Goal: Task Accomplishment & Management: Manage account settings

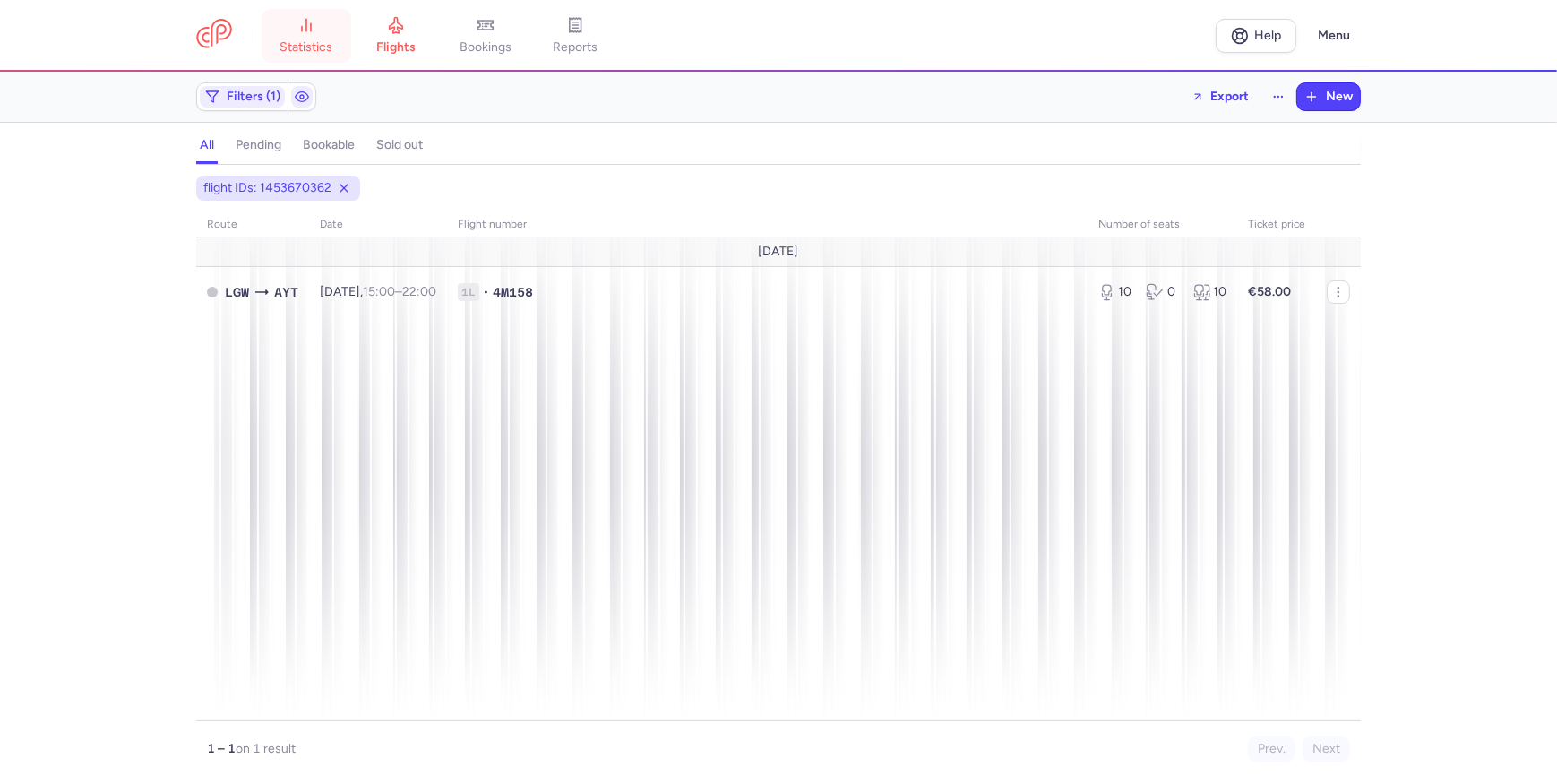
click at [294, 30] on link "statistics" at bounding box center [306, 36] width 89 height 39
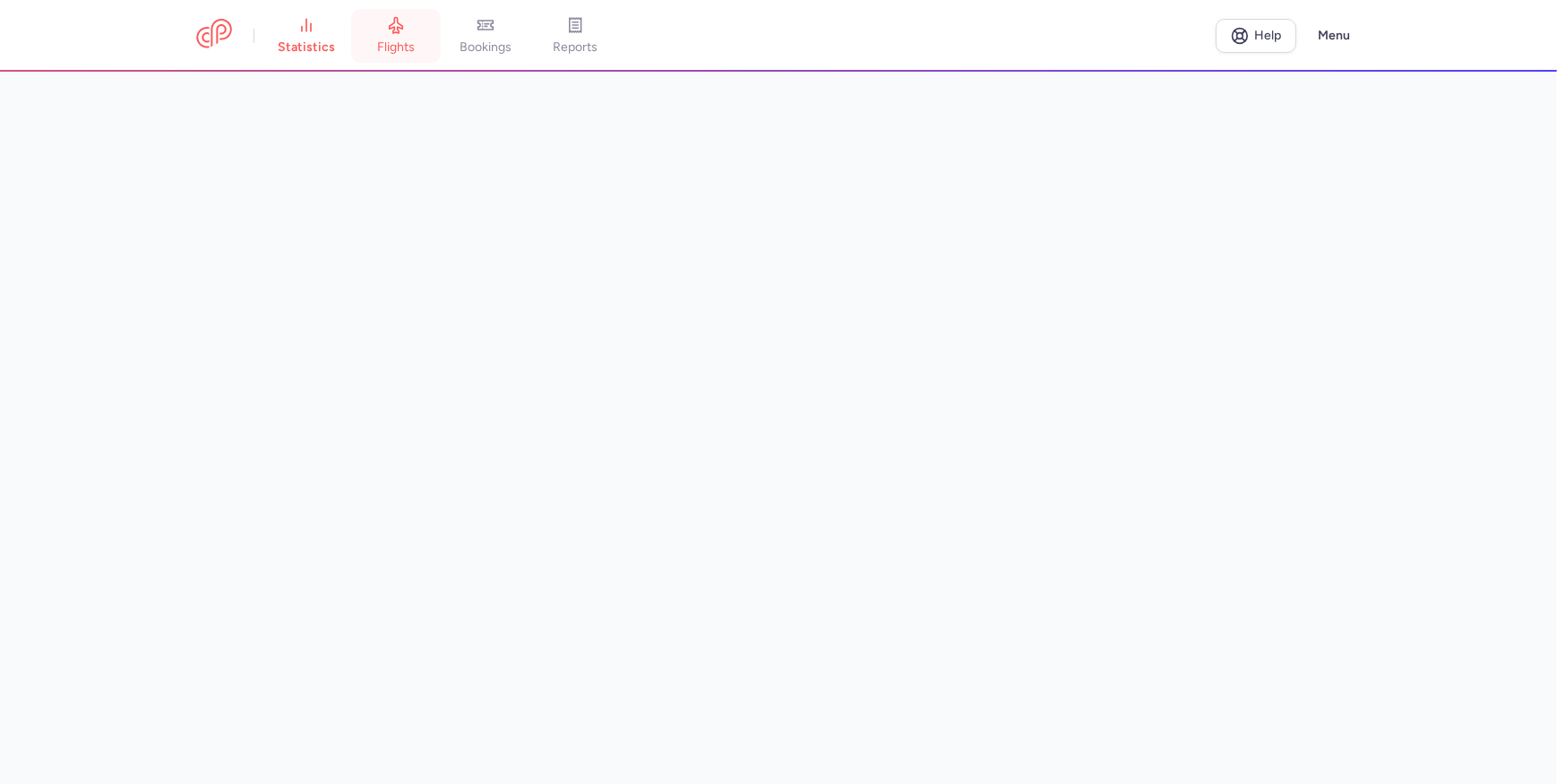
click at [402, 40] on span "flights" at bounding box center [396, 47] width 38 height 16
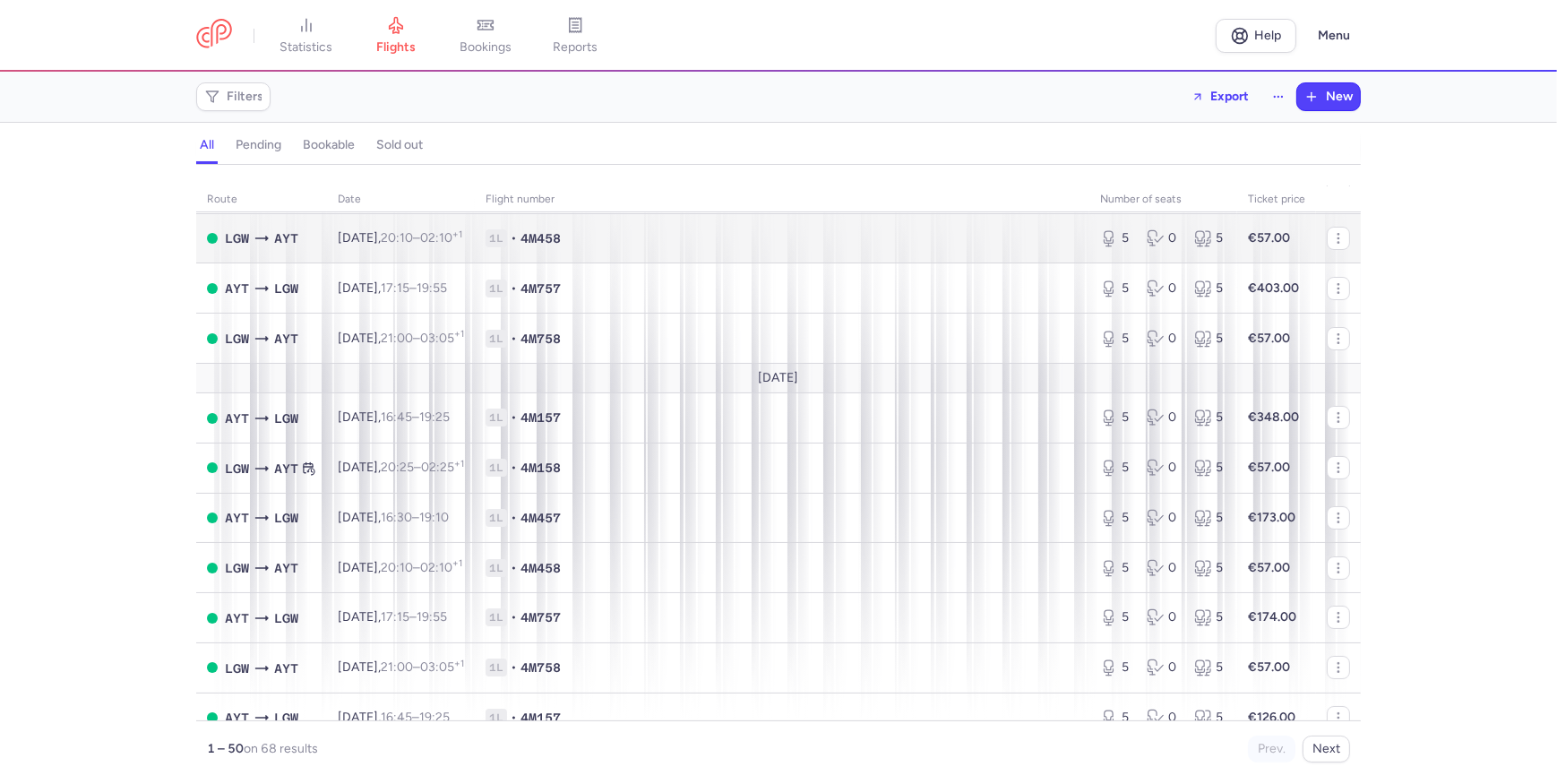
scroll to position [407, 0]
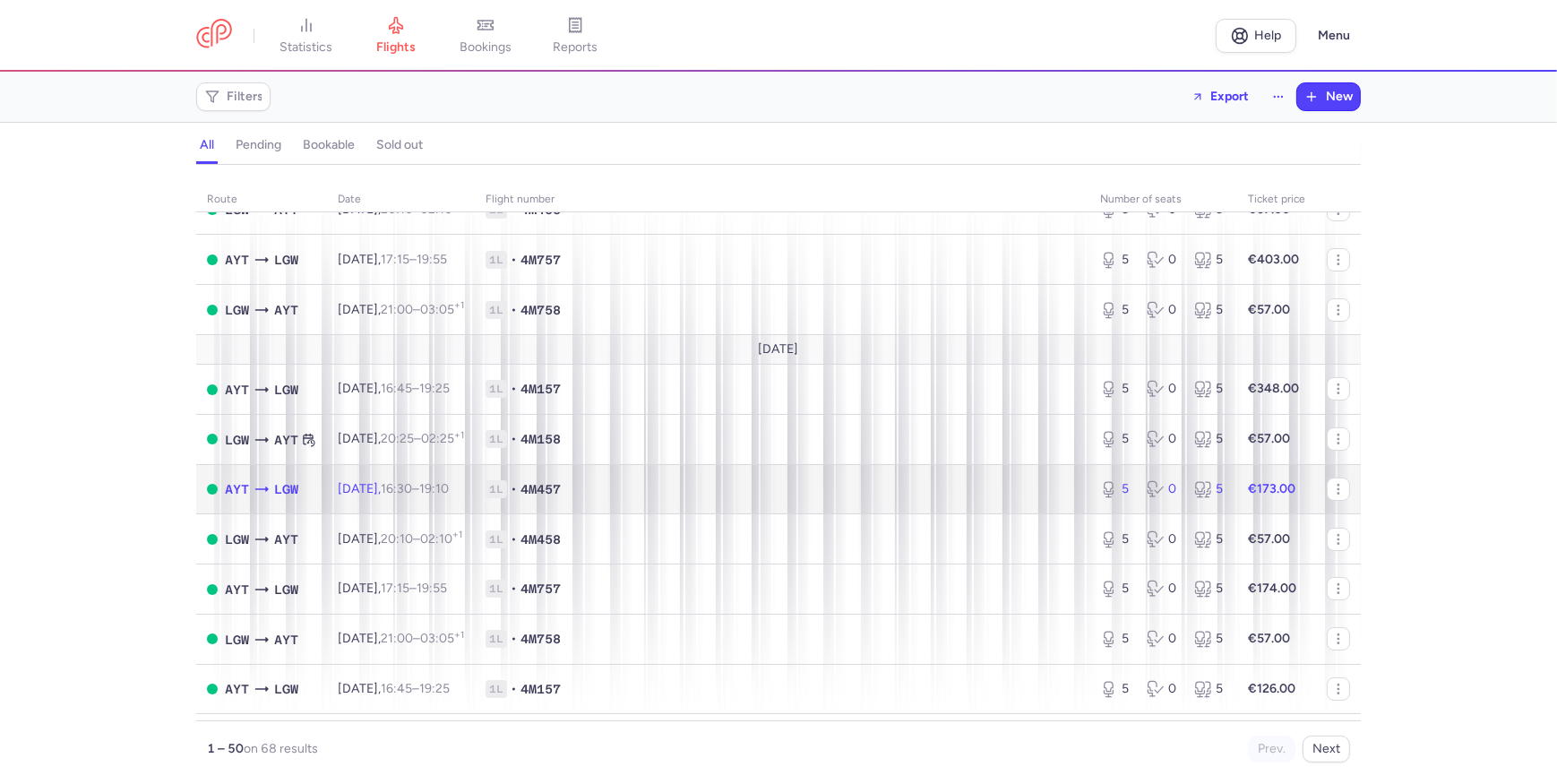
click at [816, 486] on span "1L • 4M457" at bounding box center [781, 489] width 593 height 18
select select "days"
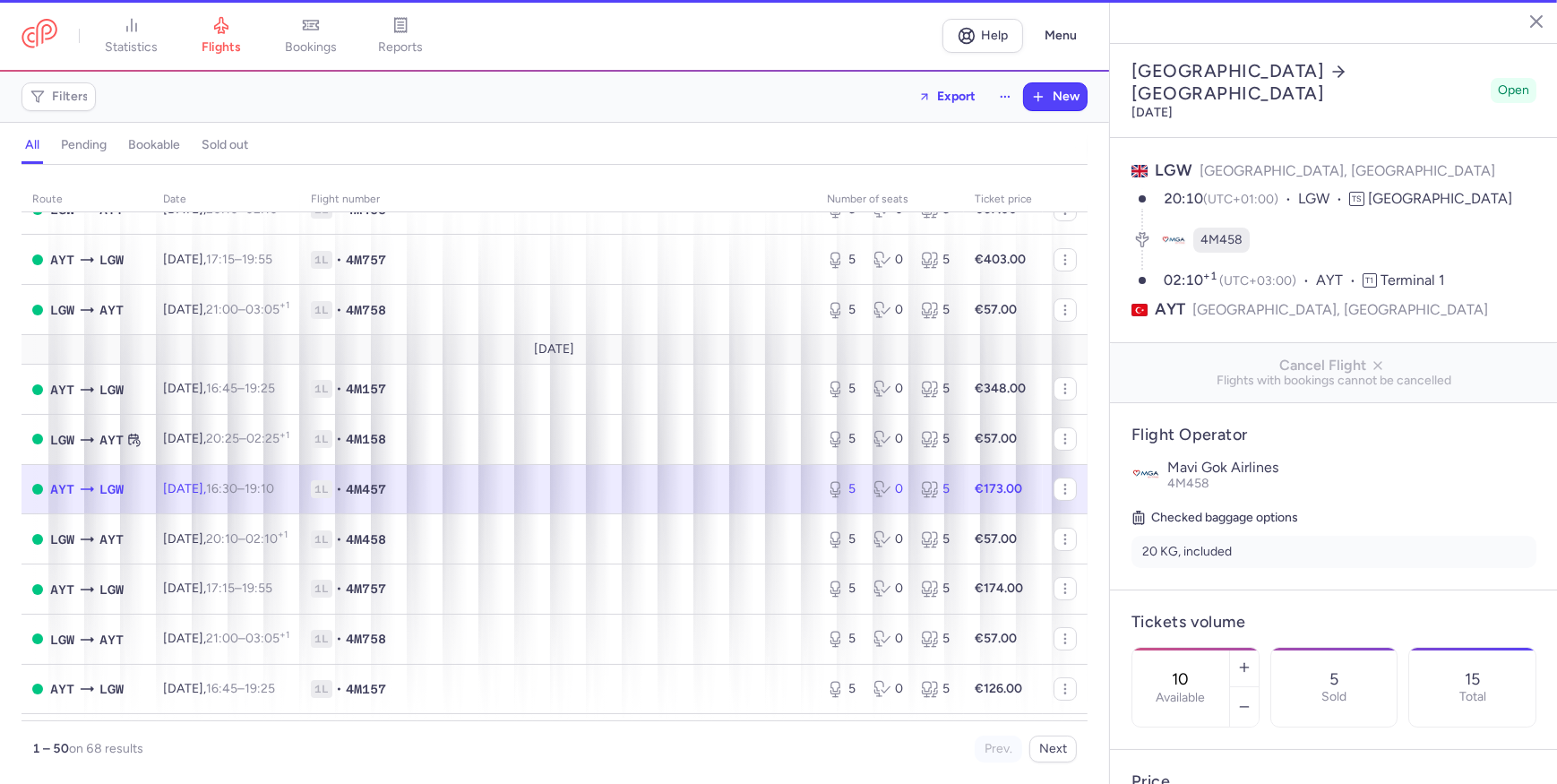
type input "5"
type input "2"
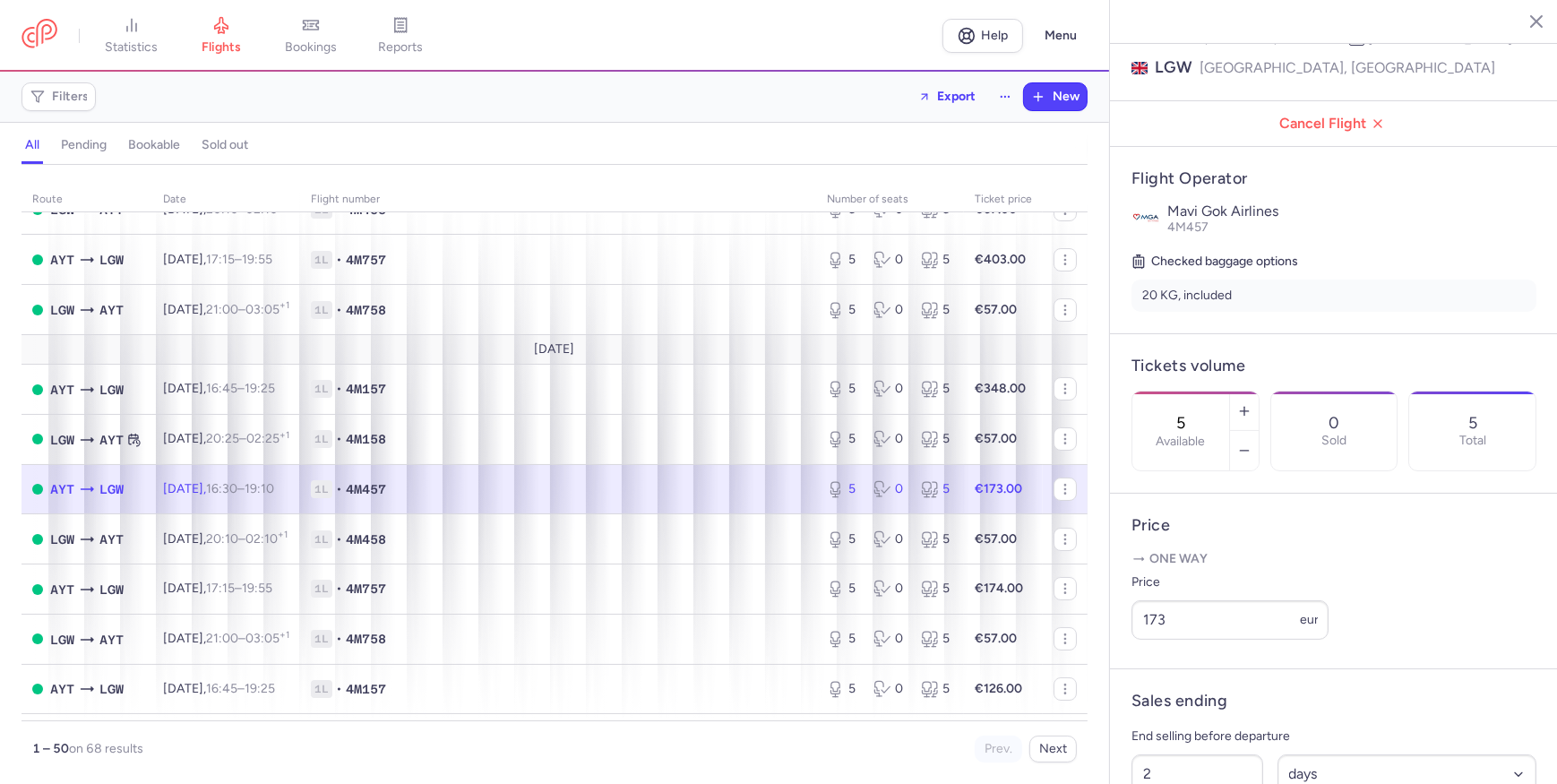
scroll to position [243, 0]
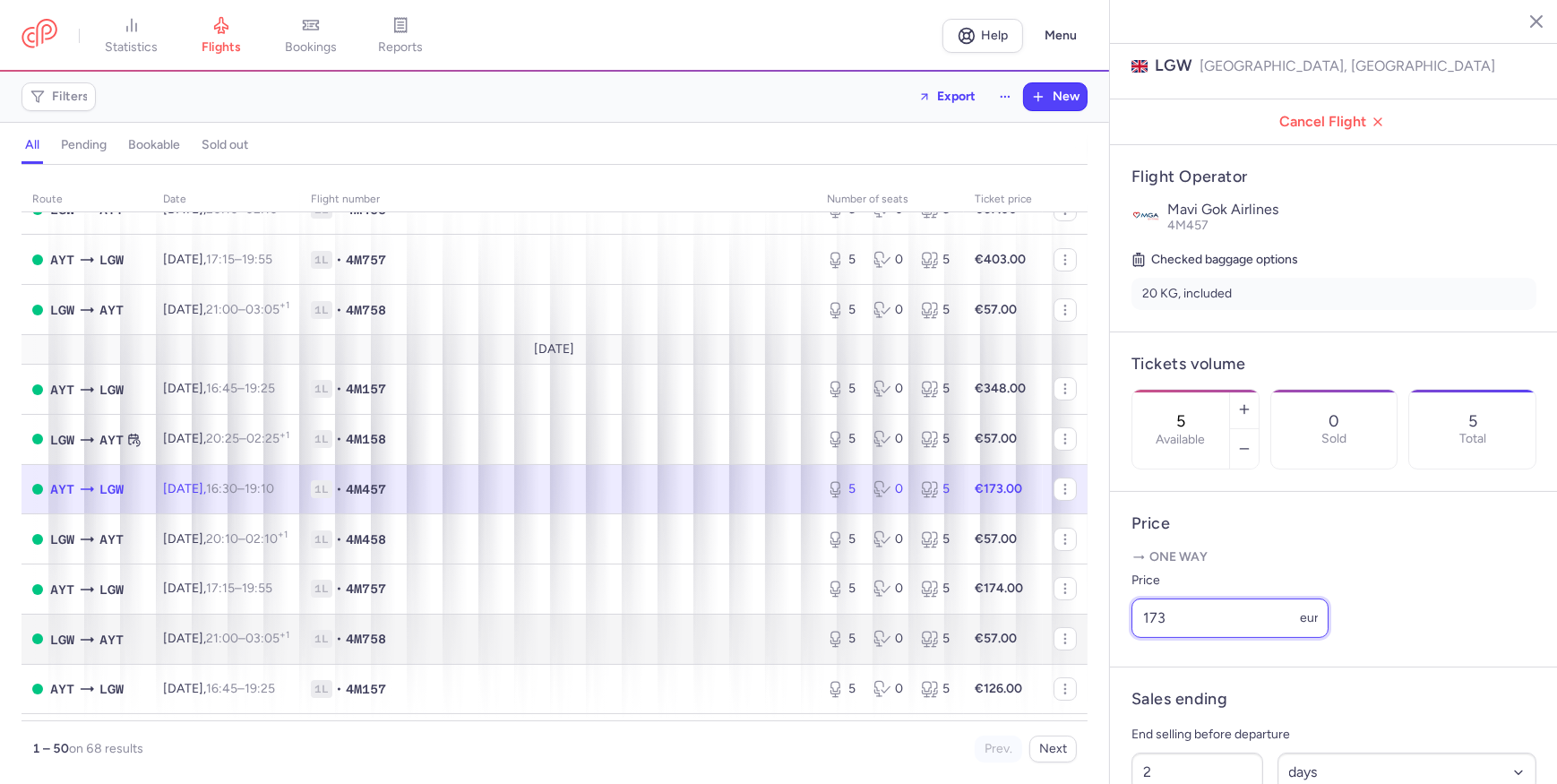
drag, startPoint x: 1209, startPoint y: 642, endPoint x: 863, endPoint y: 650, distance: 346.1
click at [863, 650] on div "statistics flights bookings reports Help Menu Filters Export New all pending bo…" at bounding box center [778, 392] width 1557 height 784
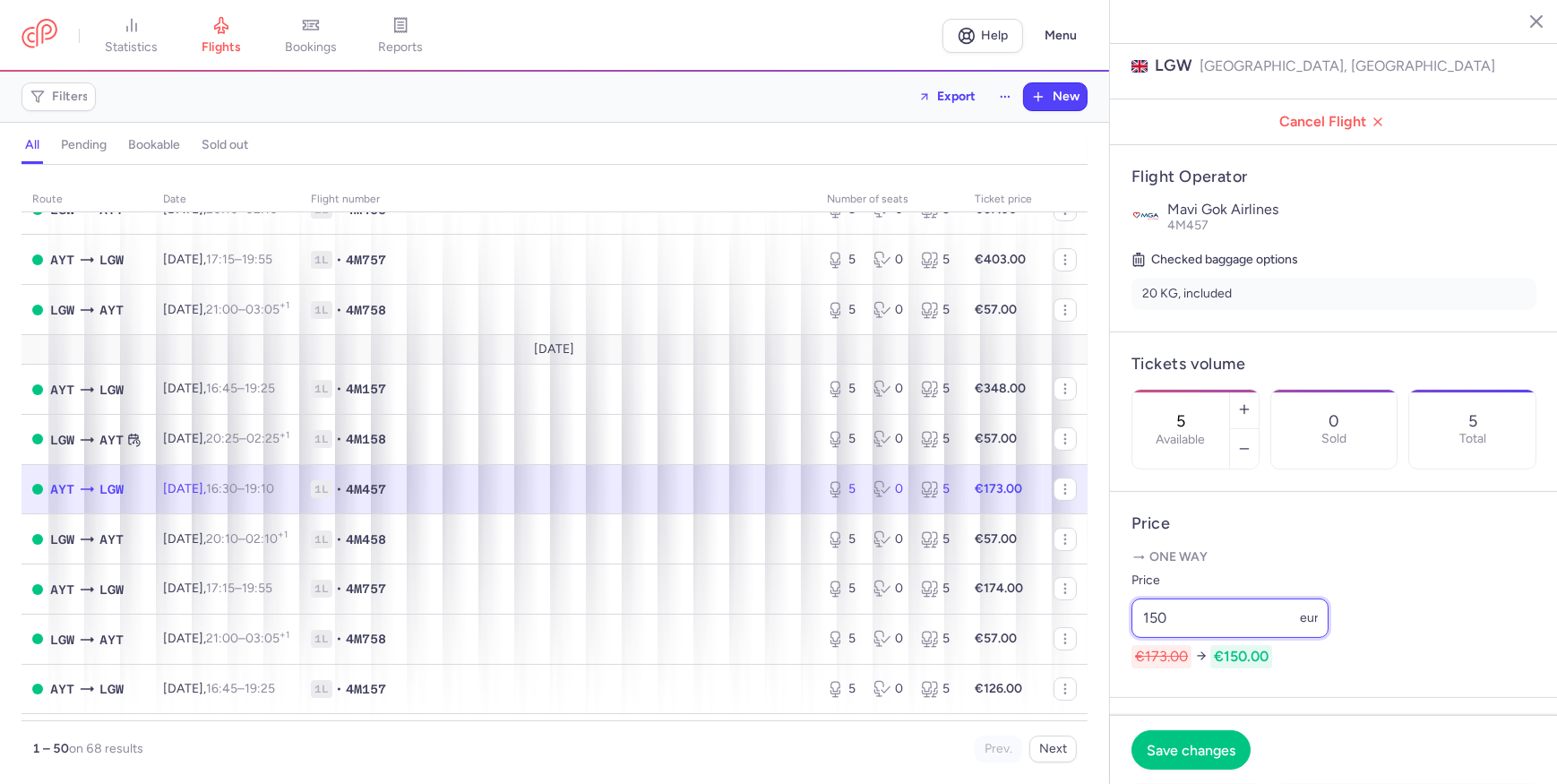
type input "150"
click at [1386, 592] on div "Price 150 eur €173.00 €150.00" at bounding box center [1334, 619] width 405 height 99
click at [1188, 742] on span "Save changes" at bounding box center [1191, 748] width 88 height 16
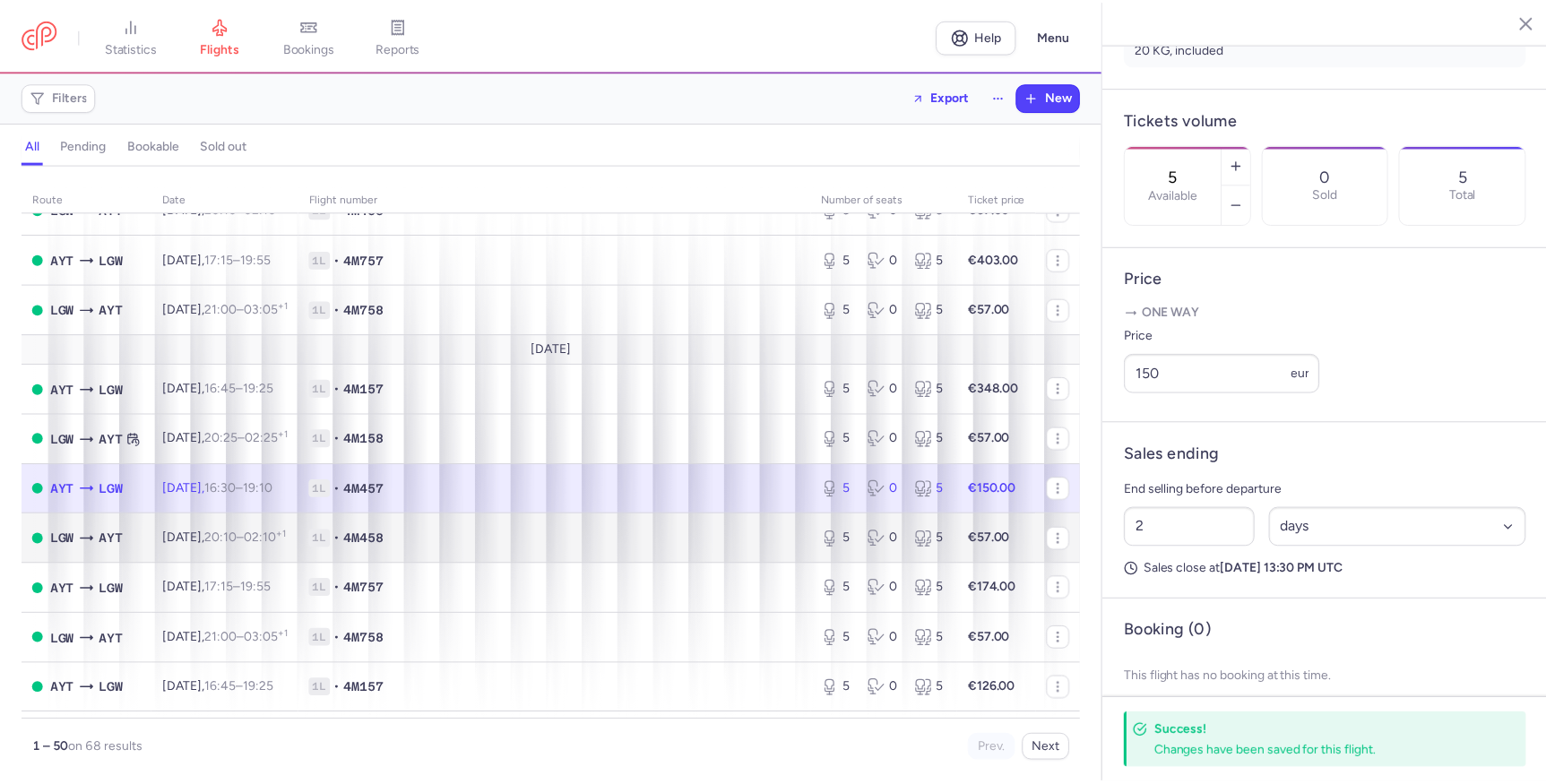
scroll to position [0, 0]
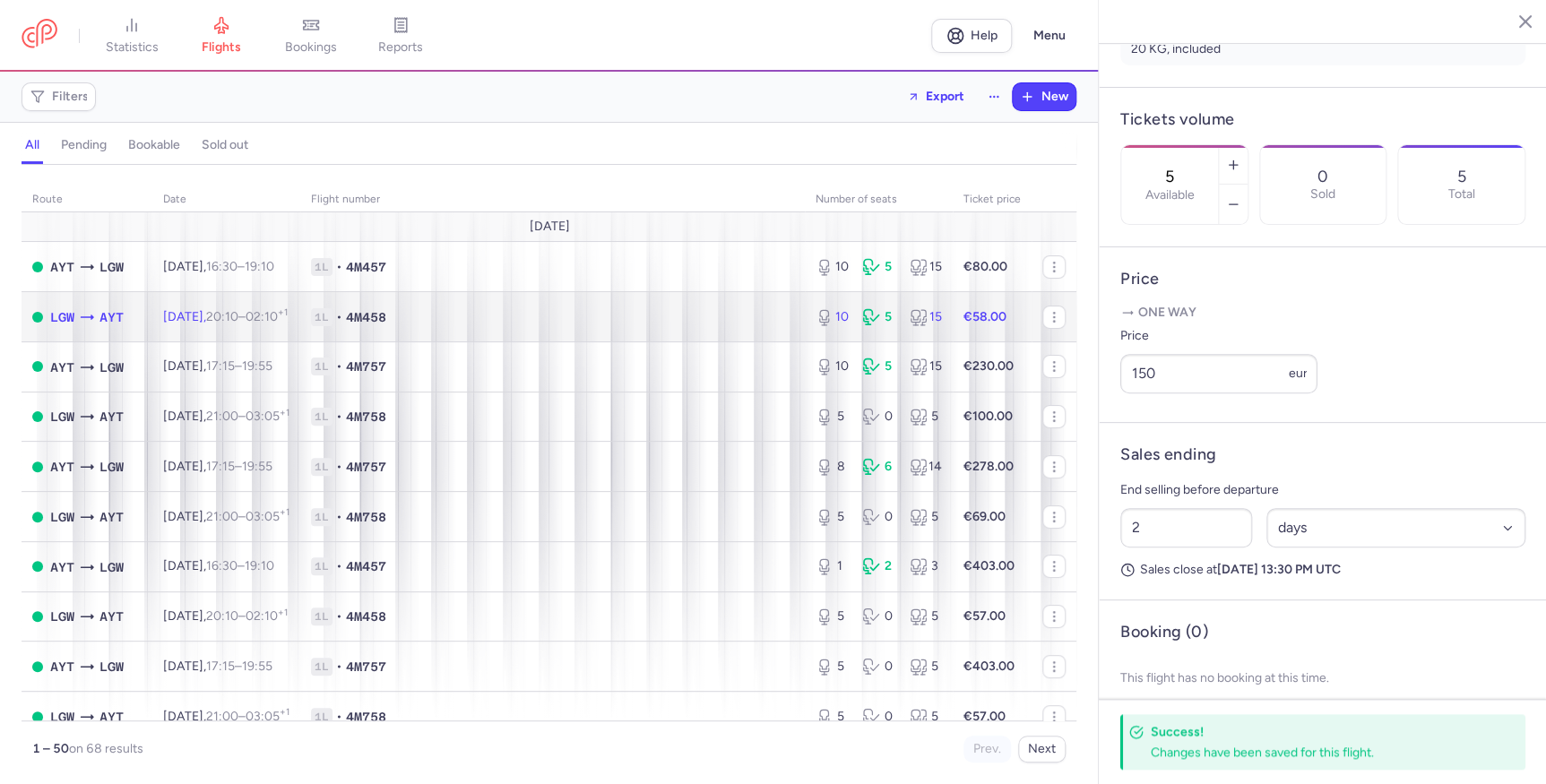
click at [713, 319] on span "1L • 4M458" at bounding box center [553, 317] width 483 height 18
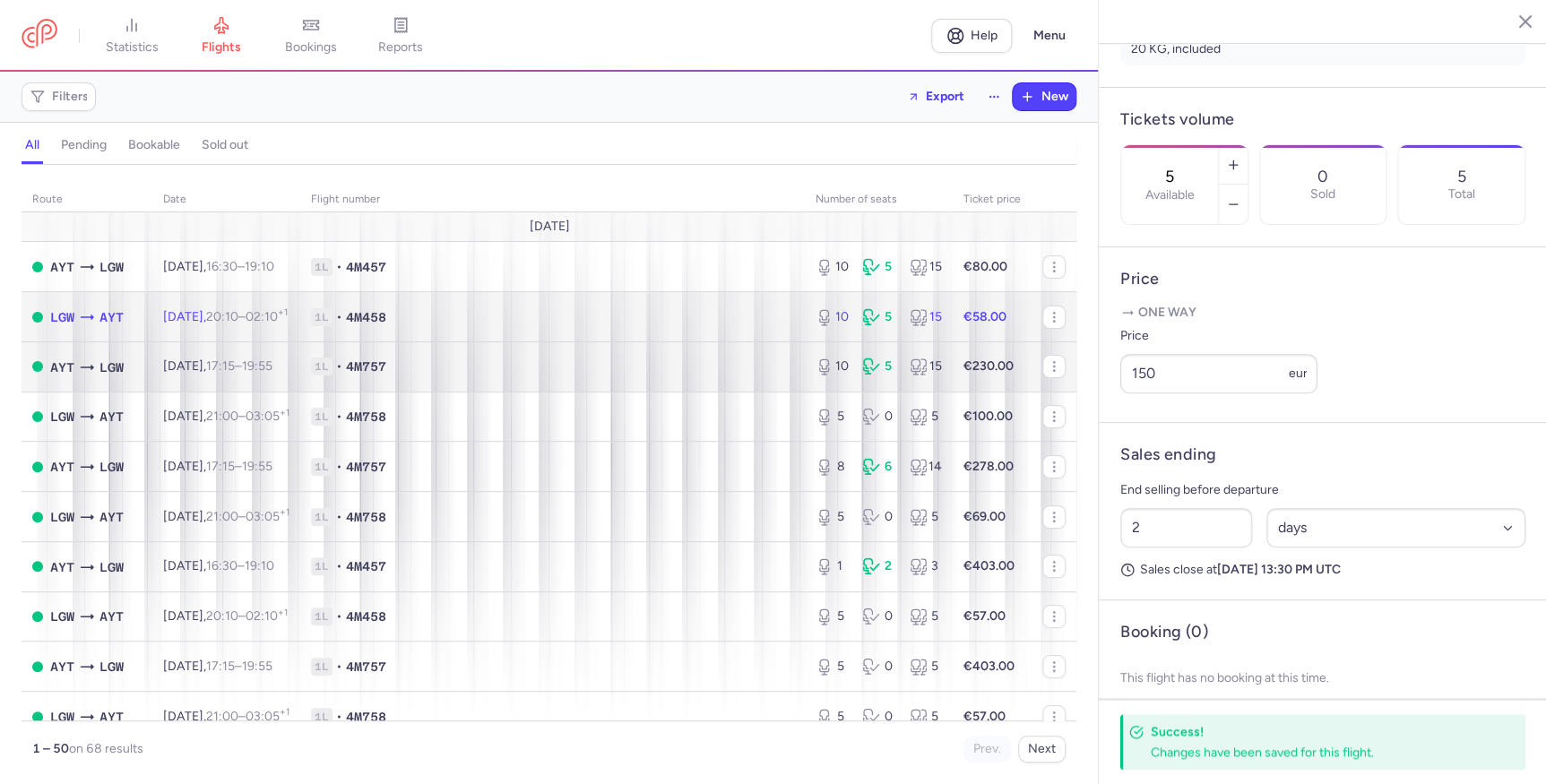
type input "10"
type input "1"
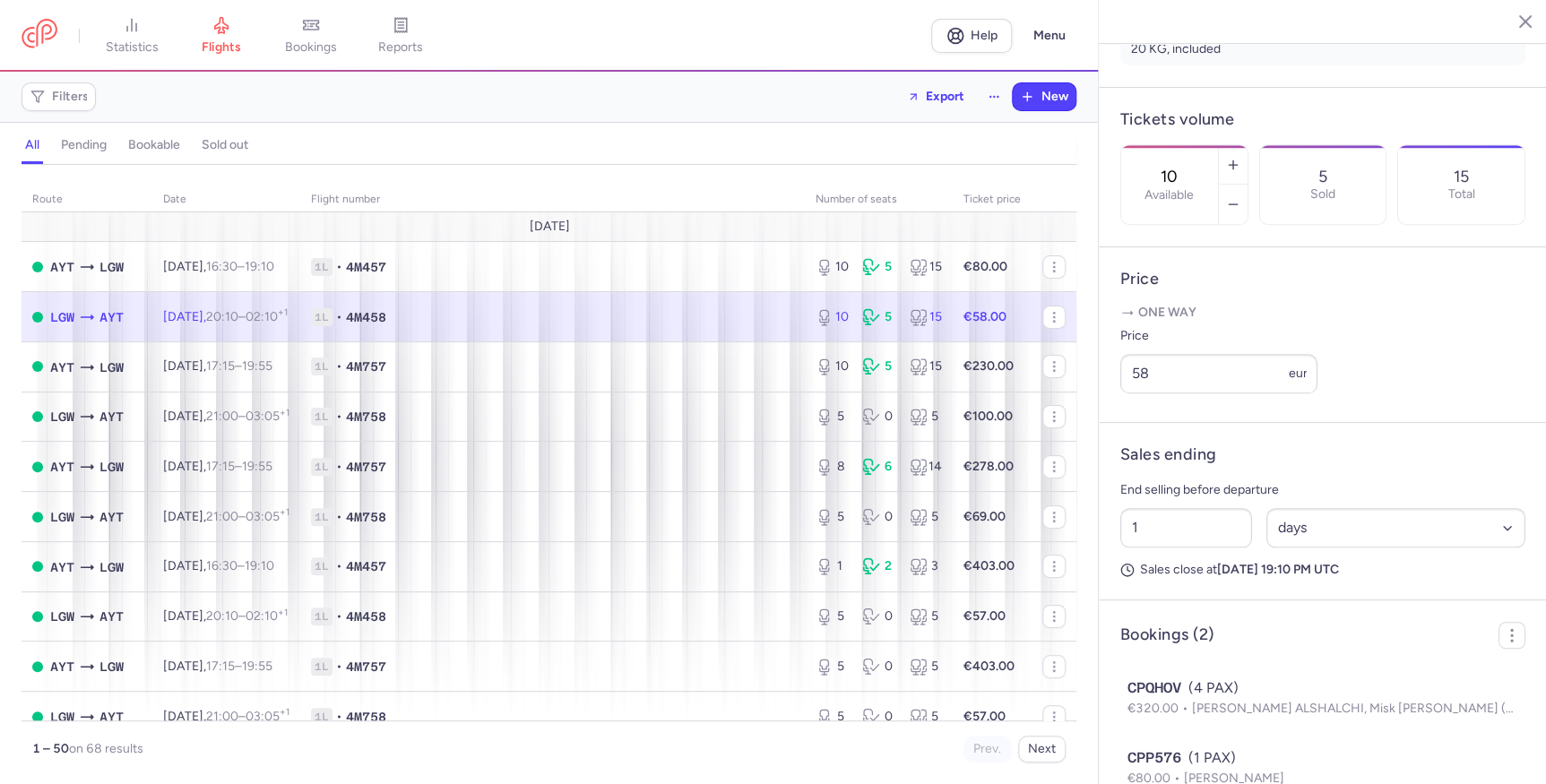
scroll to position [566, 0]
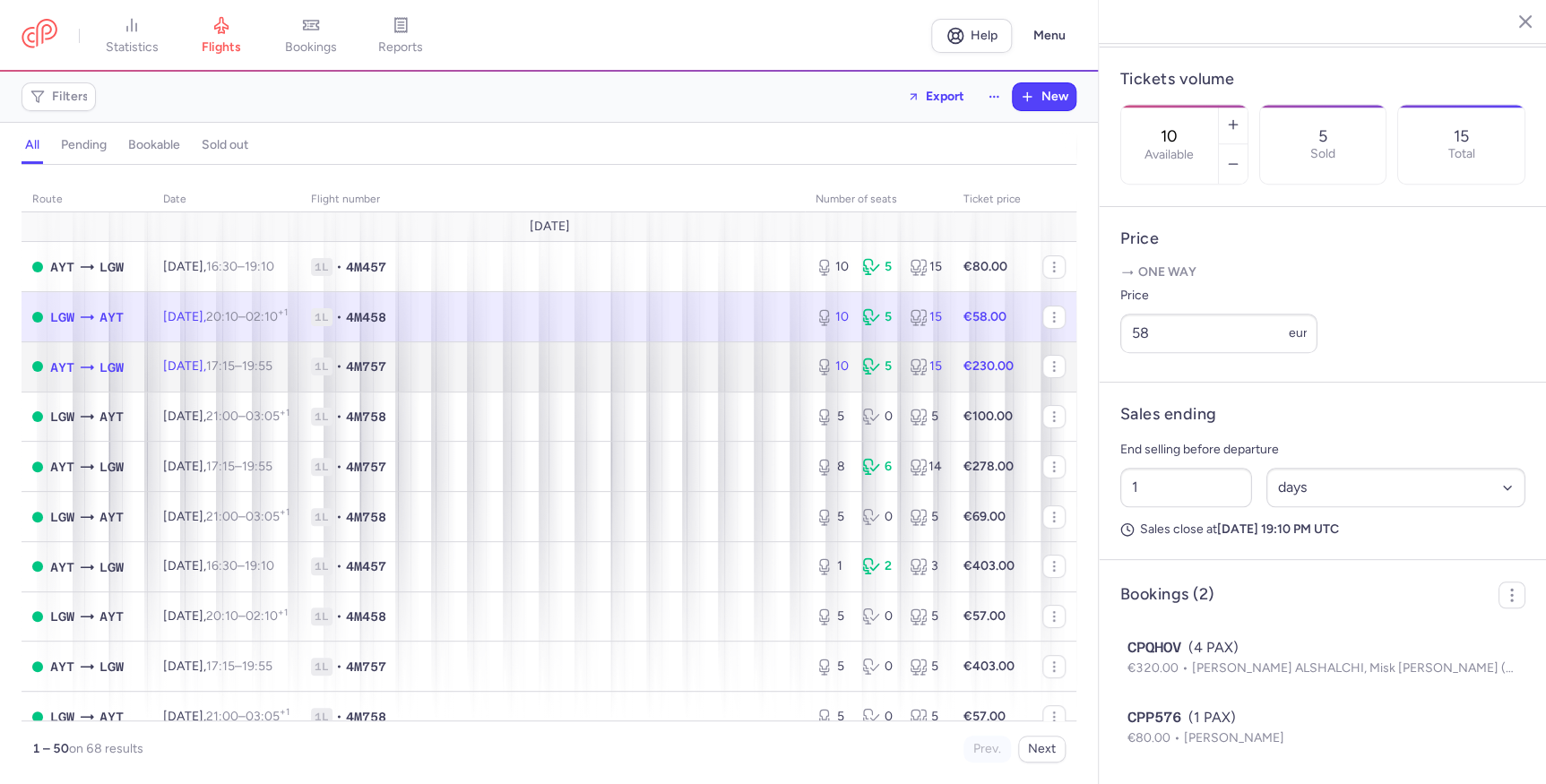
click at [758, 371] on span "1L • 4M757" at bounding box center [553, 366] width 483 height 18
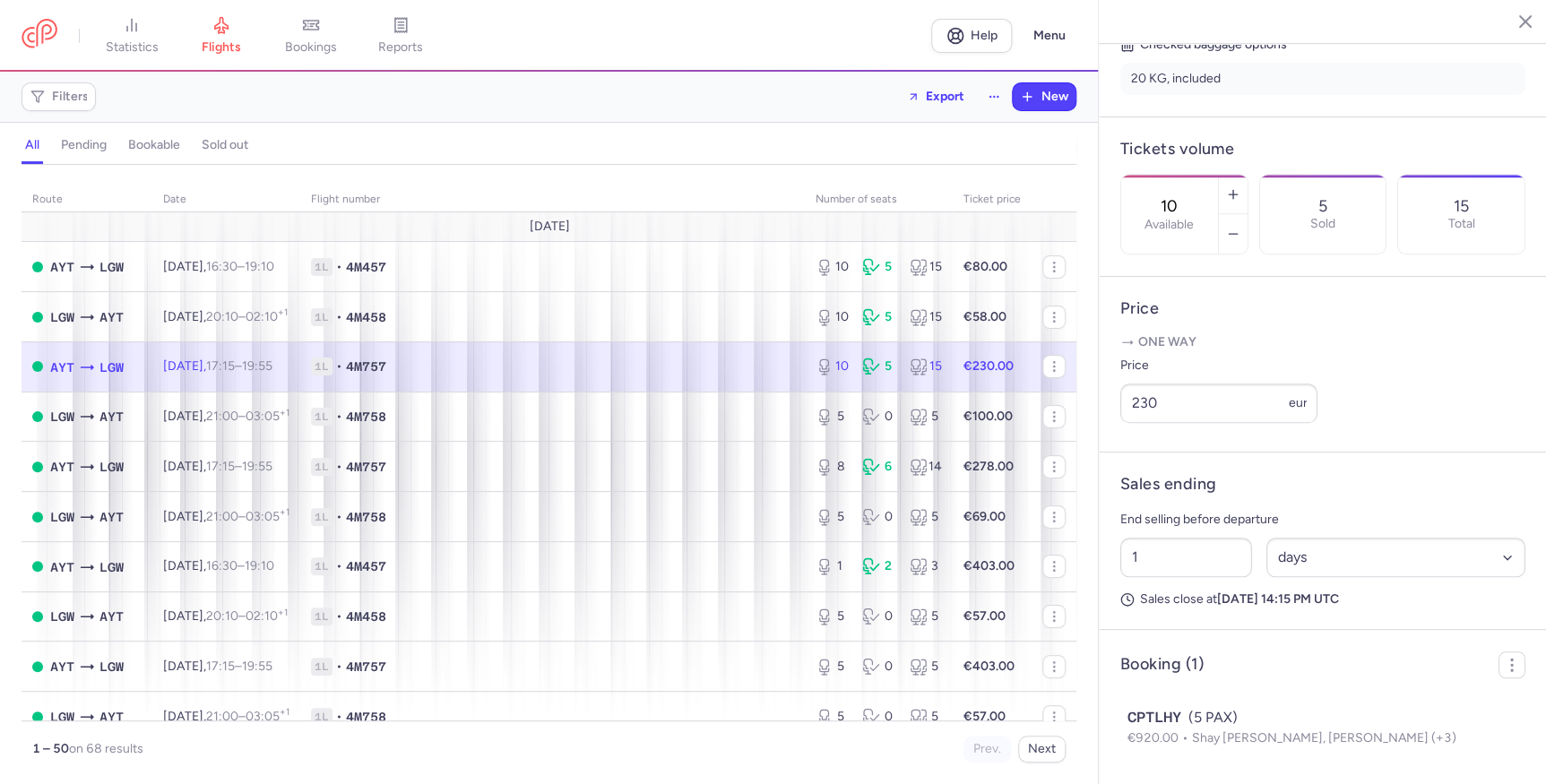
scroll to position [189, 0]
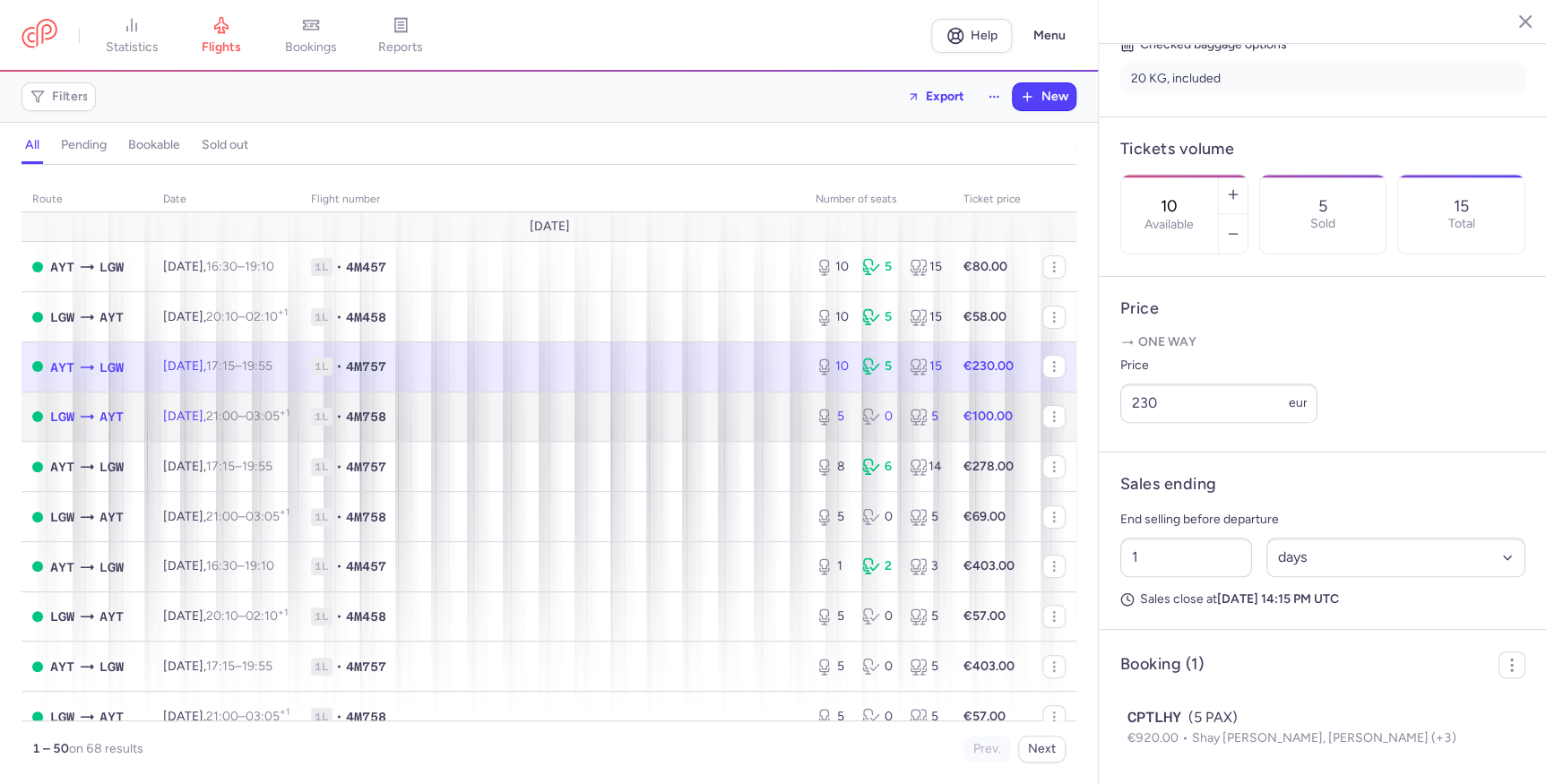
click at [692, 411] on span "1L • 4M758" at bounding box center [553, 416] width 483 height 18
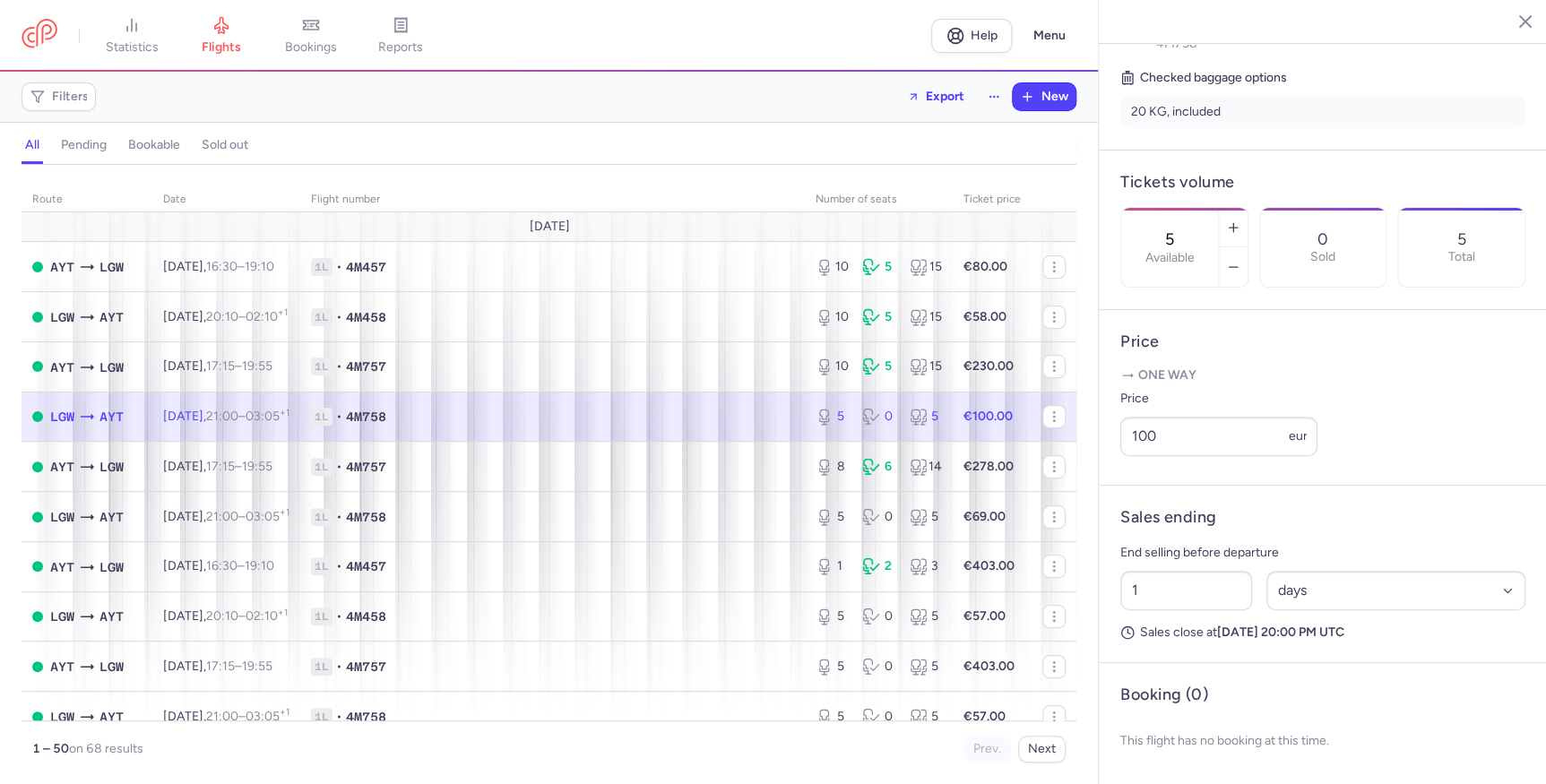
scroll to position [162, 0]
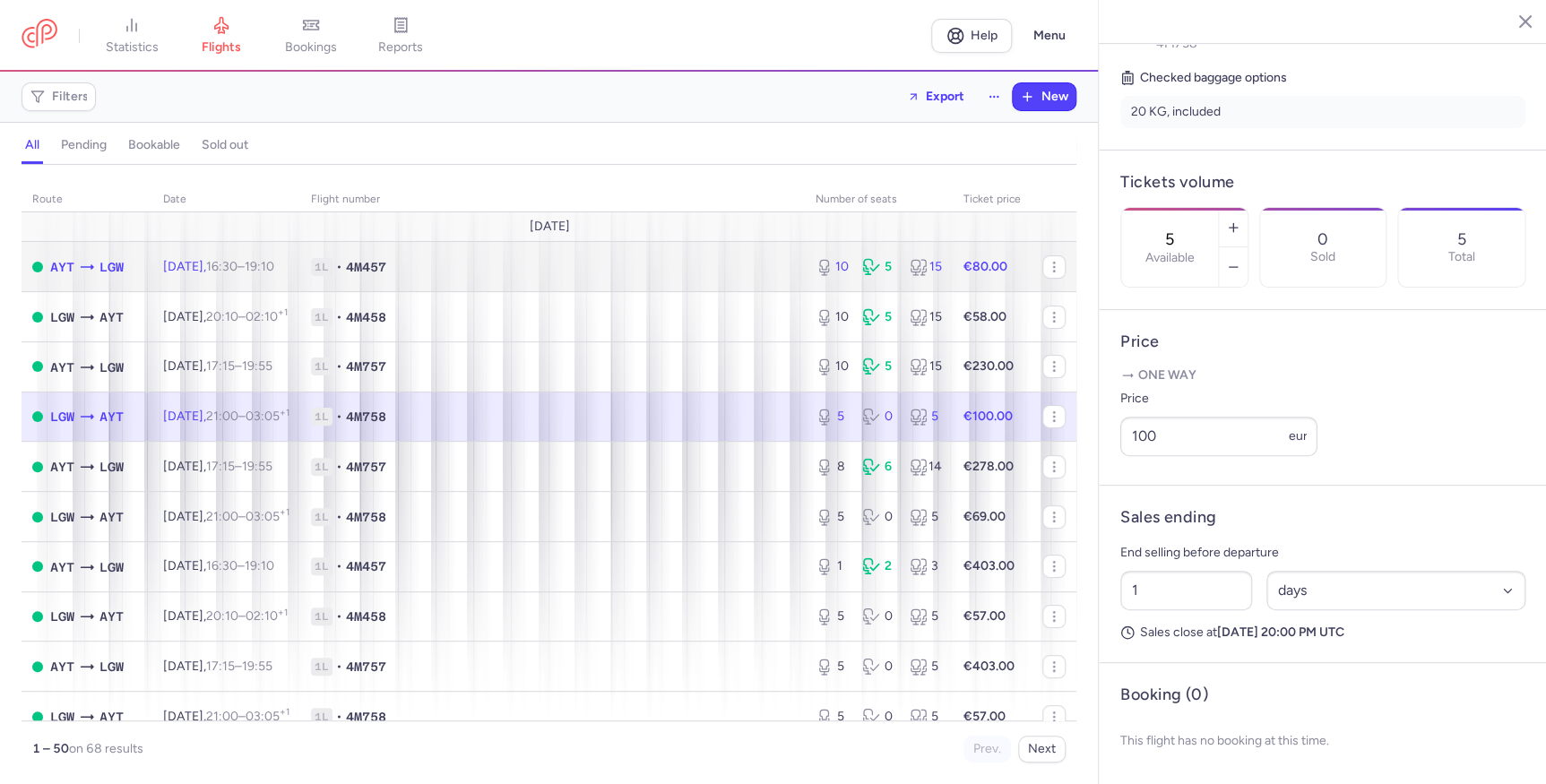
click at [551, 278] on td "1L • 4M457" at bounding box center [552, 266] width 505 height 50
type input "10"
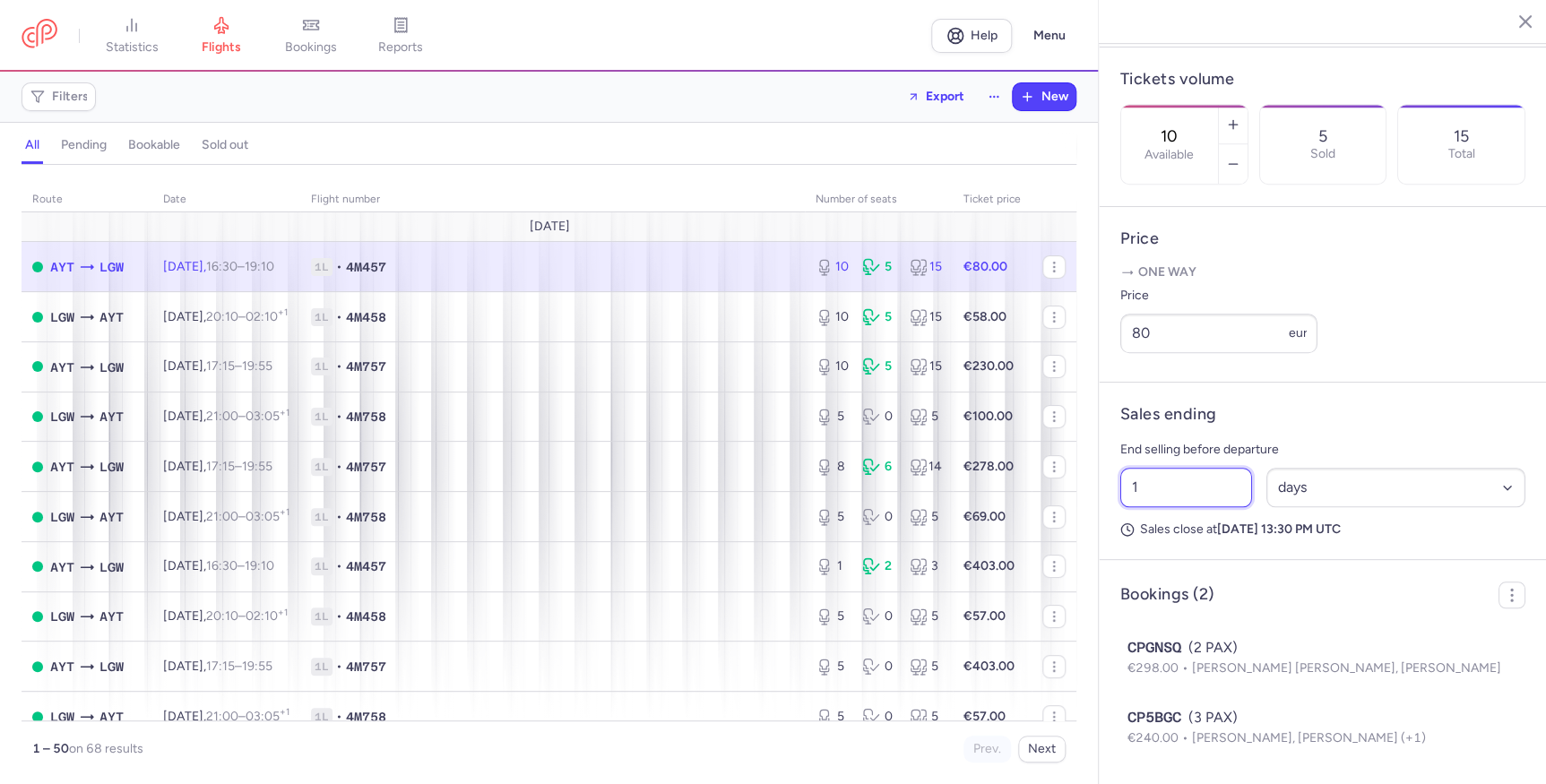
click at [1168, 493] on input "1" at bounding box center [1186, 487] width 132 height 39
click at [1307, 490] on select "Select an option hours days" at bounding box center [1396, 487] width 260 height 39
select select "hours"
click at [1266, 467] on select "Select an option hours days" at bounding box center [1396, 487] width 260 height 39
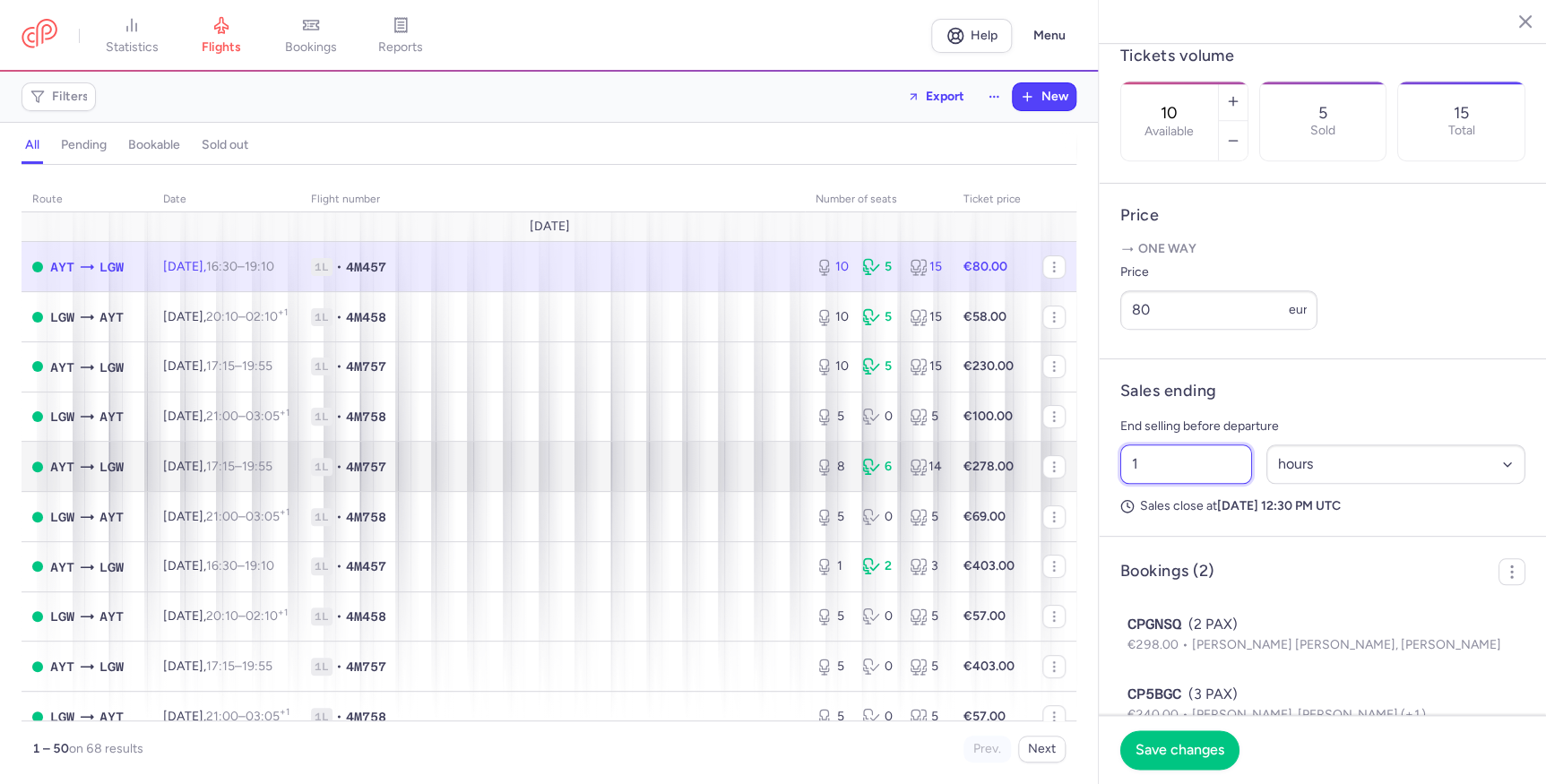
drag, startPoint x: 1170, startPoint y: 483, endPoint x: 1030, endPoint y: 481, distance: 140.0
click at [1031, 481] on div "statistics flights bookings reports Help Menu Filters Export New all pending bo…" at bounding box center [773, 392] width 1546 height 784
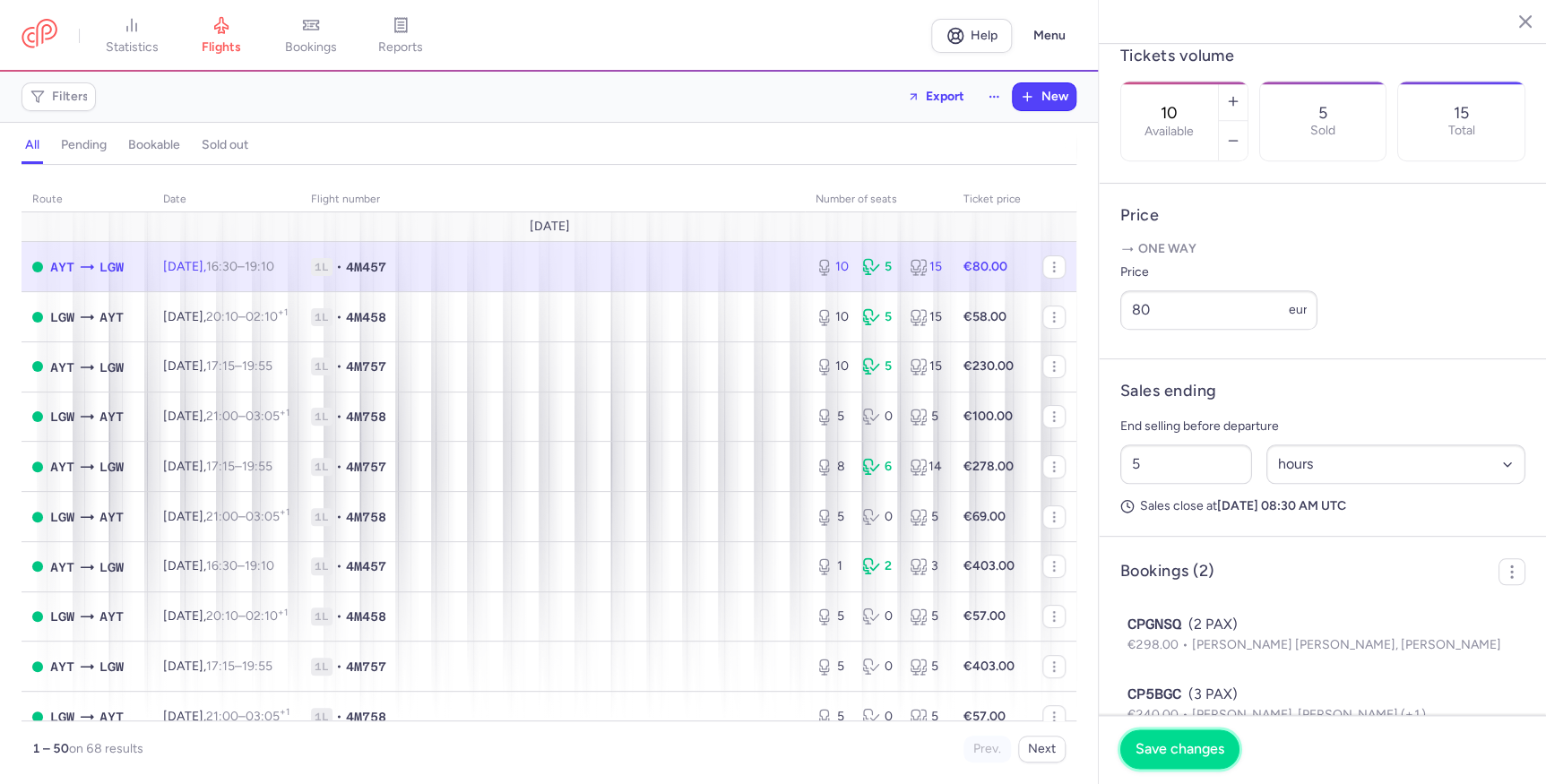
click at [1173, 744] on span "Save changes" at bounding box center [1179, 748] width 88 height 16
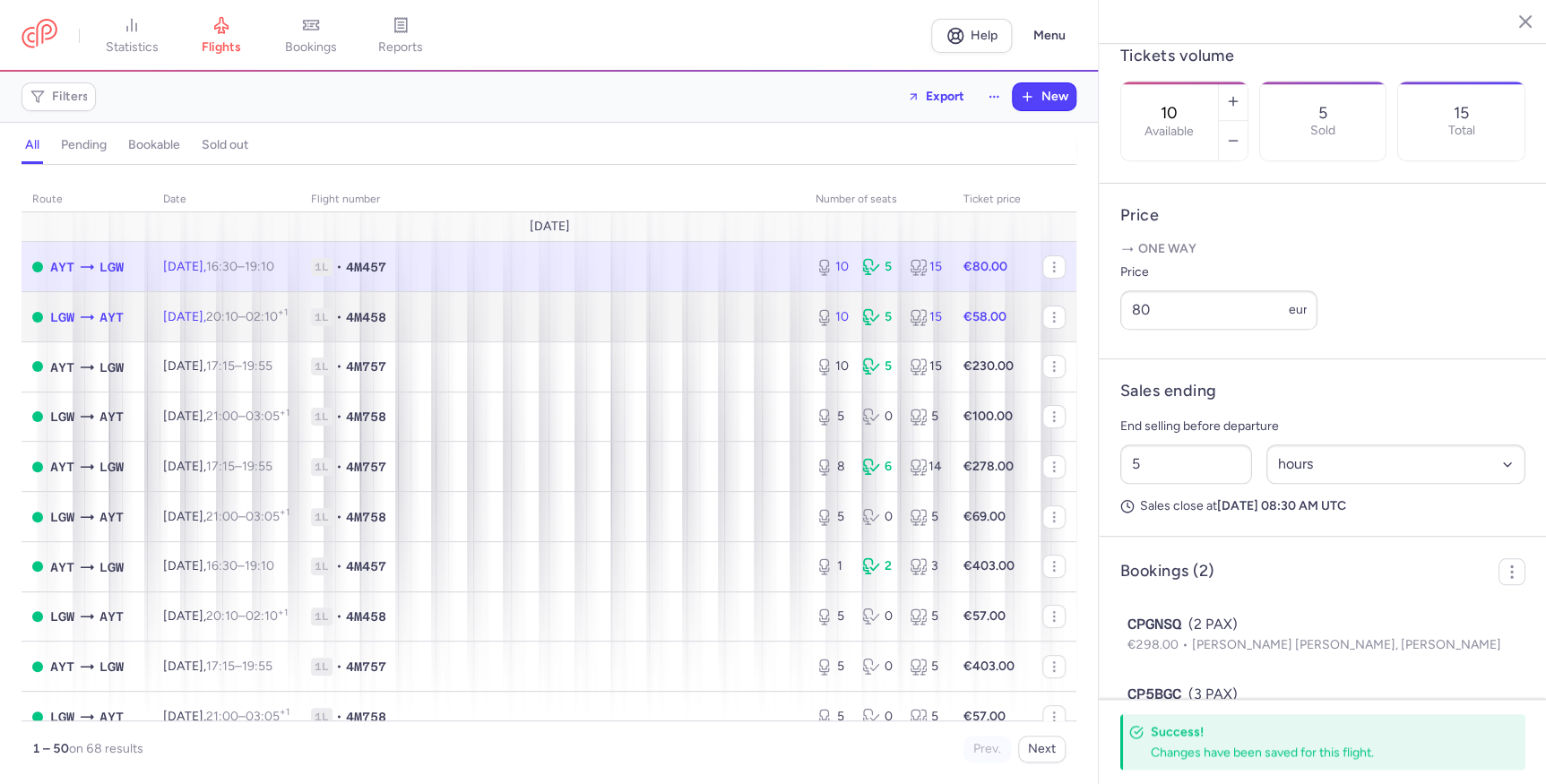
click at [757, 322] on span "1L • 4M458" at bounding box center [553, 317] width 483 height 18
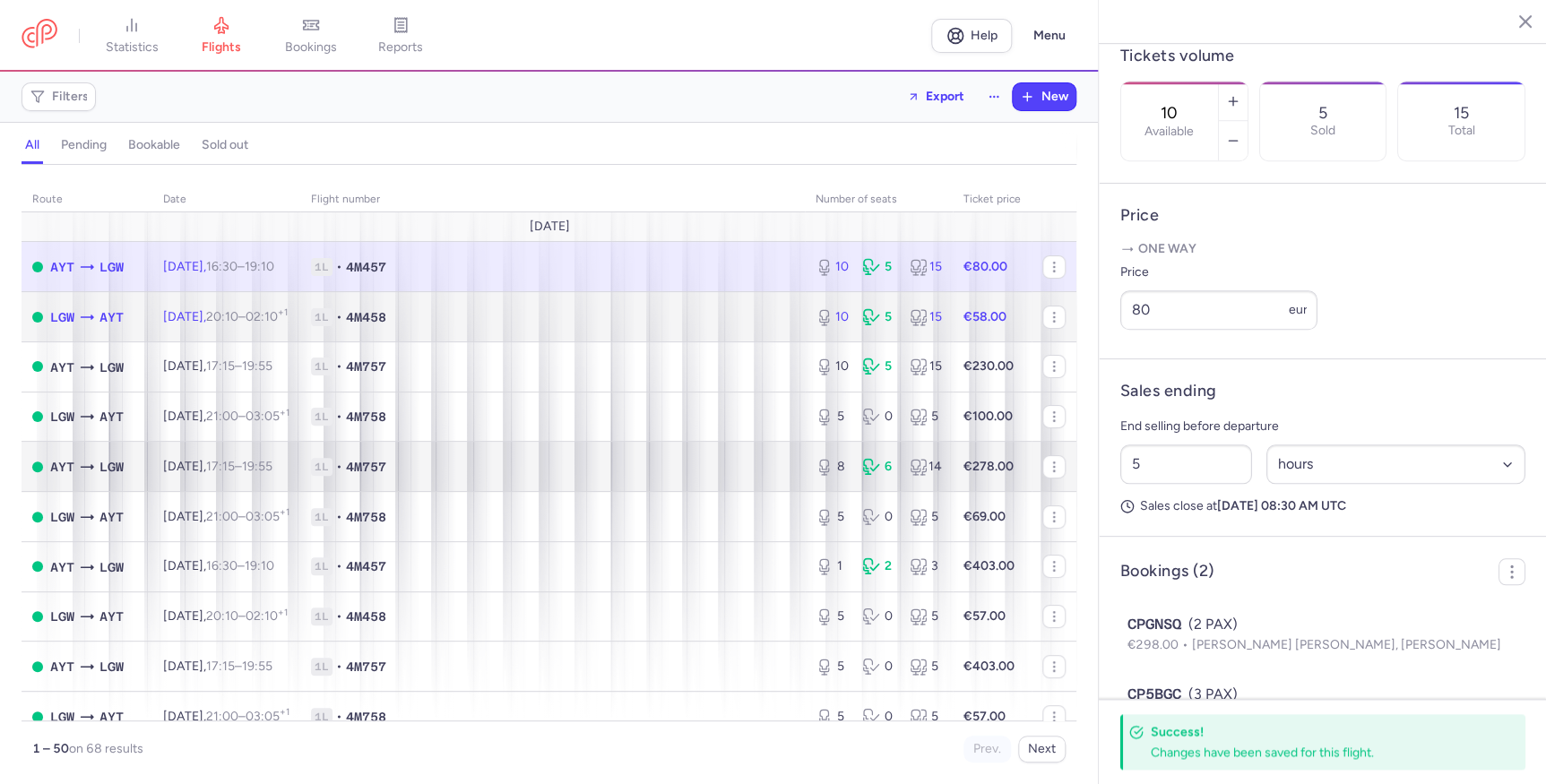
type input "1"
select select "days"
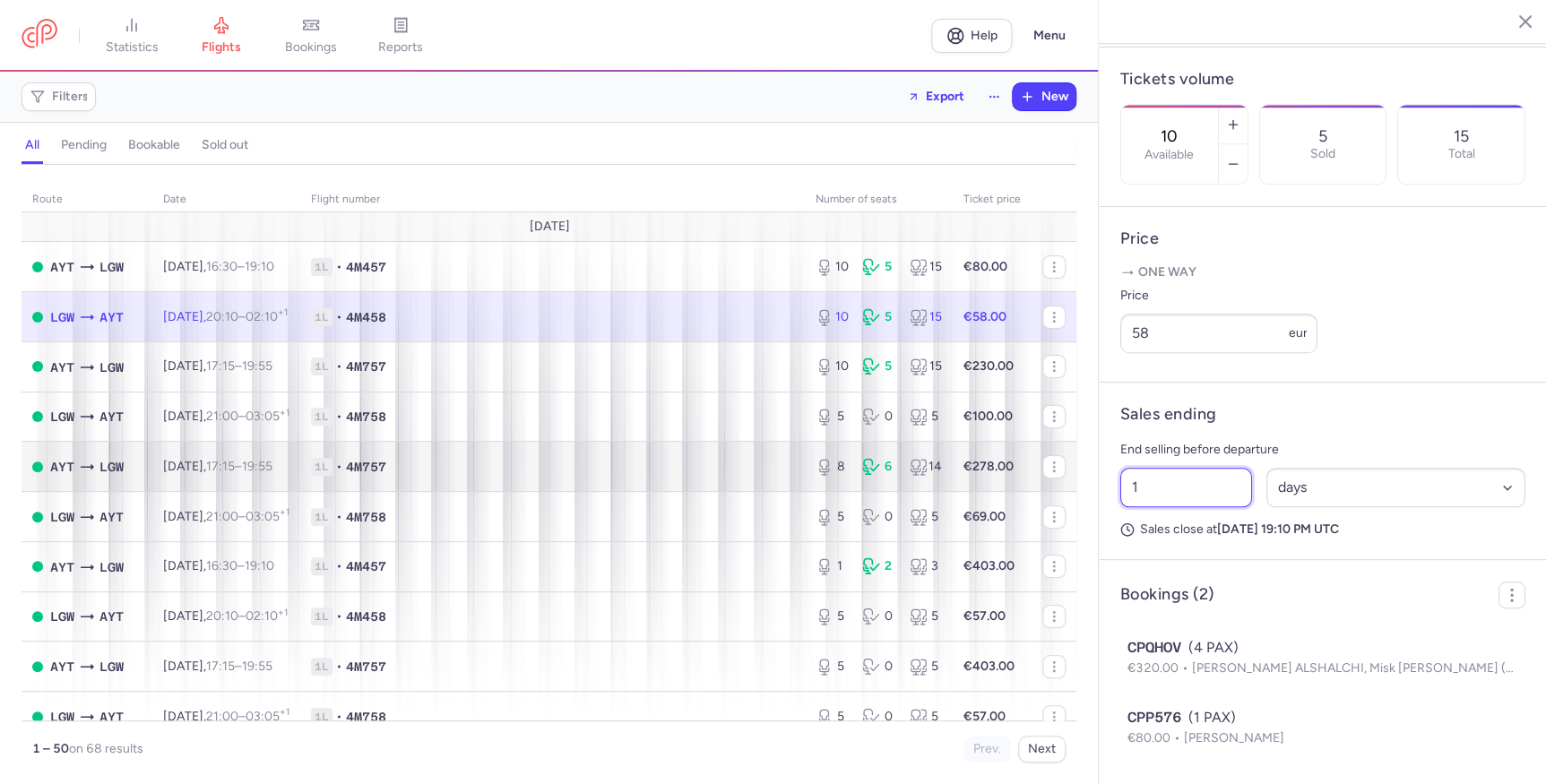
drag, startPoint x: 1207, startPoint y: 479, endPoint x: 846, endPoint y: 478, distance: 361.0
click at [844, 478] on div "statistics flights bookings reports Help Menu Filters Export New all pending bo…" at bounding box center [773, 392] width 1546 height 784
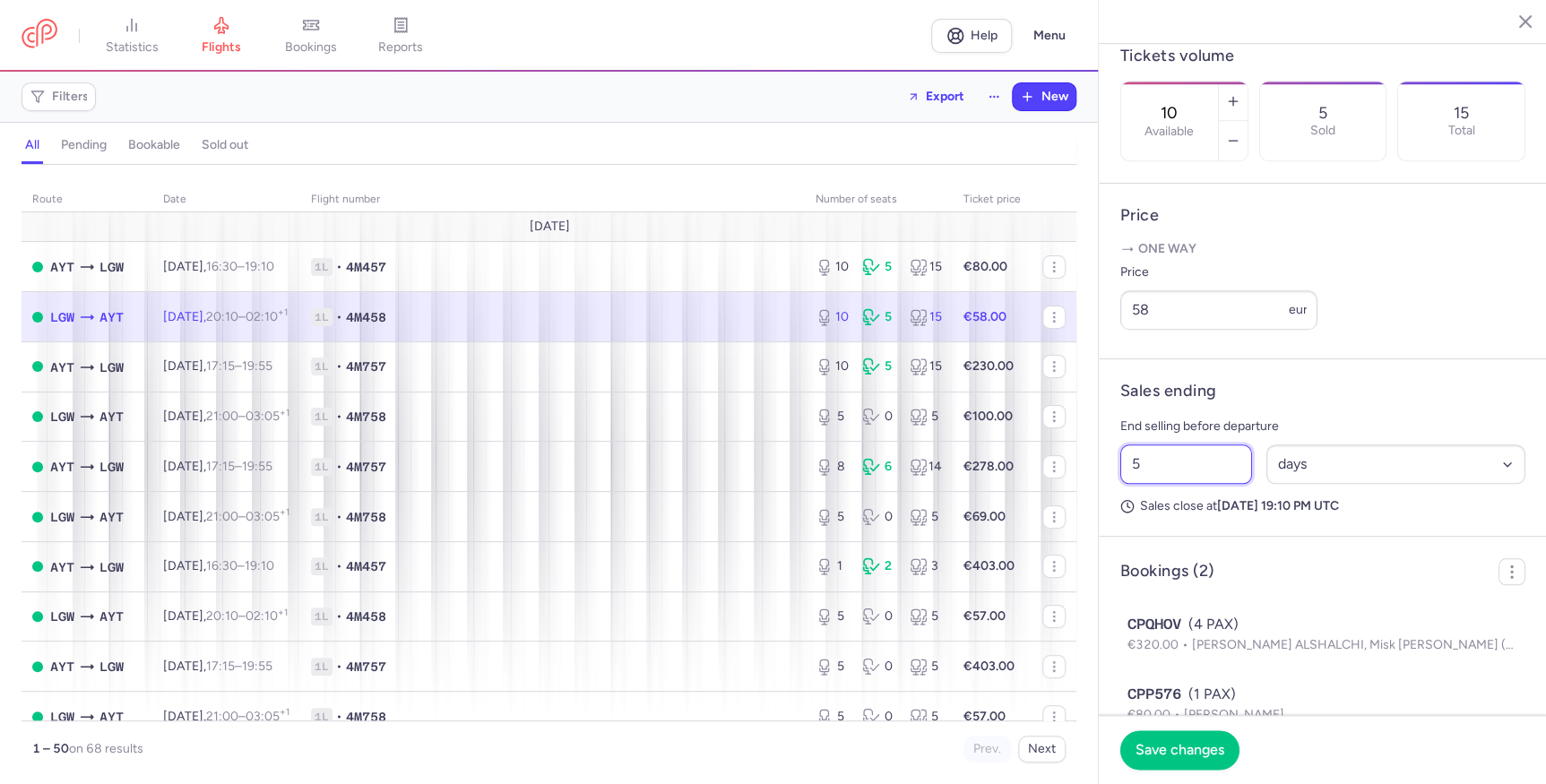
type input "5"
click at [1440, 491] on div "5 Select an option hours days" at bounding box center [1323, 463] width 419 height 54
drag, startPoint x: 1443, startPoint y: 485, endPoint x: 1416, endPoint y: 503, distance: 32.4
click at [1443, 484] on select "Select an option hours days" at bounding box center [1396, 464] width 260 height 39
select select "hours"
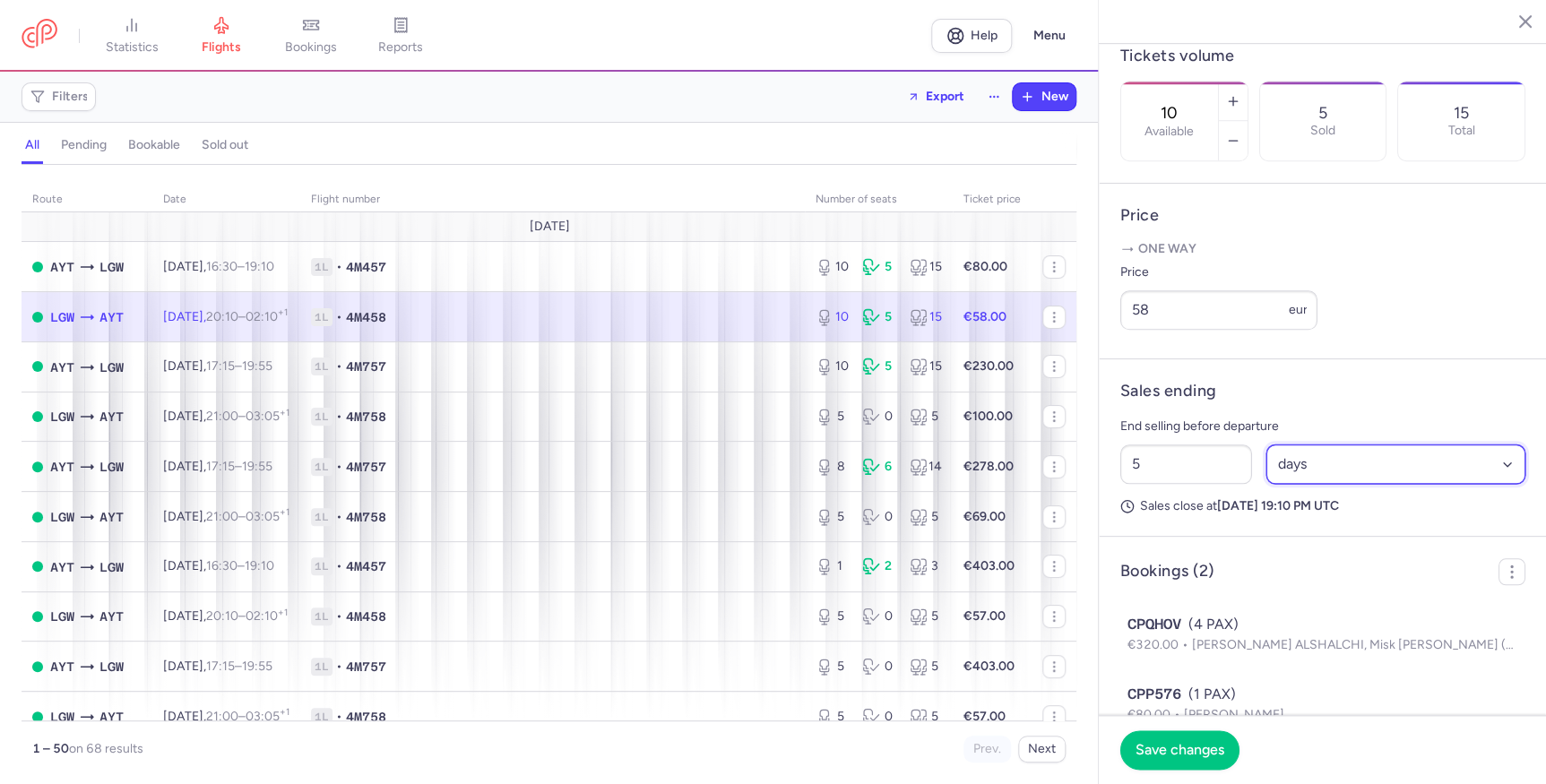
click at [1266, 466] on select "Select an option hours days" at bounding box center [1396, 464] width 260 height 39
click at [1206, 738] on button "Save changes" at bounding box center [1179, 749] width 119 height 39
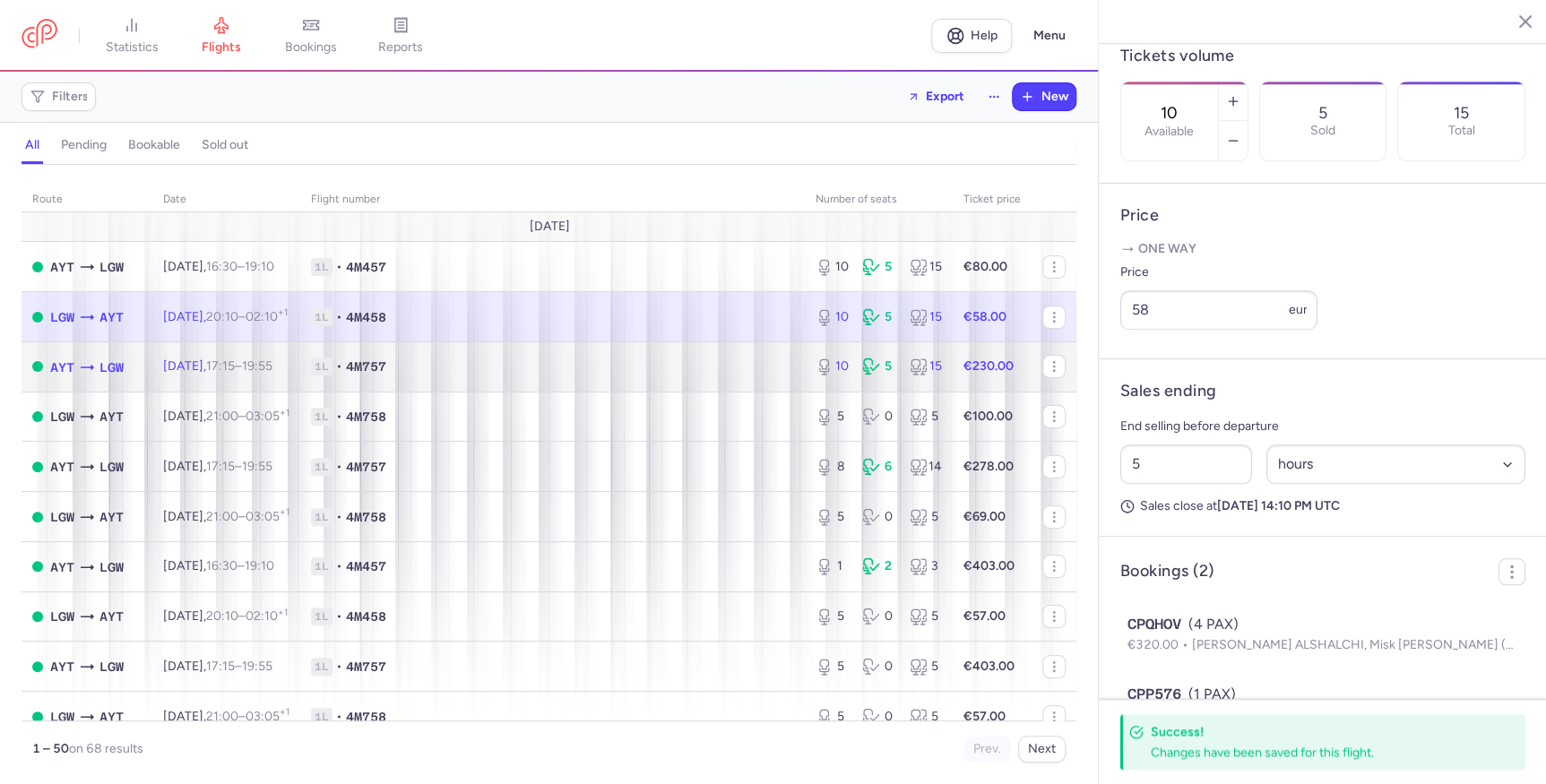
click at [718, 377] on td "1L • 4M757" at bounding box center [552, 366] width 505 height 50
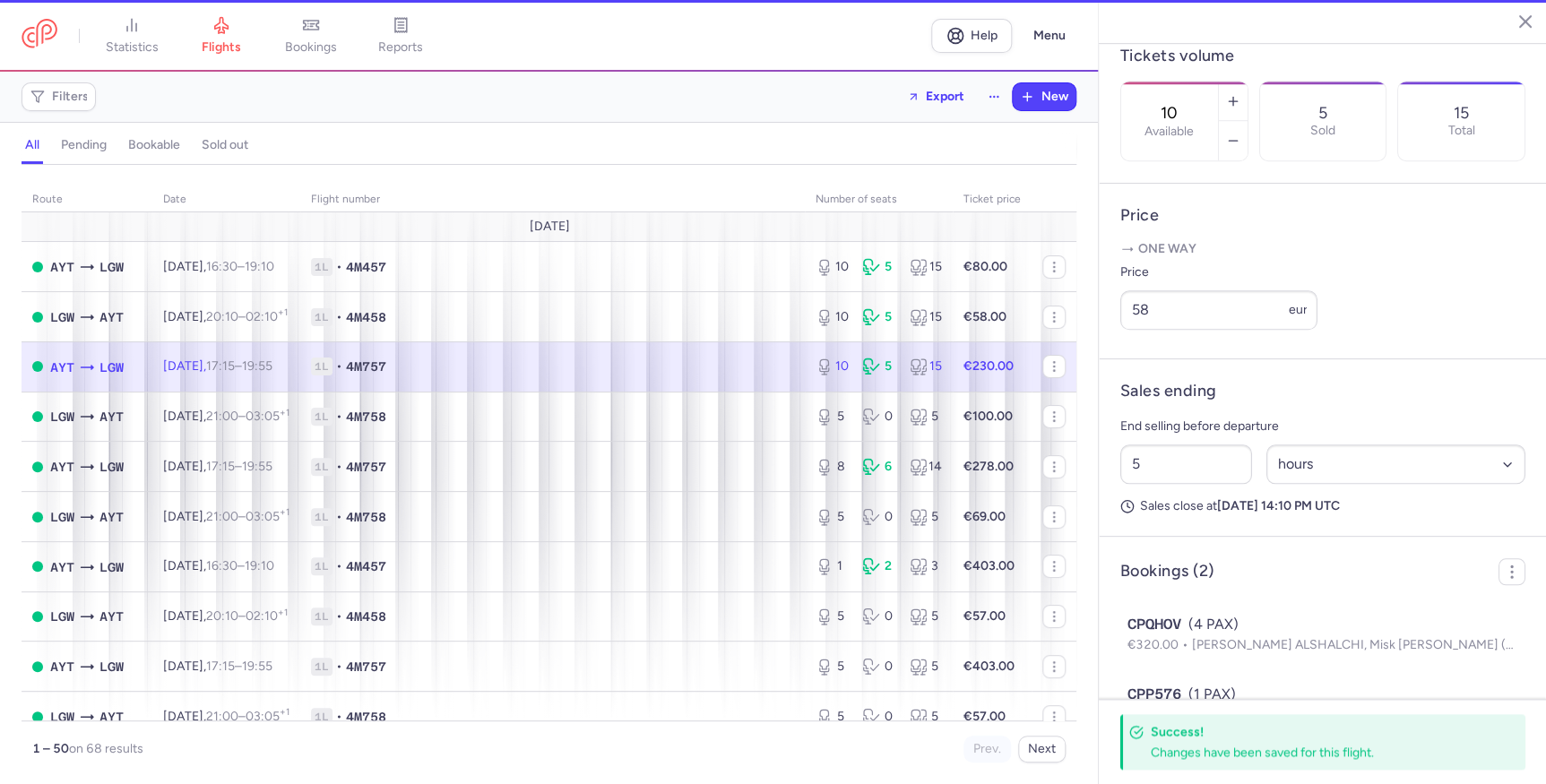
type input "1"
select select "days"
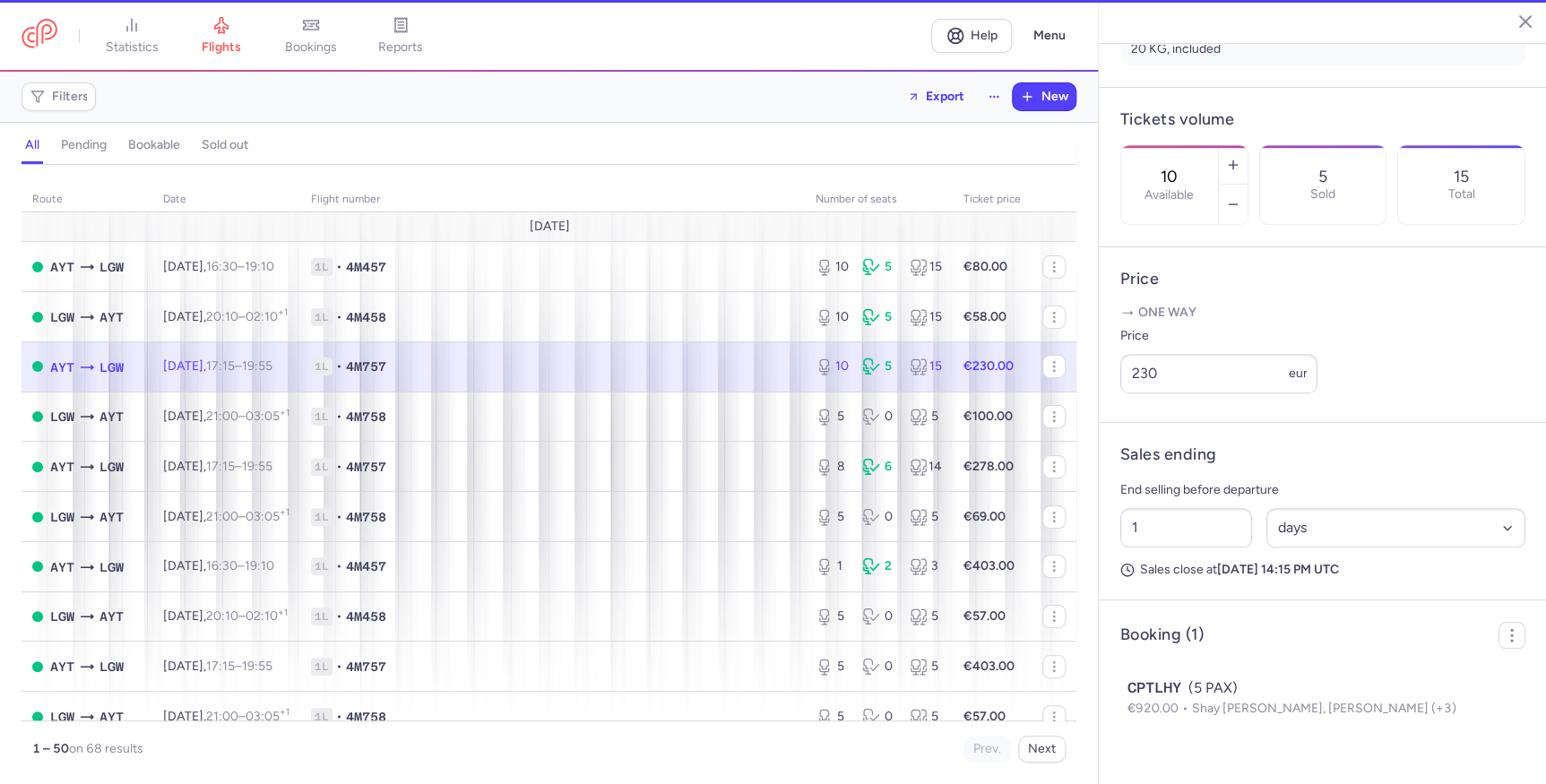
scroll to position [496, 0]
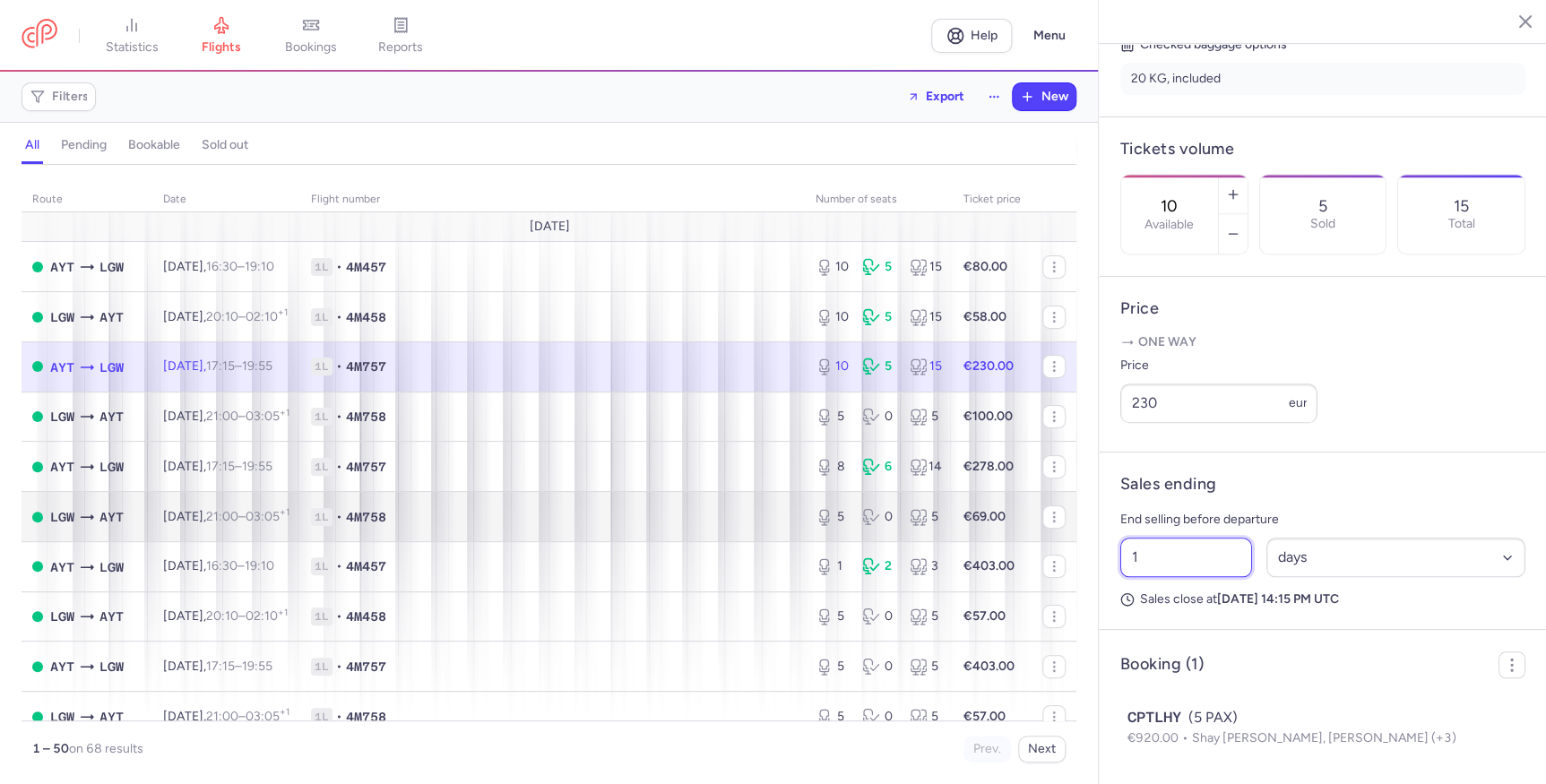
drag, startPoint x: 1198, startPoint y: 551, endPoint x: 1015, endPoint y: 541, distance: 183.3
click at [1015, 541] on div "statistics flights bookings reports Help Menu Filters Export New all pending bo…" at bounding box center [773, 392] width 1546 height 784
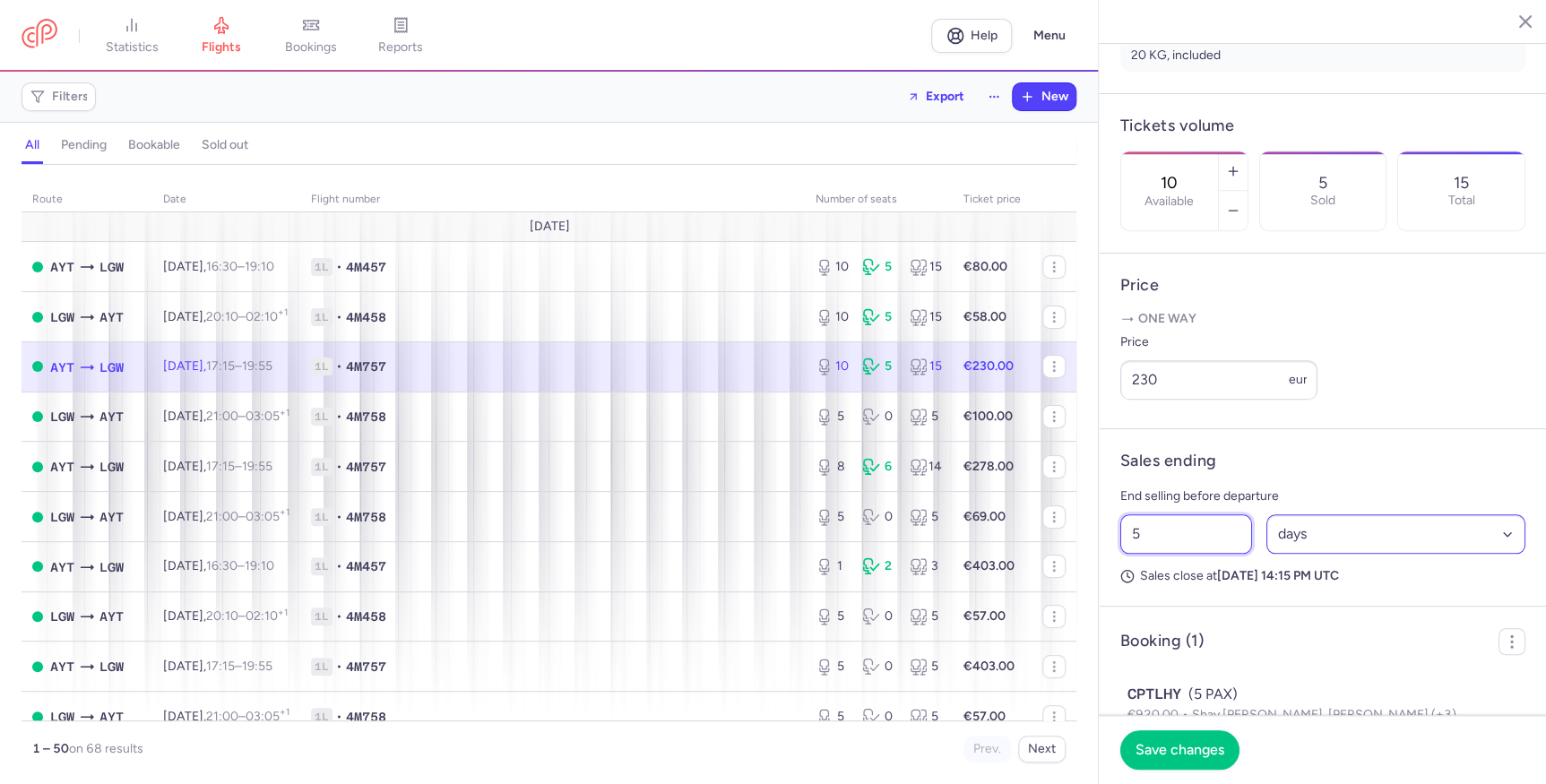
type input "5"
click at [1321, 554] on select "Select an option hours days" at bounding box center [1396, 534] width 260 height 39
select select "hours"
click at [1266, 537] on select "Select an option hours days" at bounding box center [1396, 534] width 260 height 39
click at [1154, 765] on button "Save changes" at bounding box center [1179, 749] width 119 height 39
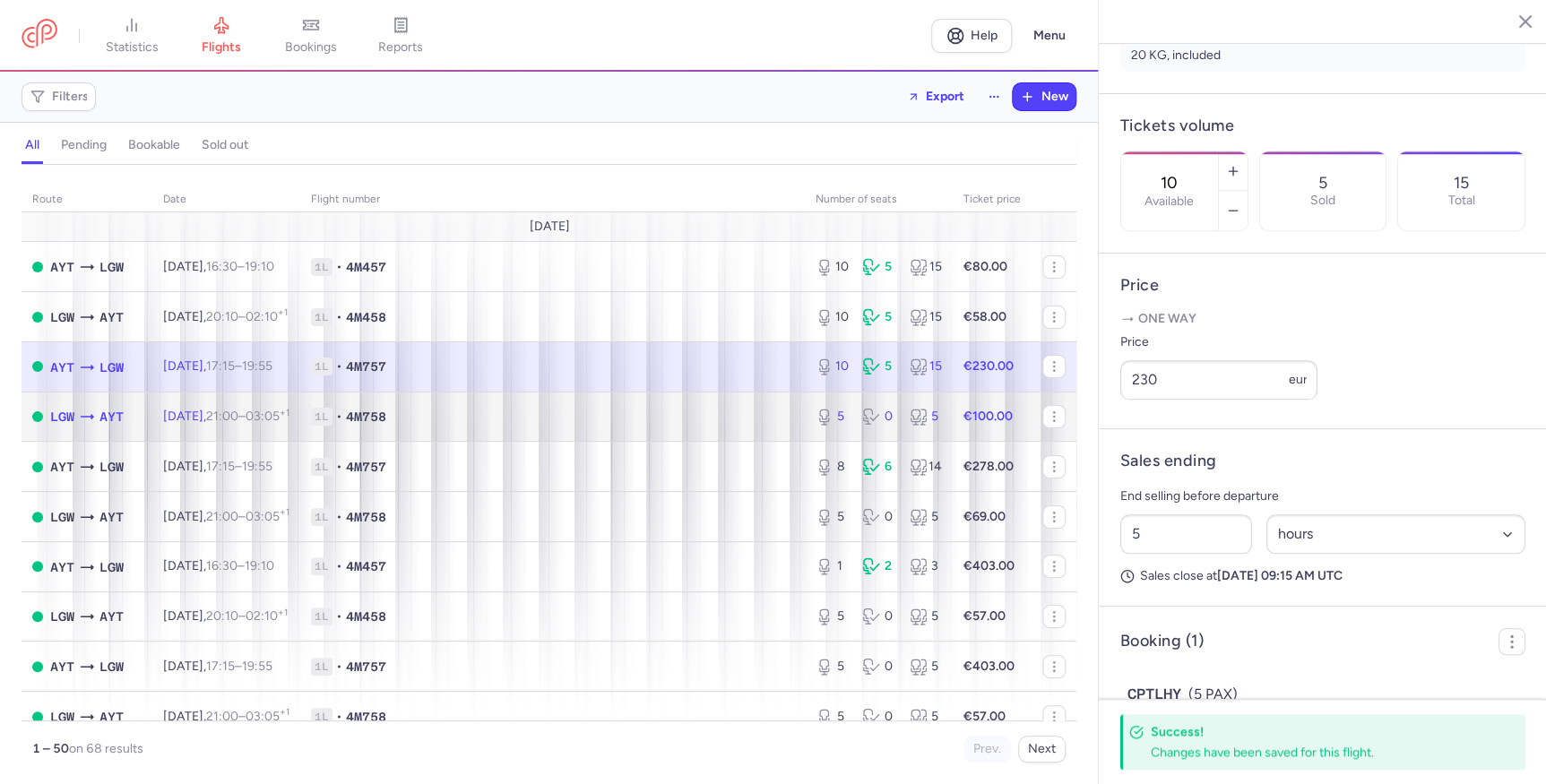
click at [740, 416] on span "1L • 4M758" at bounding box center [553, 416] width 483 height 18
type input "5"
type input "1"
select select "days"
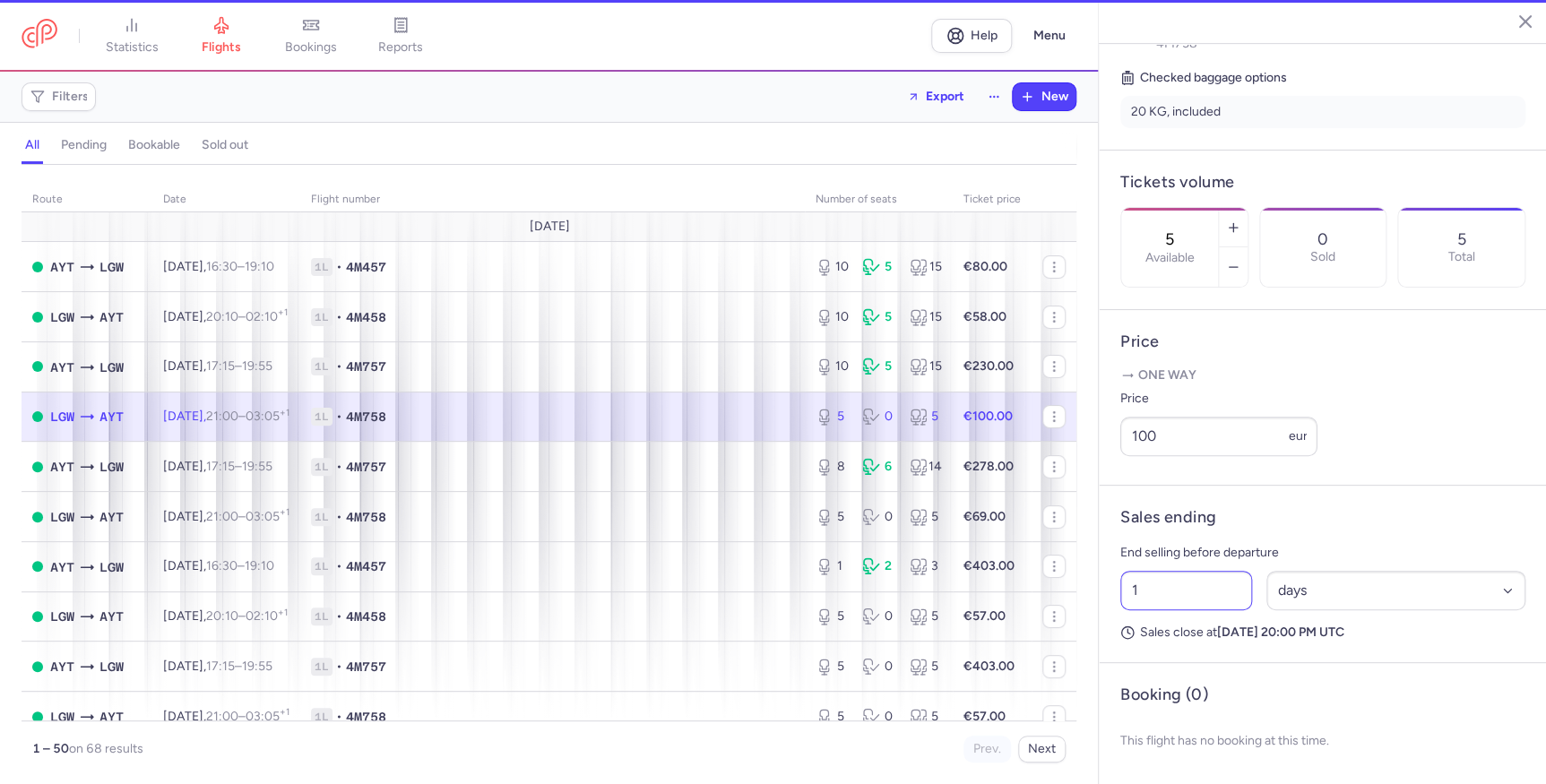
scroll to position [448, 0]
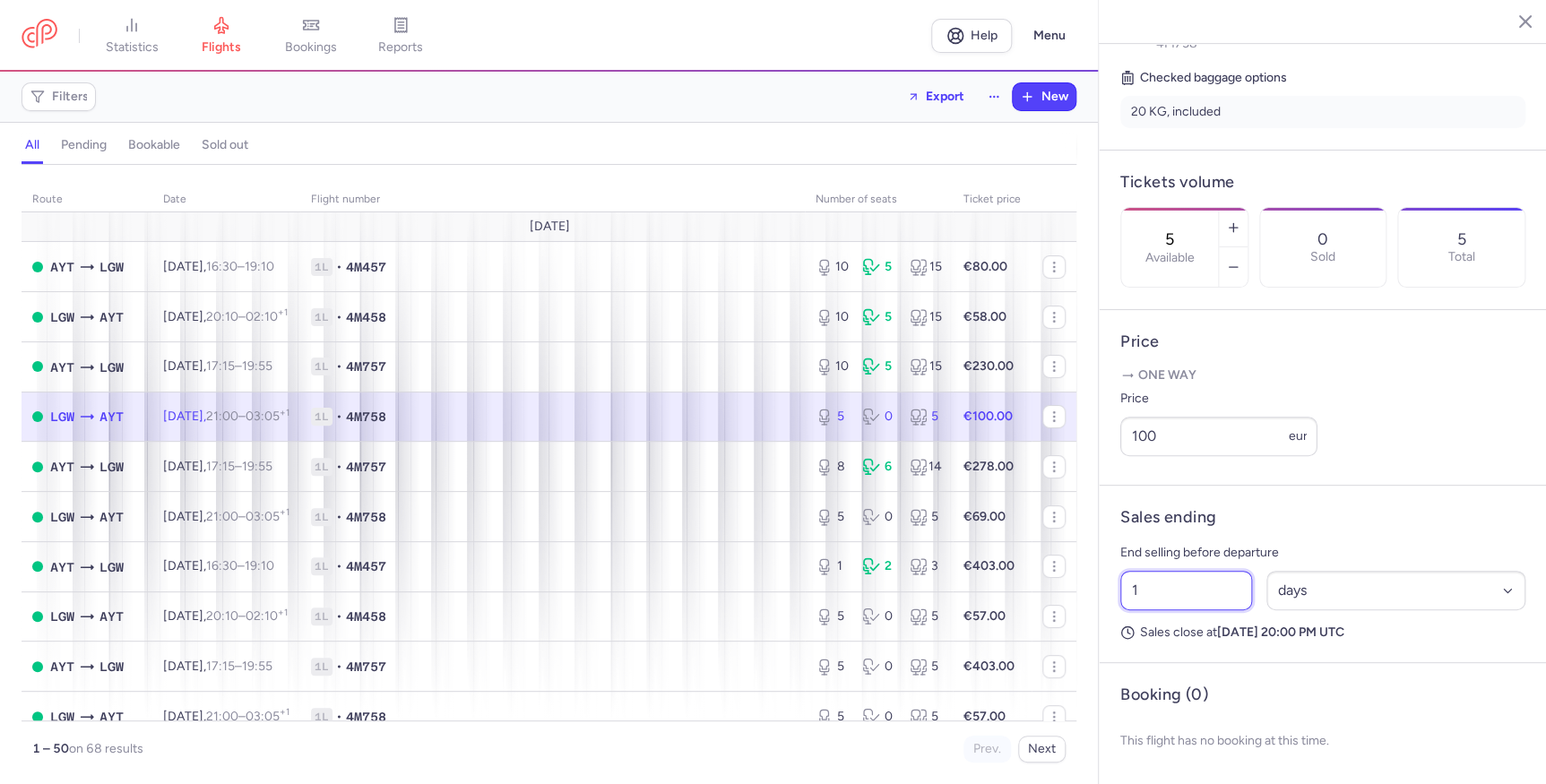
drag, startPoint x: 1188, startPoint y: 576, endPoint x: 1084, endPoint y: 577, distance: 104.0
click at [1097, 578] on div "London Antalya Sunday, August 17, 2025 Open LGW London, United Kingdom 21:00 (U…" at bounding box center [1321, 392] width 448 height 784
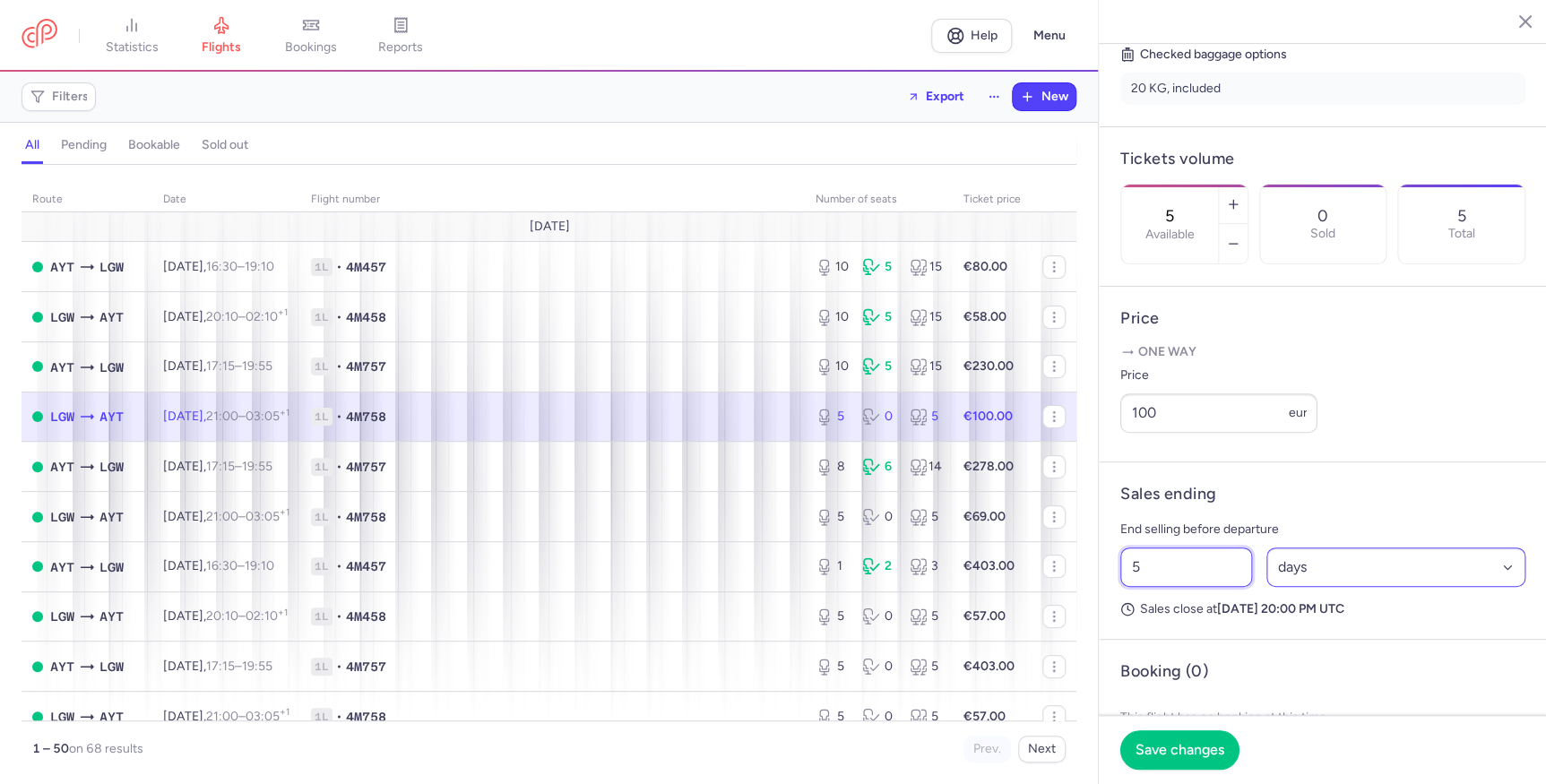
type input "5"
click at [1318, 587] on select "Select an option hours days" at bounding box center [1396, 567] width 260 height 39
select select "hours"
click at [1266, 570] on select "Select an option hours days" at bounding box center [1396, 567] width 260 height 39
click at [1216, 756] on span "Save changes" at bounding box center [1179, 748] width 88 height 16
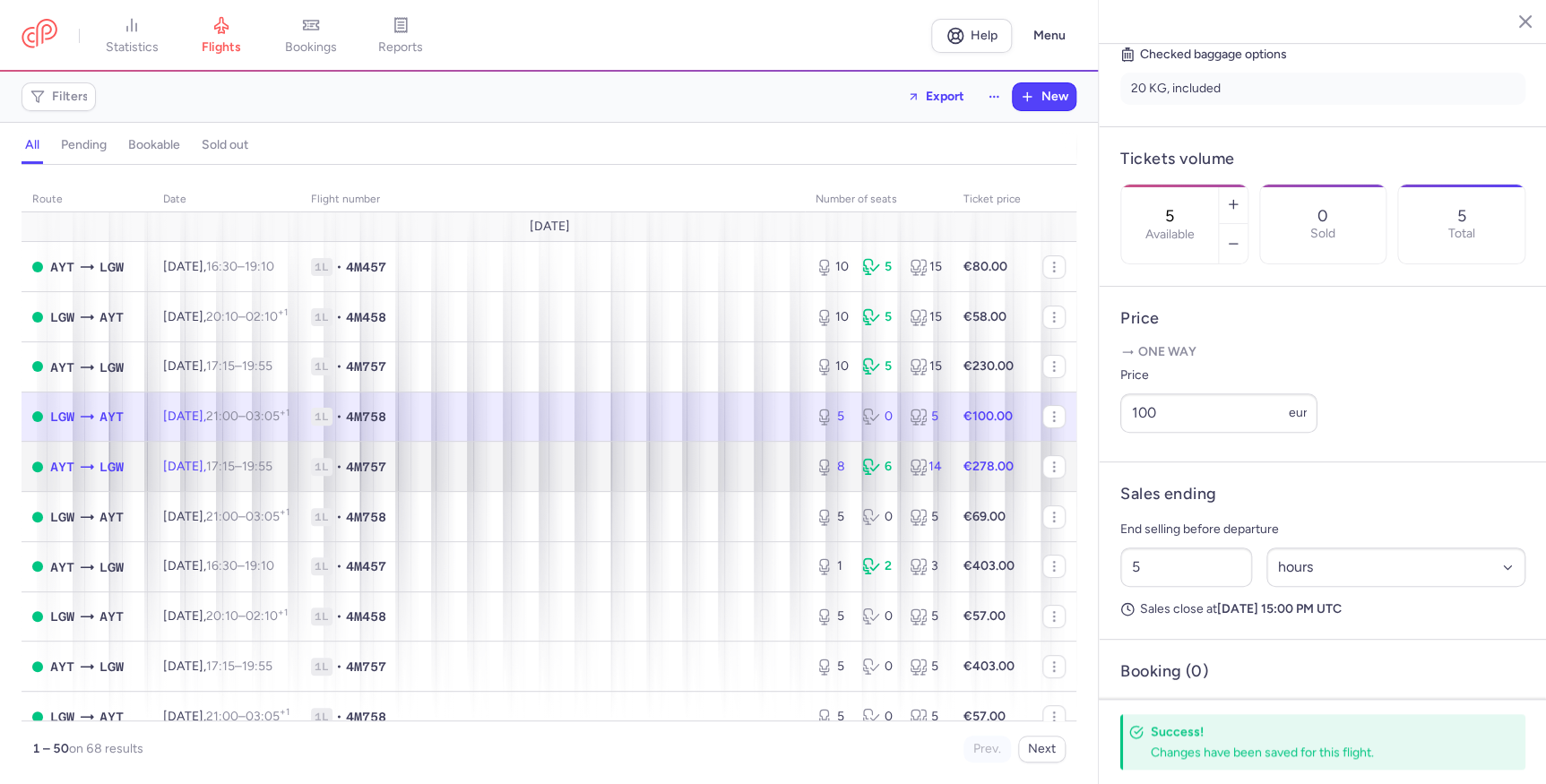
click at [723, 473] on span "1L • 4M757" at bounding box center [553, 466] width 483 height 18
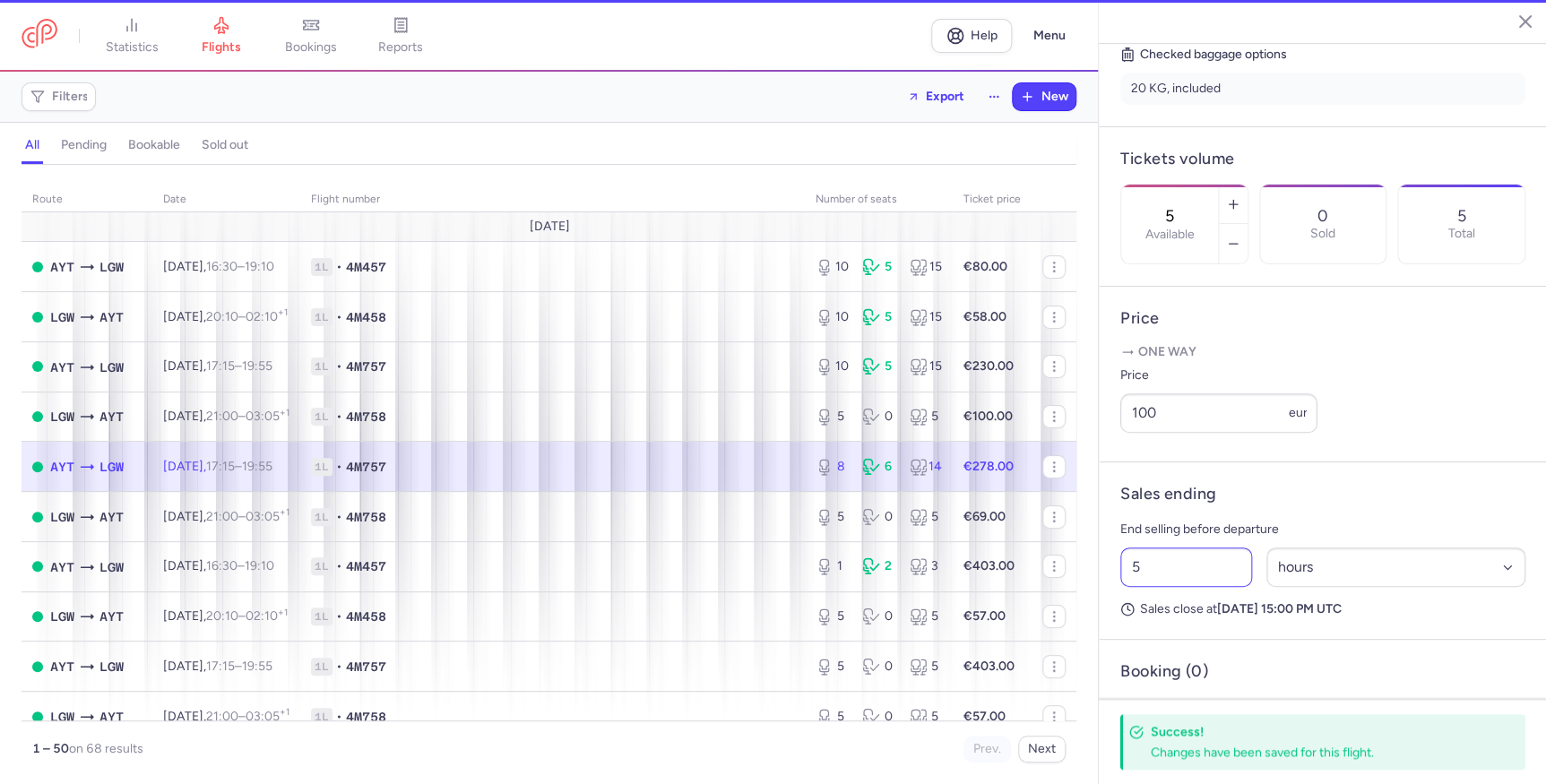
type input "8"
type input "1"
select select "days"
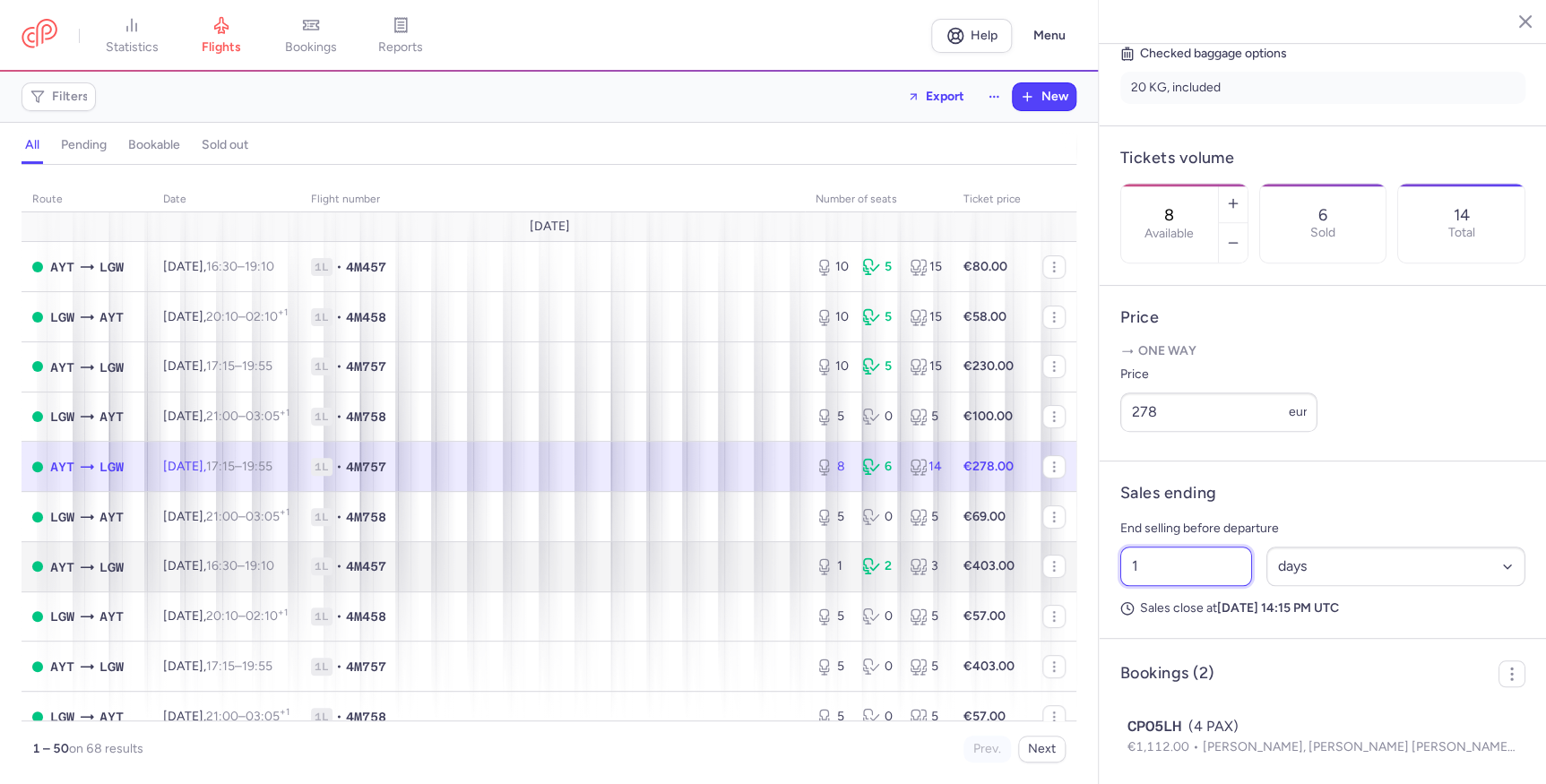
drag, startPoint x: 1194, startPoint y: 578, endPoint x: 971, endPoint y: 574, distance: 223.0
click at [971, 574] on div "statistics flights bookings reports Help Menu Filters Export New all pending bo…" at bounding box center [773, 392] width 1546 height 784
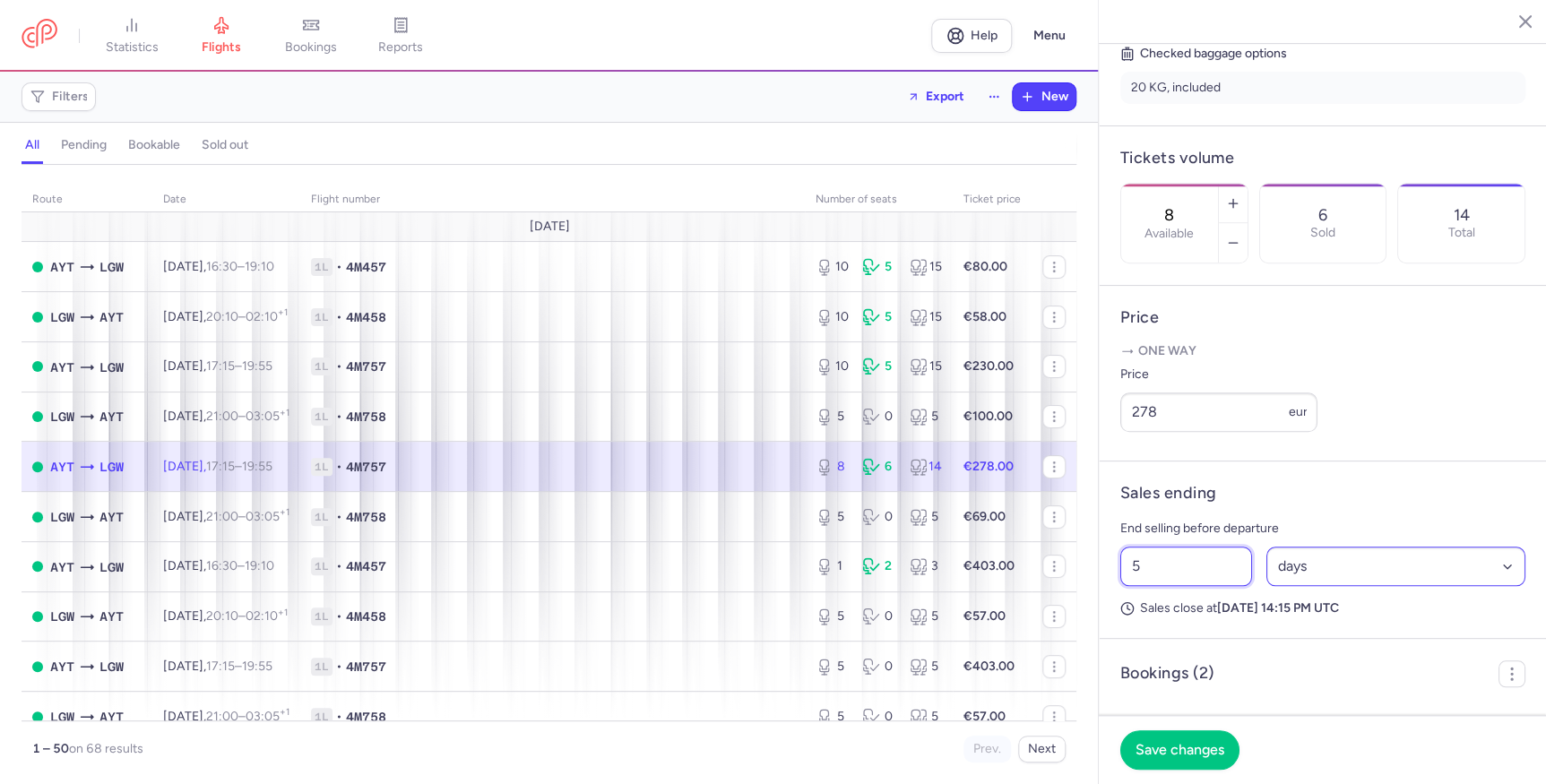
type input "5"
click at [1286, 586] on select "Select an option hours days" at bounding box center [1396, 566] width 260 height 39
select select "hours"
click at [1266, 570] on select "Select an option hours days" at bounding box center [1396, 566] width 260 height 39
click at [1218, 741] on span "Save changes" at bounding box center [1179, 748] width 88 height 16
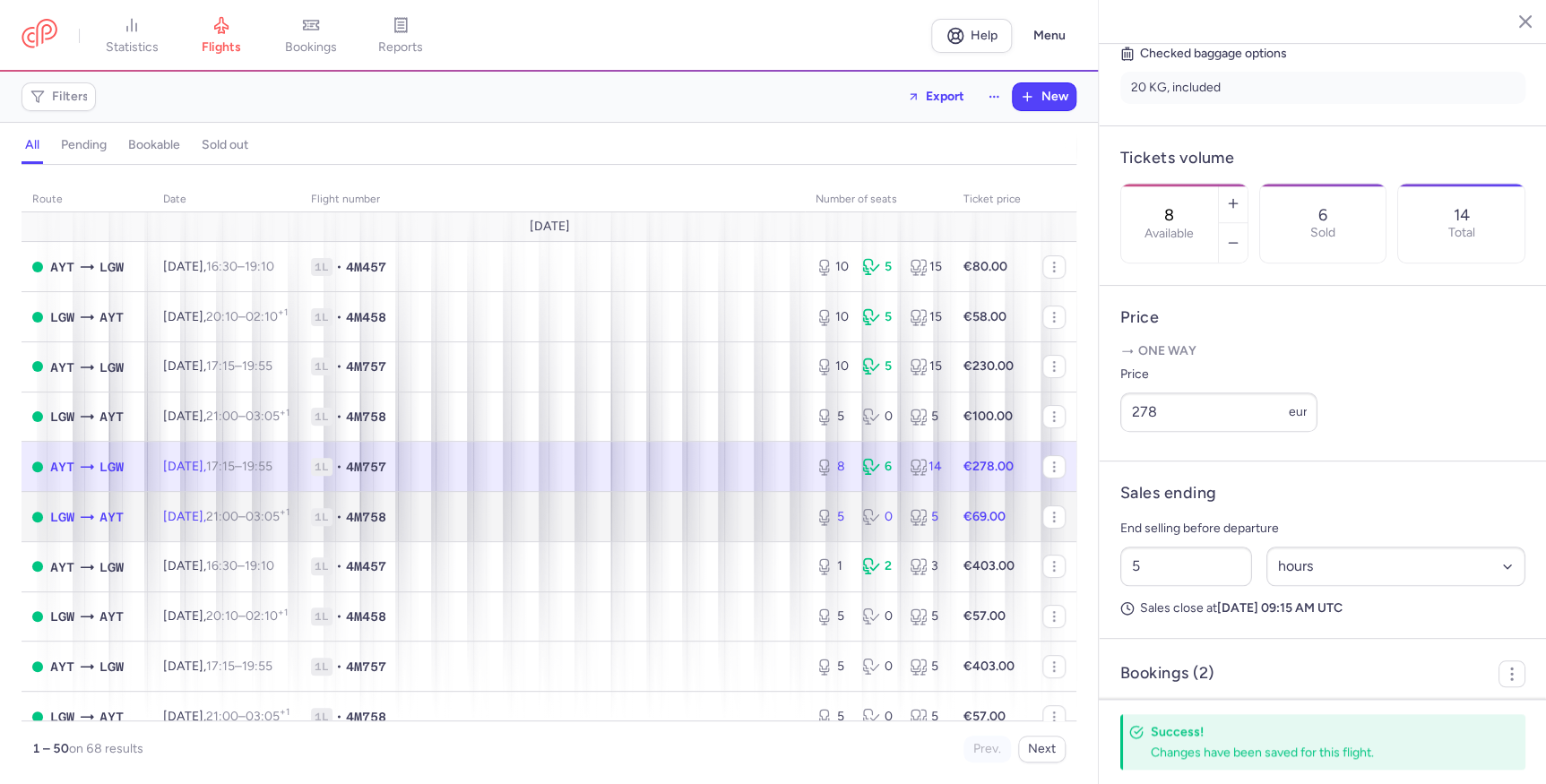
click at [744, 524] on span "1L • 4M758" at bounding box center [553, 516] width 483 height 18
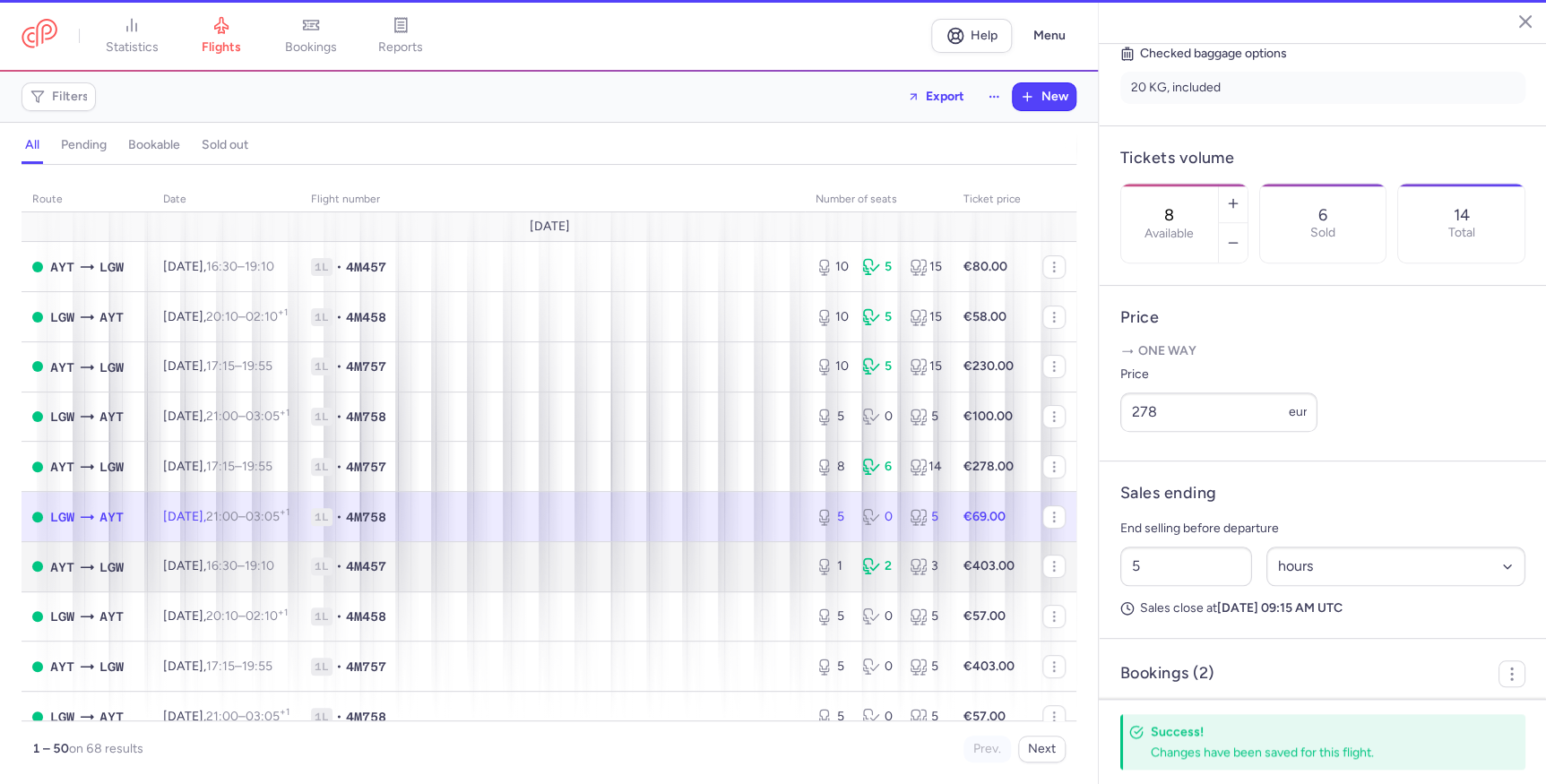
type input "5"
type input "1"
select select "days"
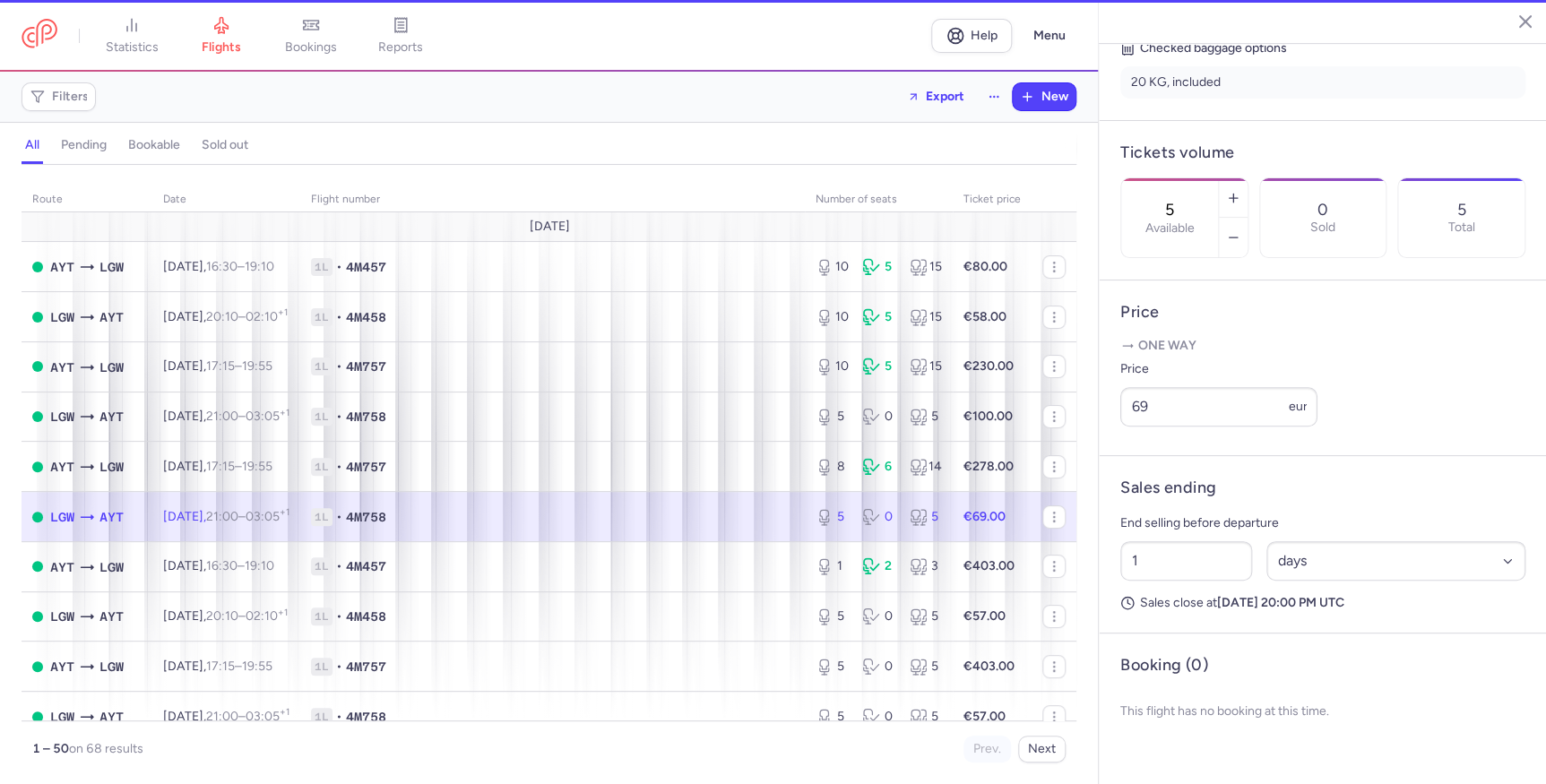
scroll to position [448, 0]
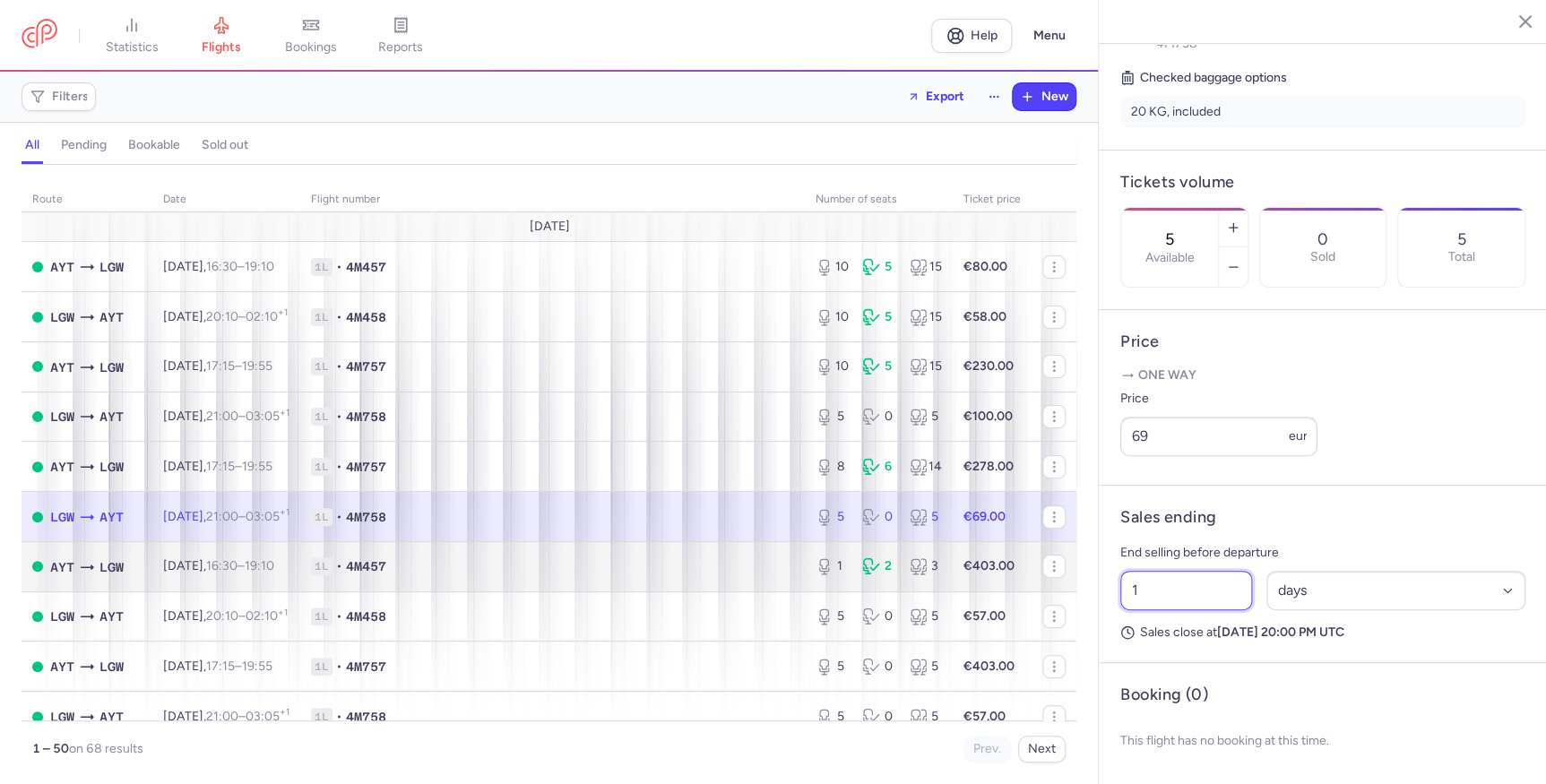
drag, startPoint x: 1197, startPoint y: 591, endPoint x: 1018, endPoint y: 581, distance: 179.3
click at [1018, 581] on div "statistics flights bookings reports Help Menu Filters Export New all pending bo…" at bounding box center [773, 392] width 1546 height 784
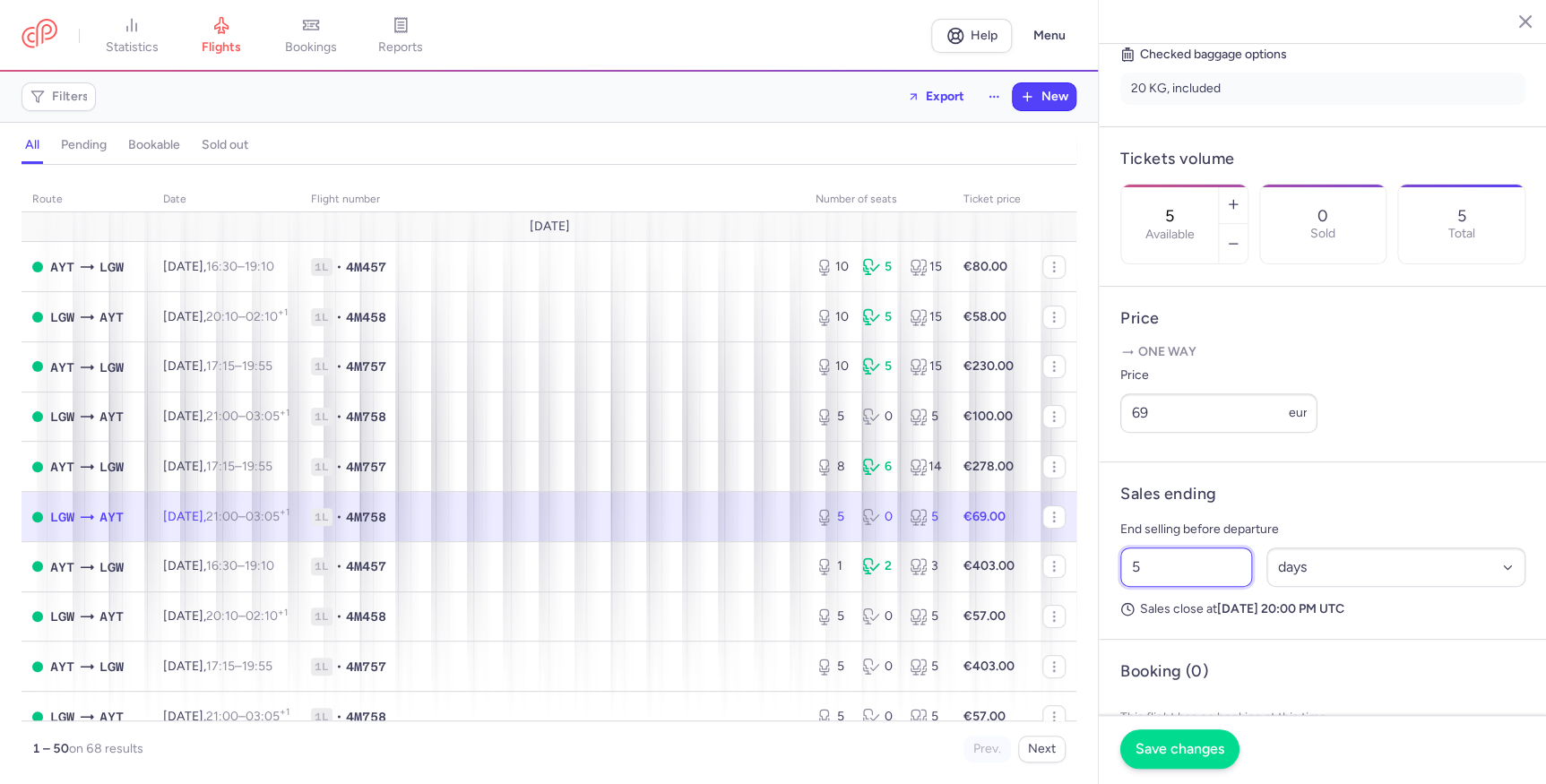
type input "5"
click at [1149, 764] on button "Save changes" at bounding box center [1179, 749] width 119 height 39
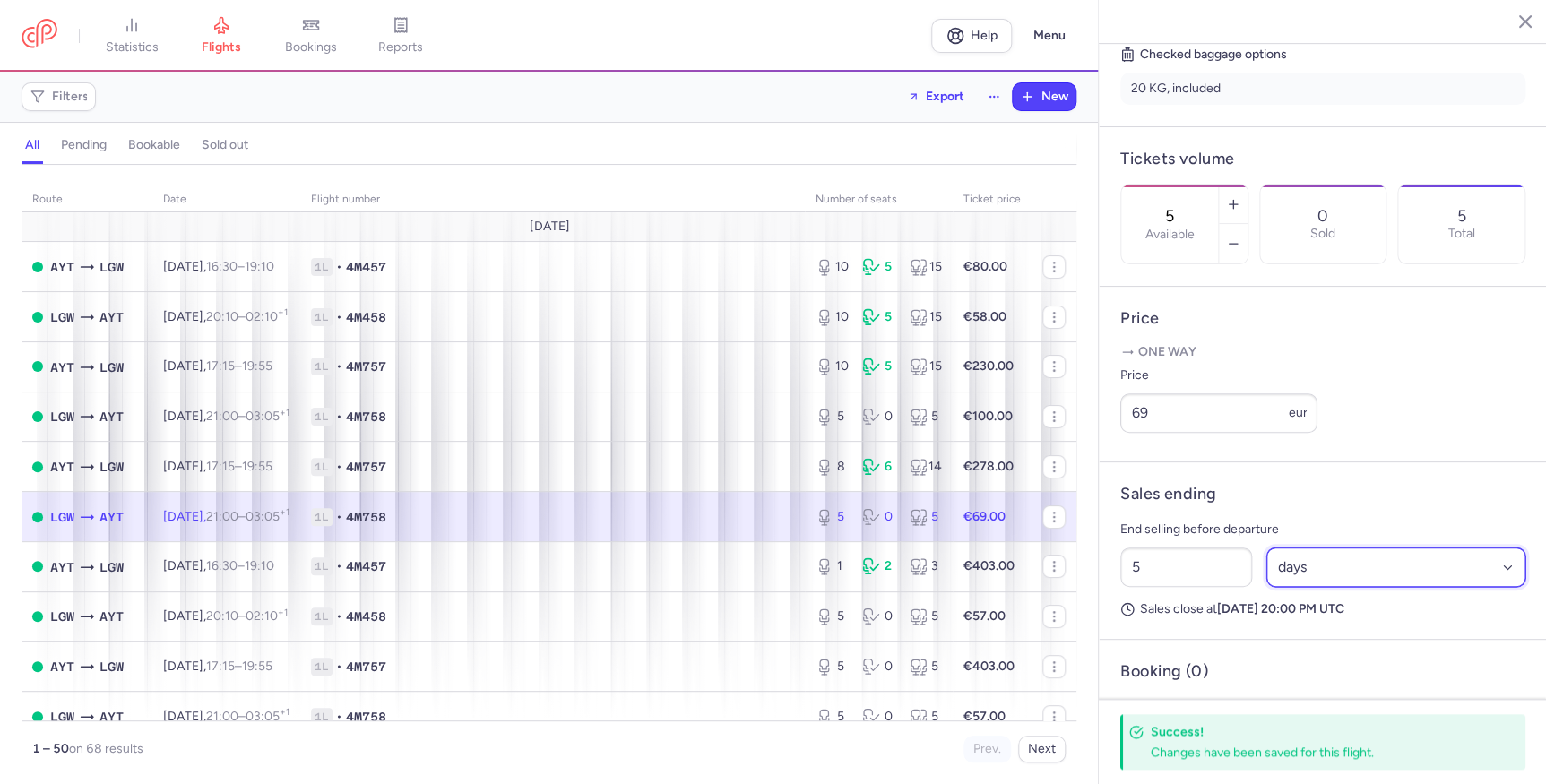
click at [1308, 584] on select "Select an option hours days" at bounding box center [1396, 567] width 260 height 39
select select "hours"
click at [1266, 570] on select "Select an option hours days" at bounding box center [1396, 567] width 260 height 39
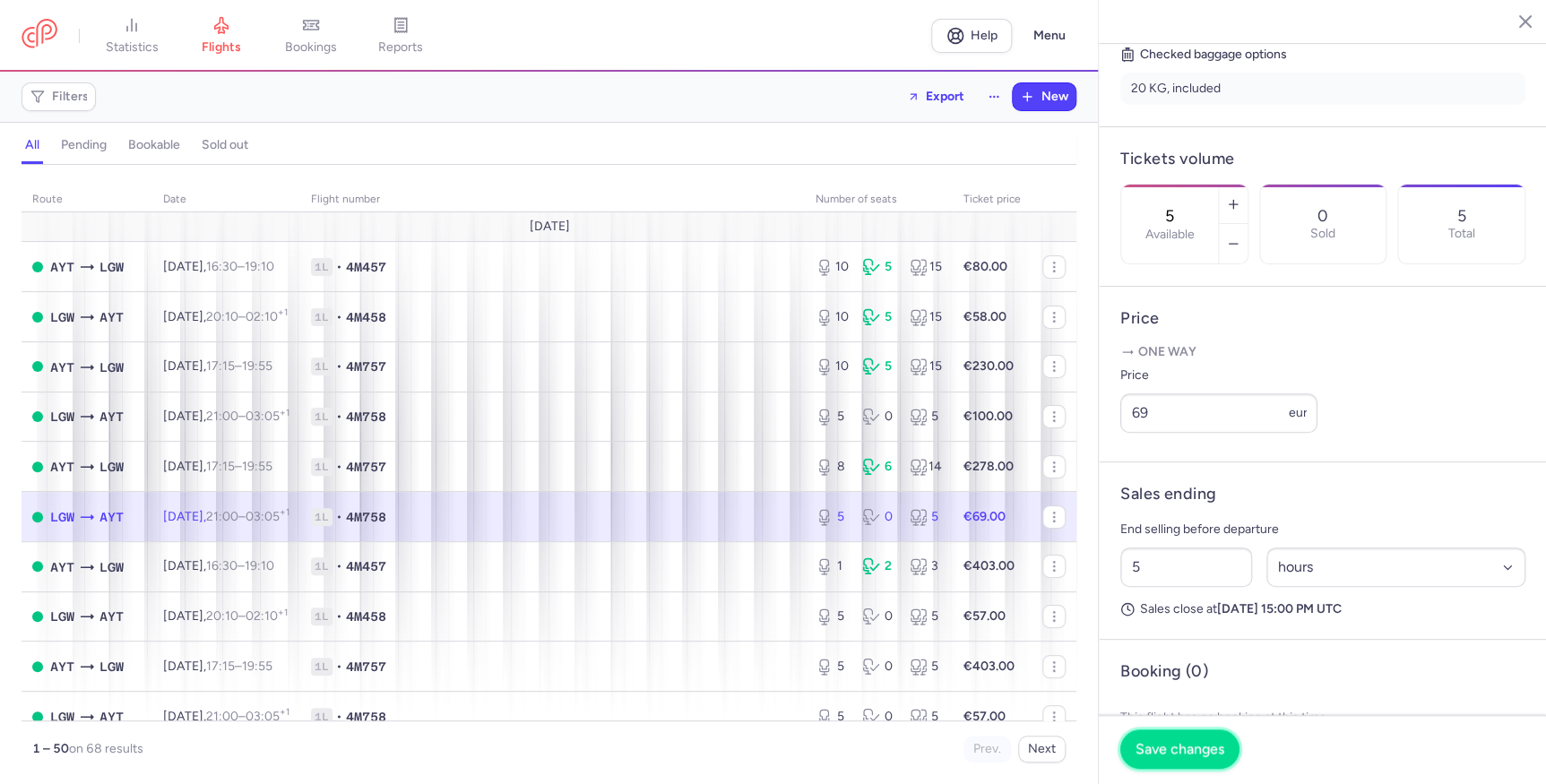
click at [1229, 752] on button "Save changes" at bounding box center [1179, 749] width 119 height 39
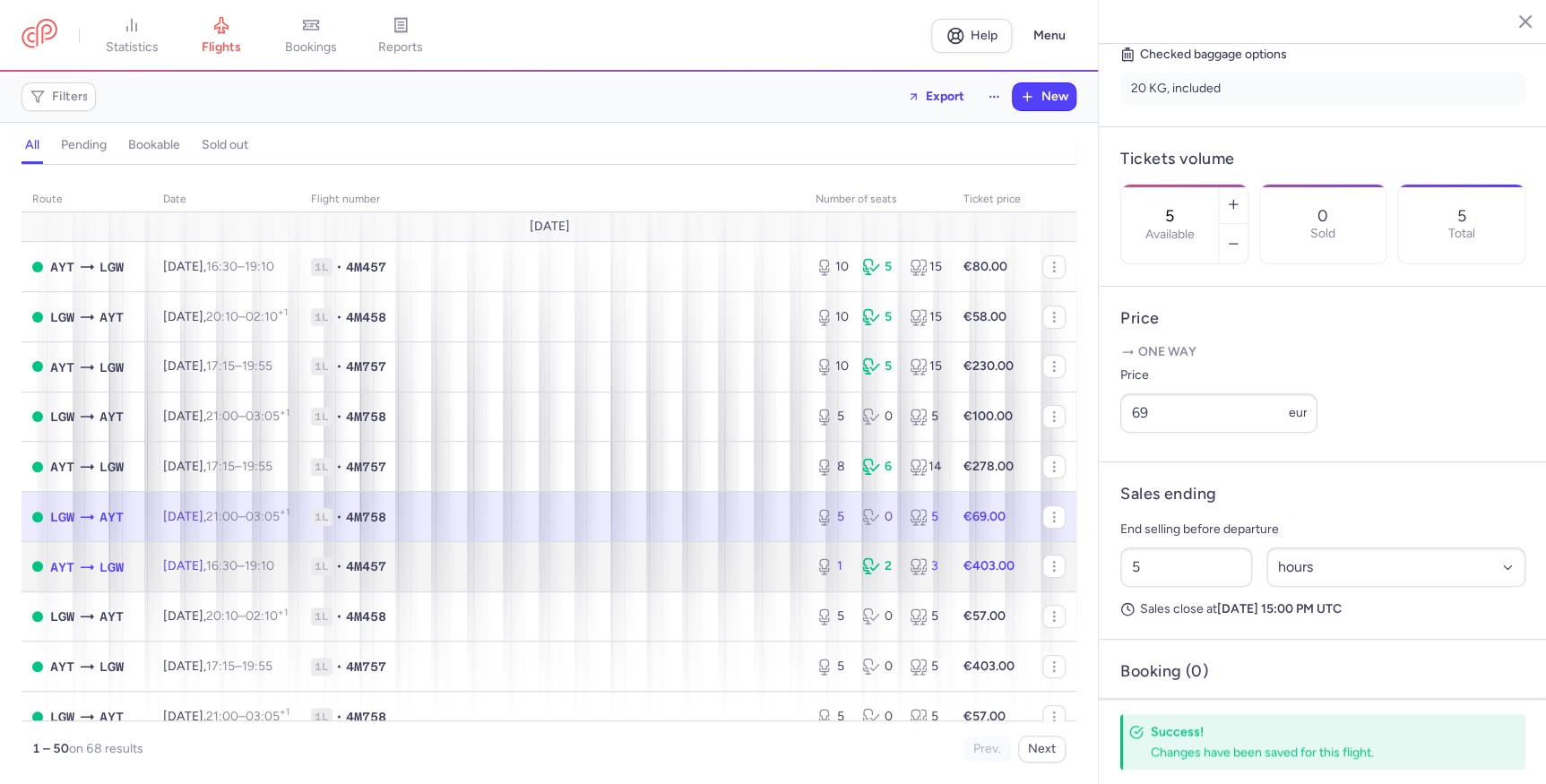
click at [708, 548] on td "1L • 4M457" at bounding box center [552, 566] width 505 height 50
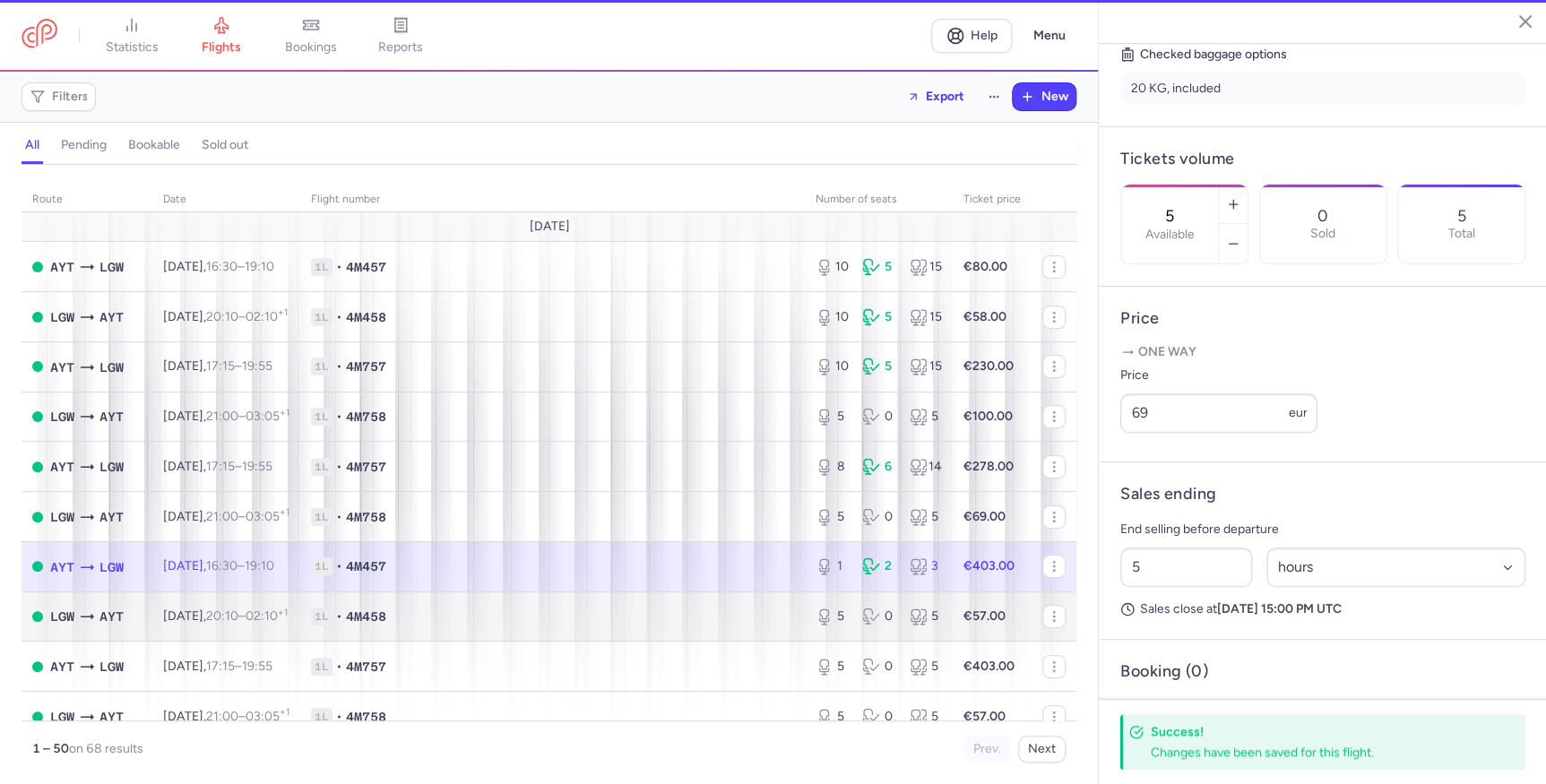
type input "1"
select select "days"
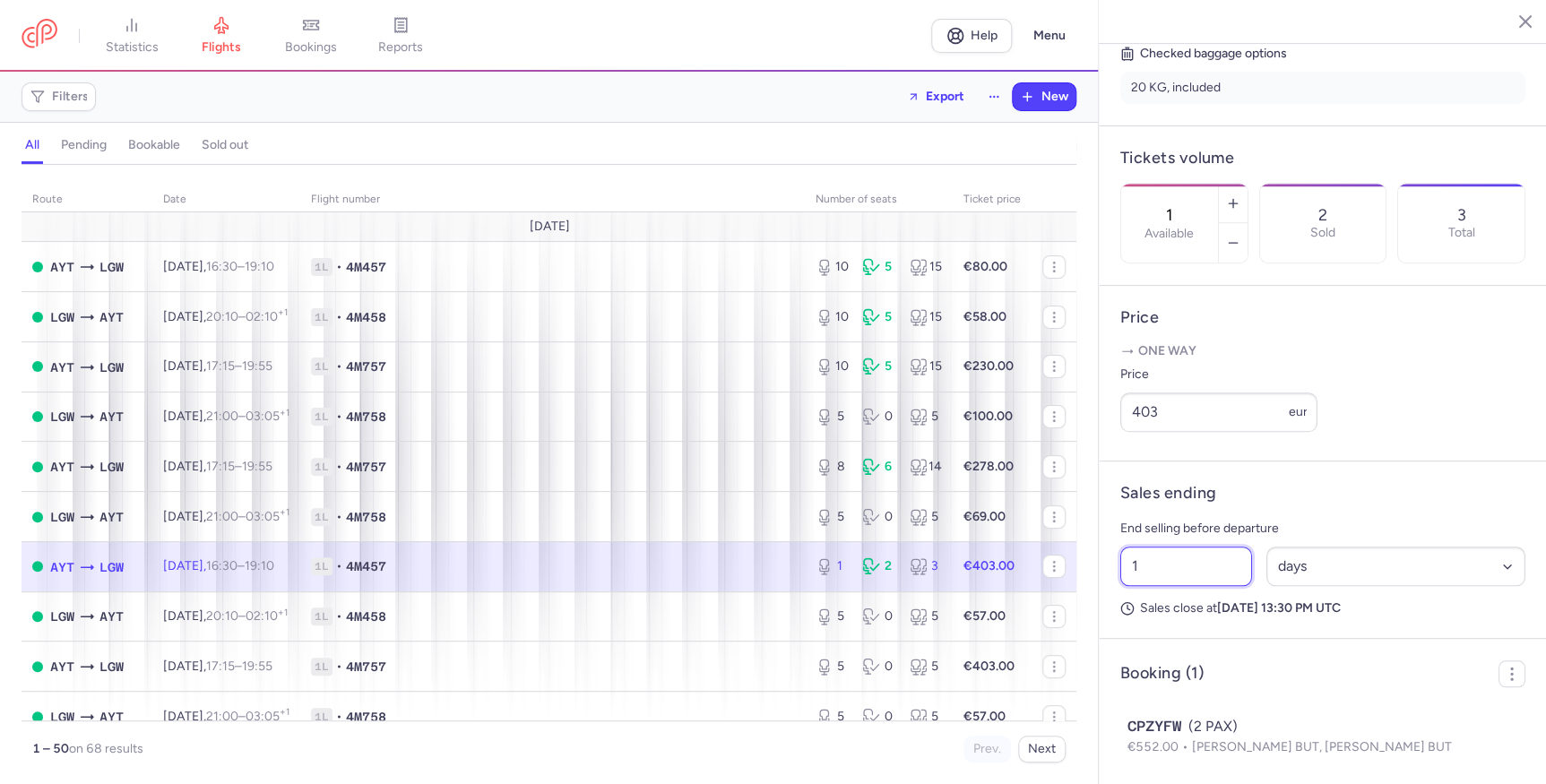
drag, startPoint x: 1158, startPoint y: 591, endPoint x: 1076, endPoint y: 588, distance: 82.1
click at [1072, 588] on div "statistics flights bookings reports Help Menu Filters Export New all pending bo…" at bounding box center [773, 392] width 1546 height 784
type input "5"
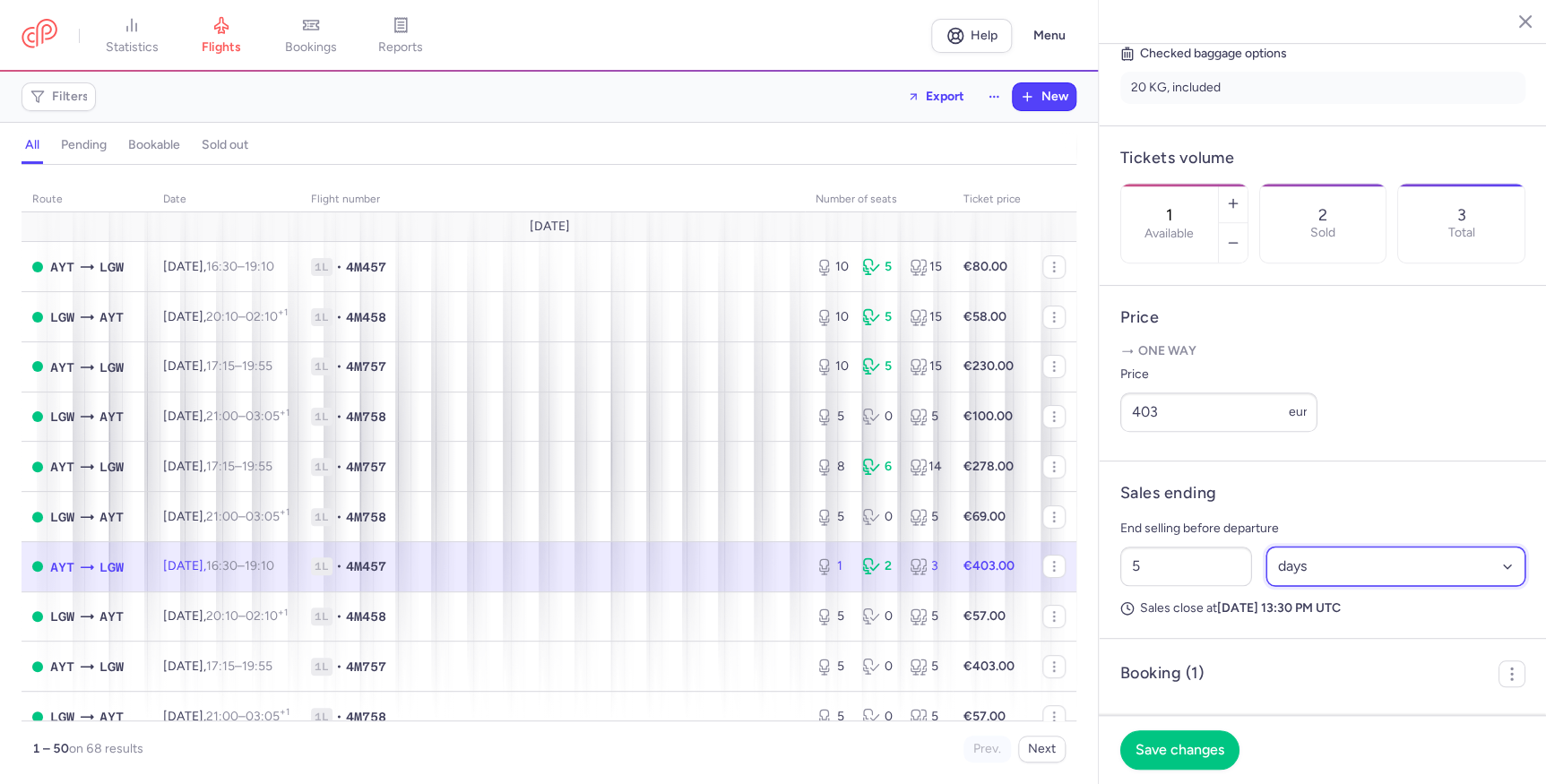
click at [1283, 586] on select "Select an option hours days" at bounding box center [1396, 566] width 260 height 39
select select "hours"
click at [1266, 570] on select "Select an option hours days" at bounding box center [1396, 566] width 260 height 39
click at [1219, 739] on button "Save changes" at bounding box center [1179, 749] width 119 height 39
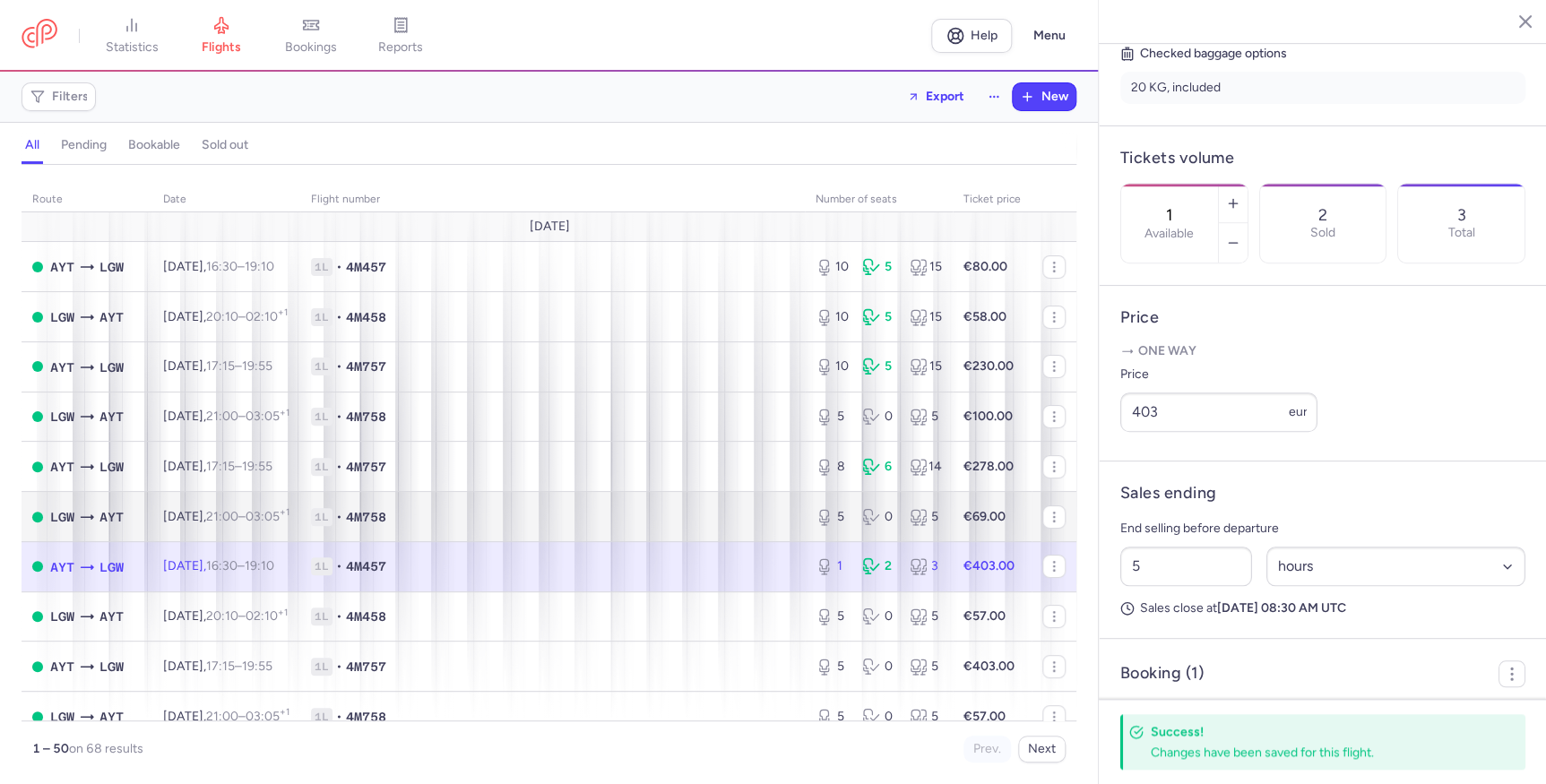
scroll to position [162, 0]
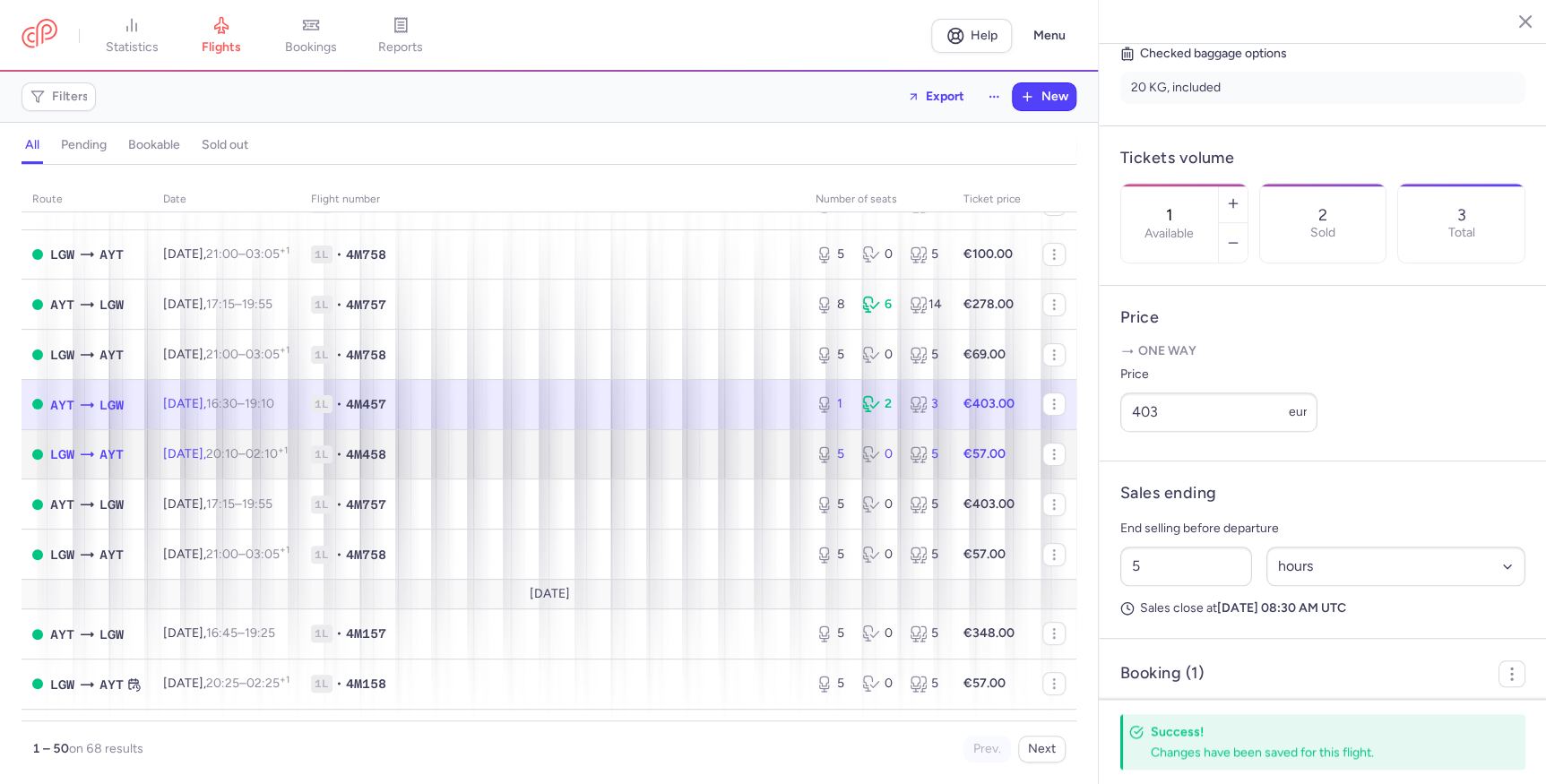
click at [730, 460] on span "1L • 4M458" at bounding box center [553, 454] width 483 height 18
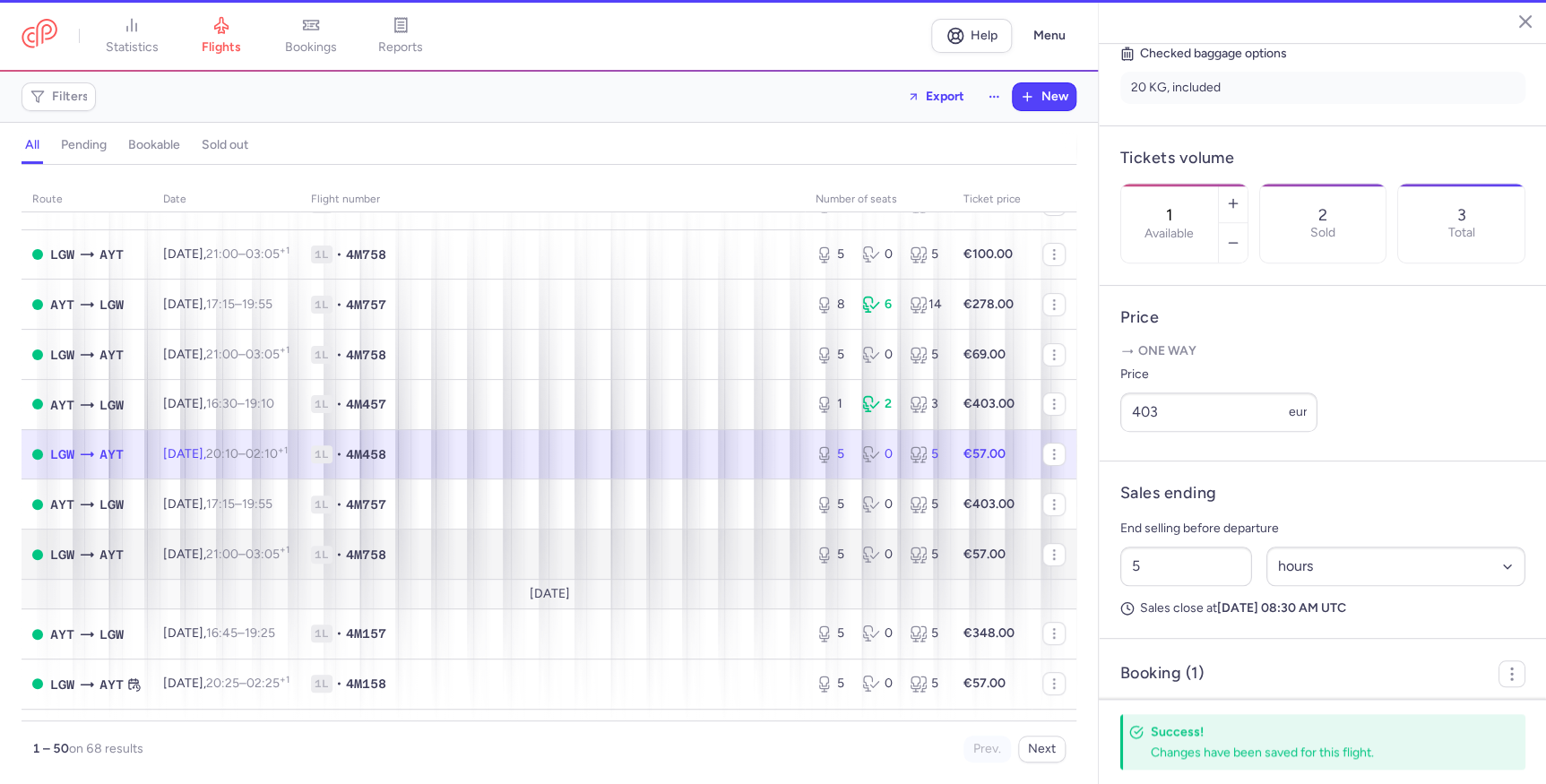
type input "5"
type input "1"
select select "days"
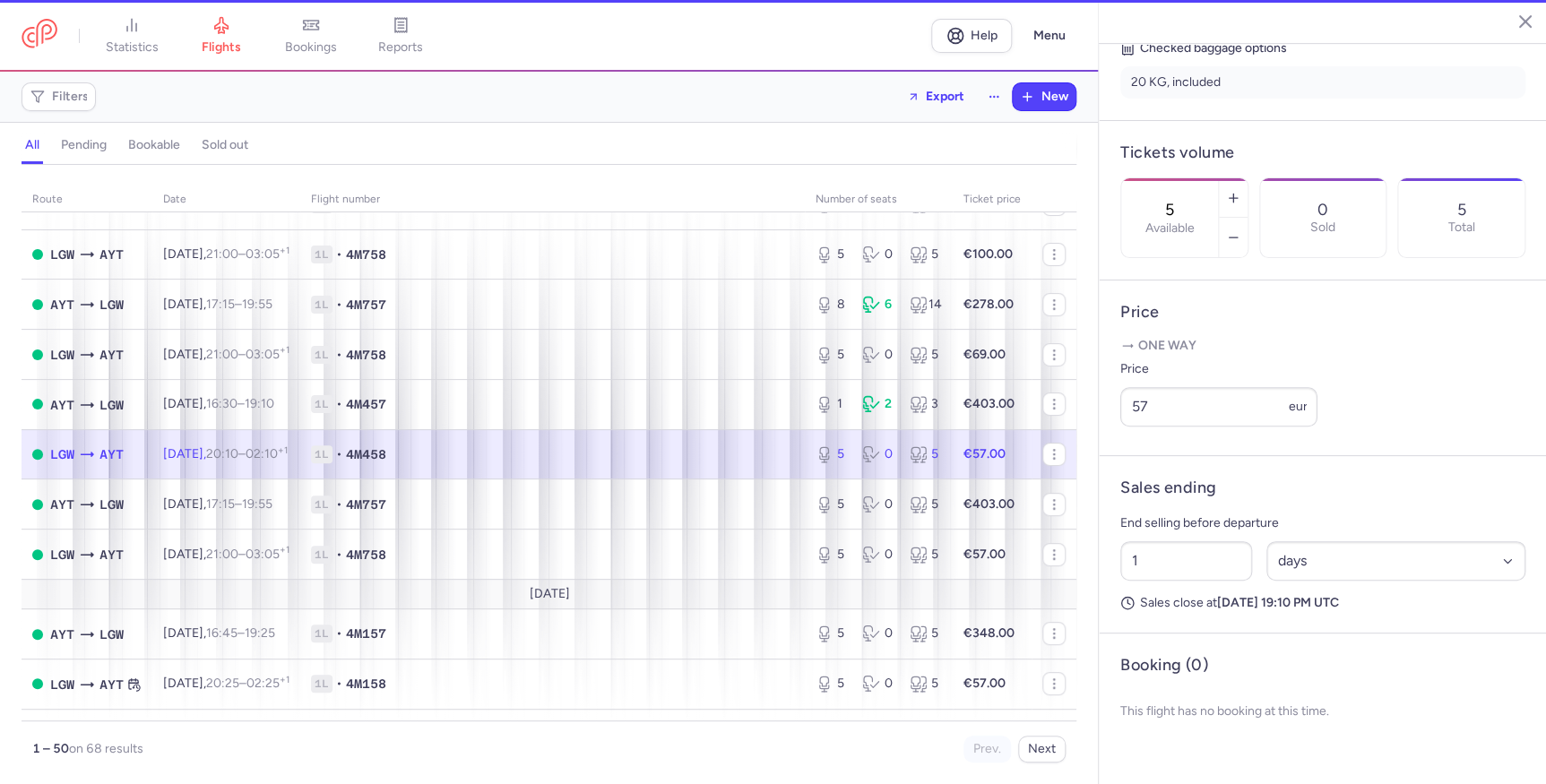
scroll to position [448, 0]
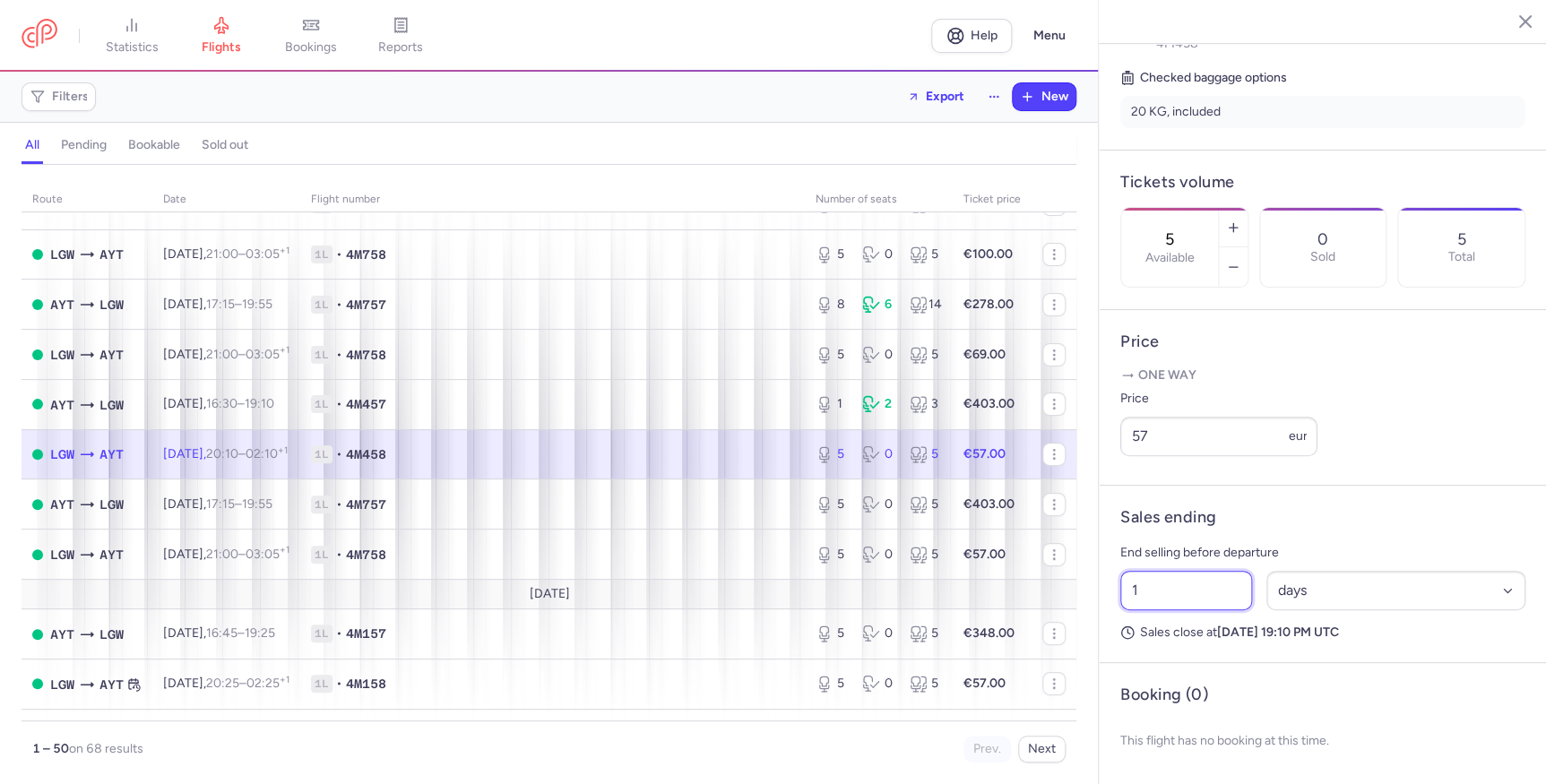
drag, startPoint x: 1176, startPoint y: 587, endPoint x: 940, endPoint y: 588, distance: 236.0
click at [939, 588] on div "statistics flights bookings reports Help Menu Filters Export New all pending bo…" at bounding box center [773, 392] width 1546 height 784
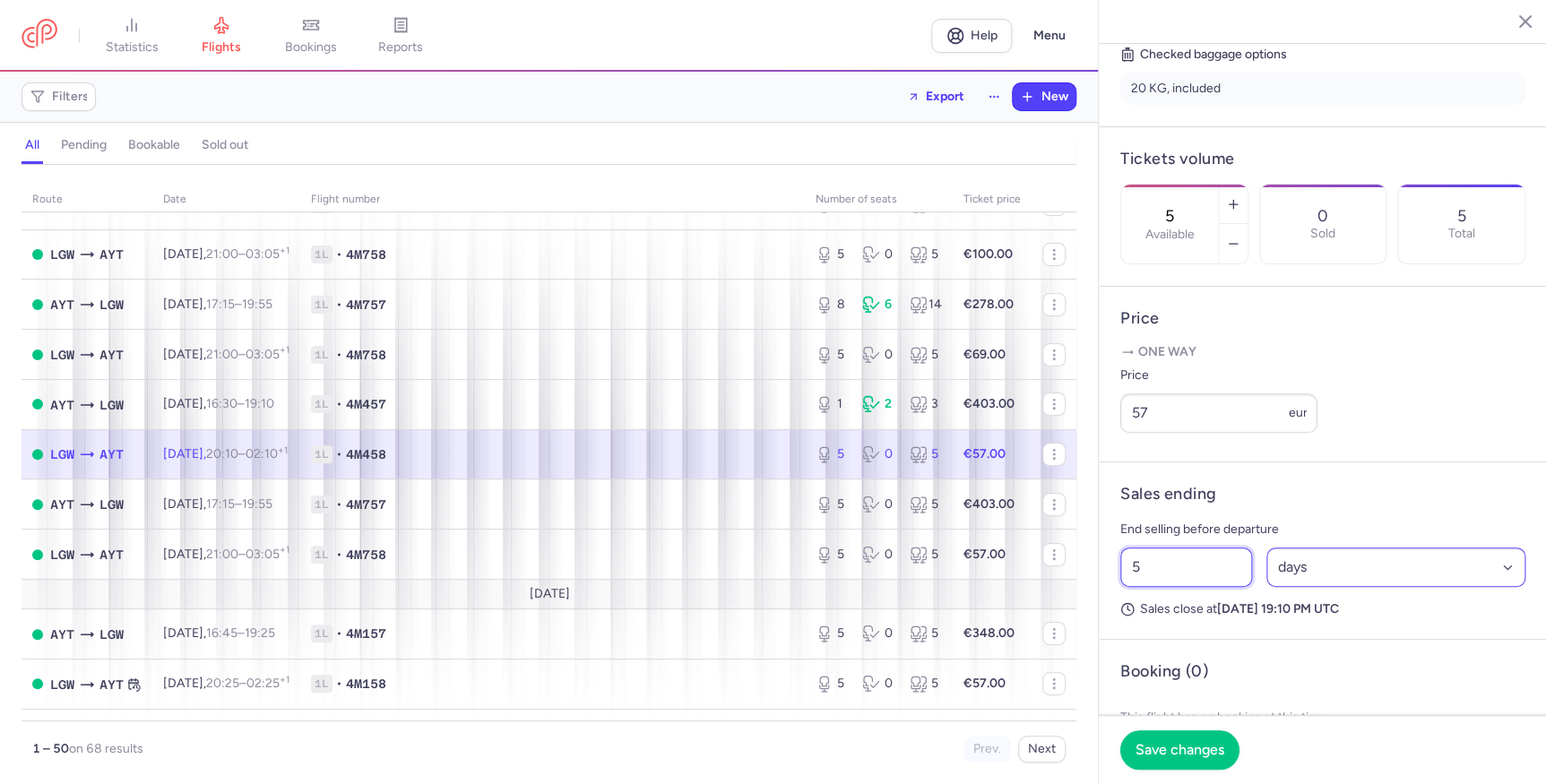
type input "5"
click at [1323, 587] on select "Select an option hours days" at bounding box center [1396, 567] width 260 height 39
select select "hours"
click at [1266, 570] on select "Select an option hours days" at bounding box center [1396, 567] width 260 height 39
click at [1212, 745] on span "Save changes" at bounding box center [1179, 748] width 88 height 16
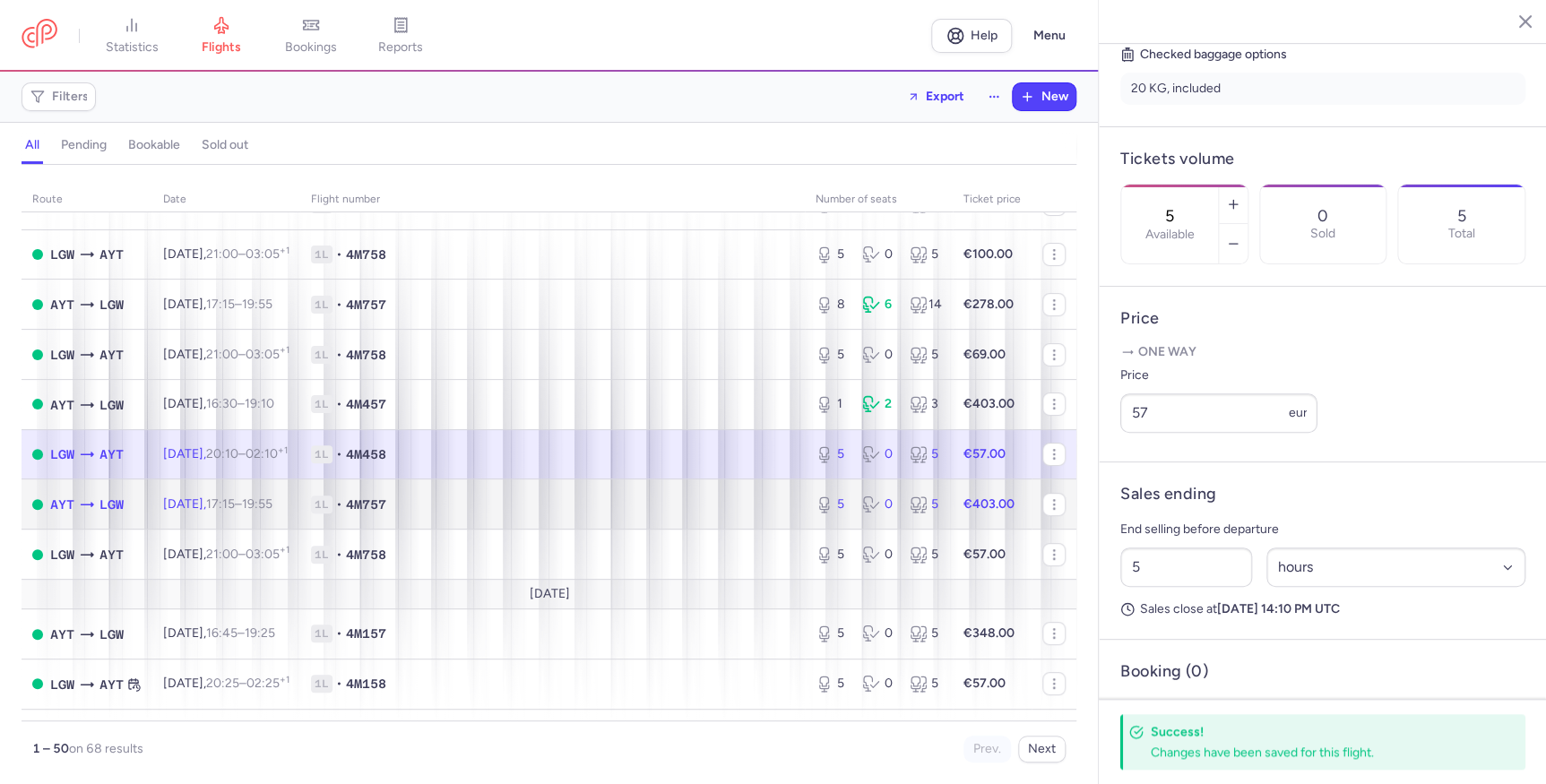
click at [747, 523] on td "1L • 4M757" at bounding box center [552, 504] width 505 height 50
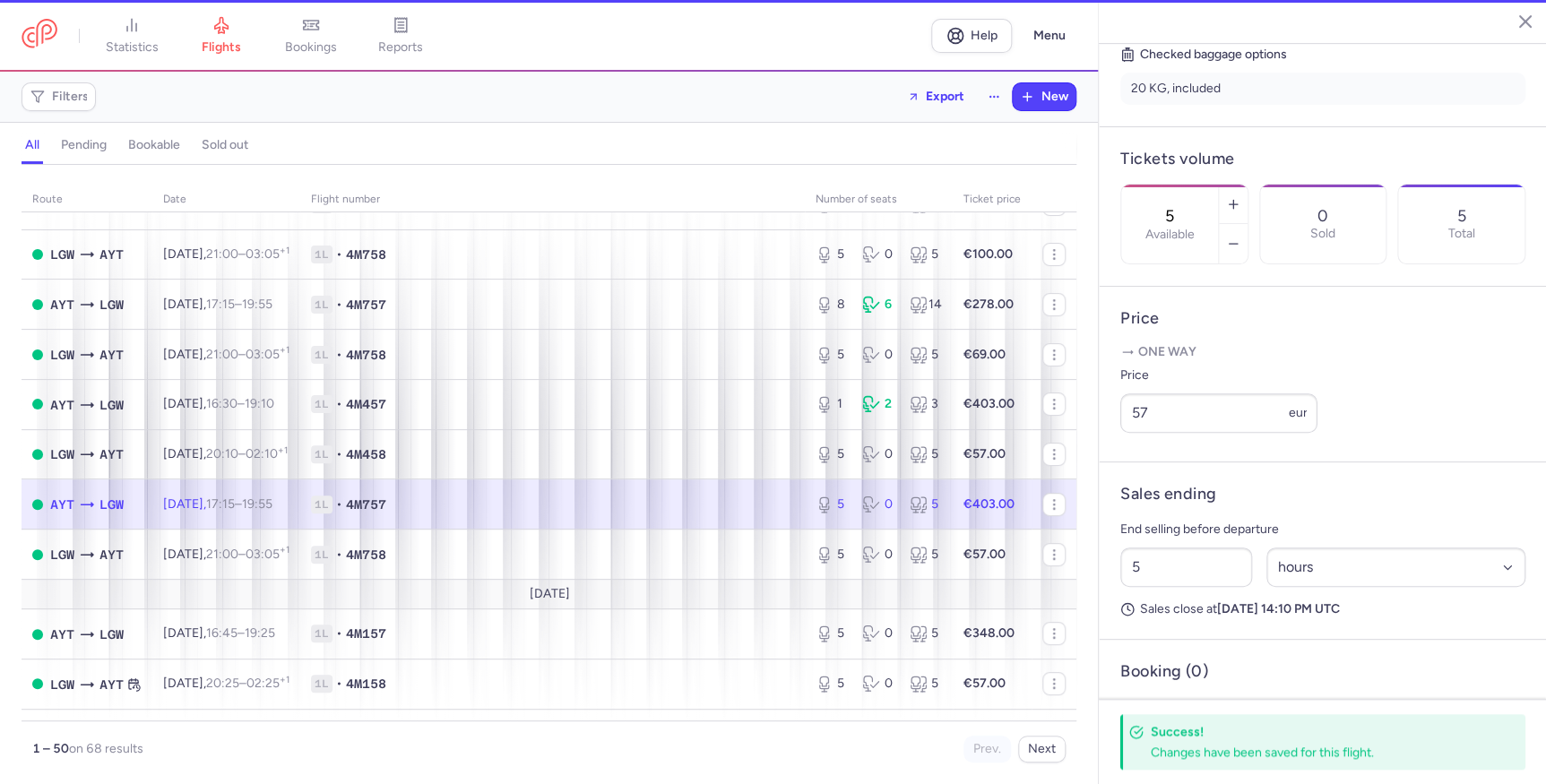
type input "1"
select select "days"
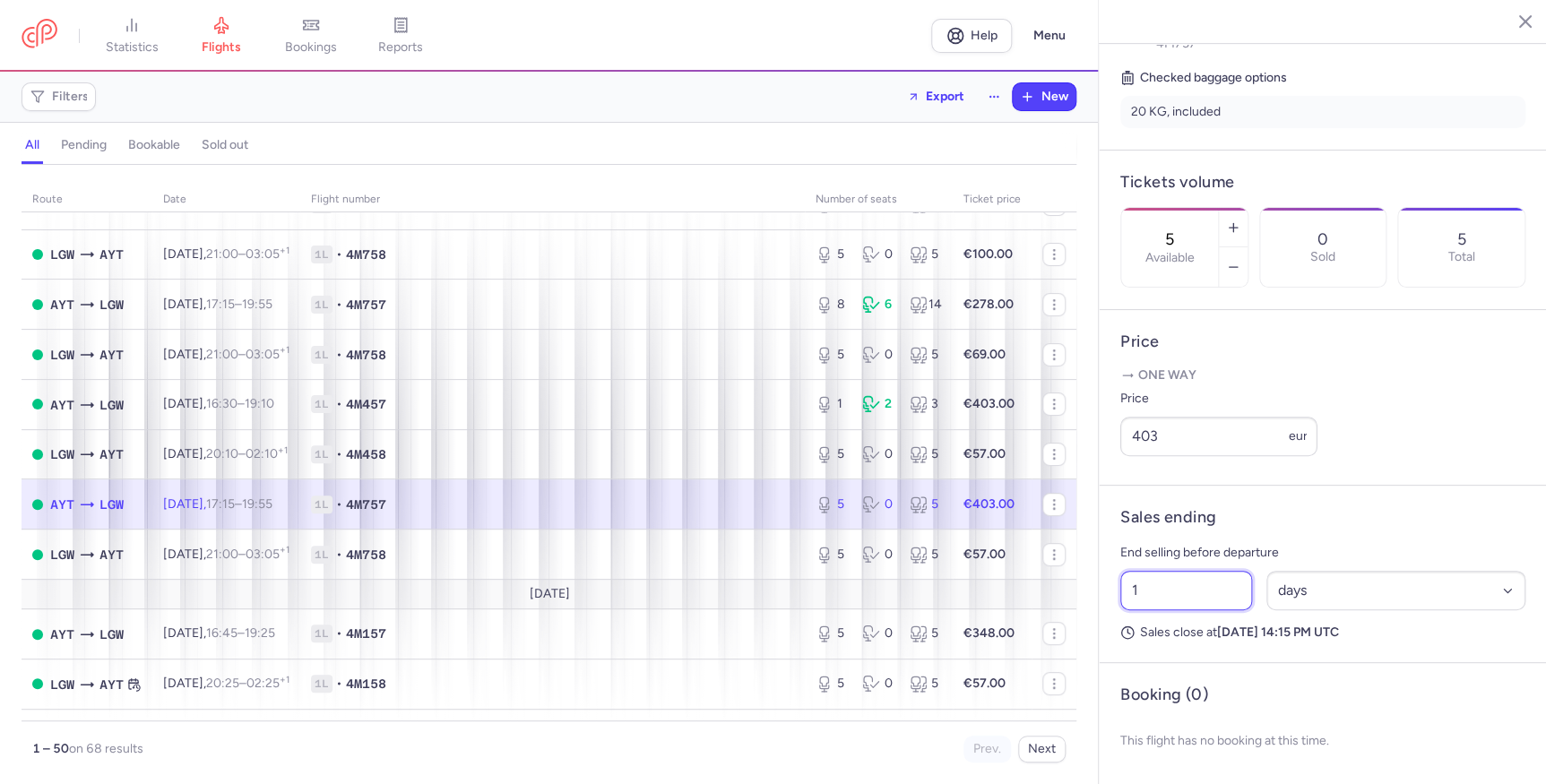
drag, startPoint x: 1205, startPoint y: 597, endPoint x: 1012, endPoint y: 592, distance: 193.1
click at [1012, 592] on div "statistics flights bookings reports Help Menu Filters Export New all pending bo…" at bounding box center [773, 392] width 1546 height 784
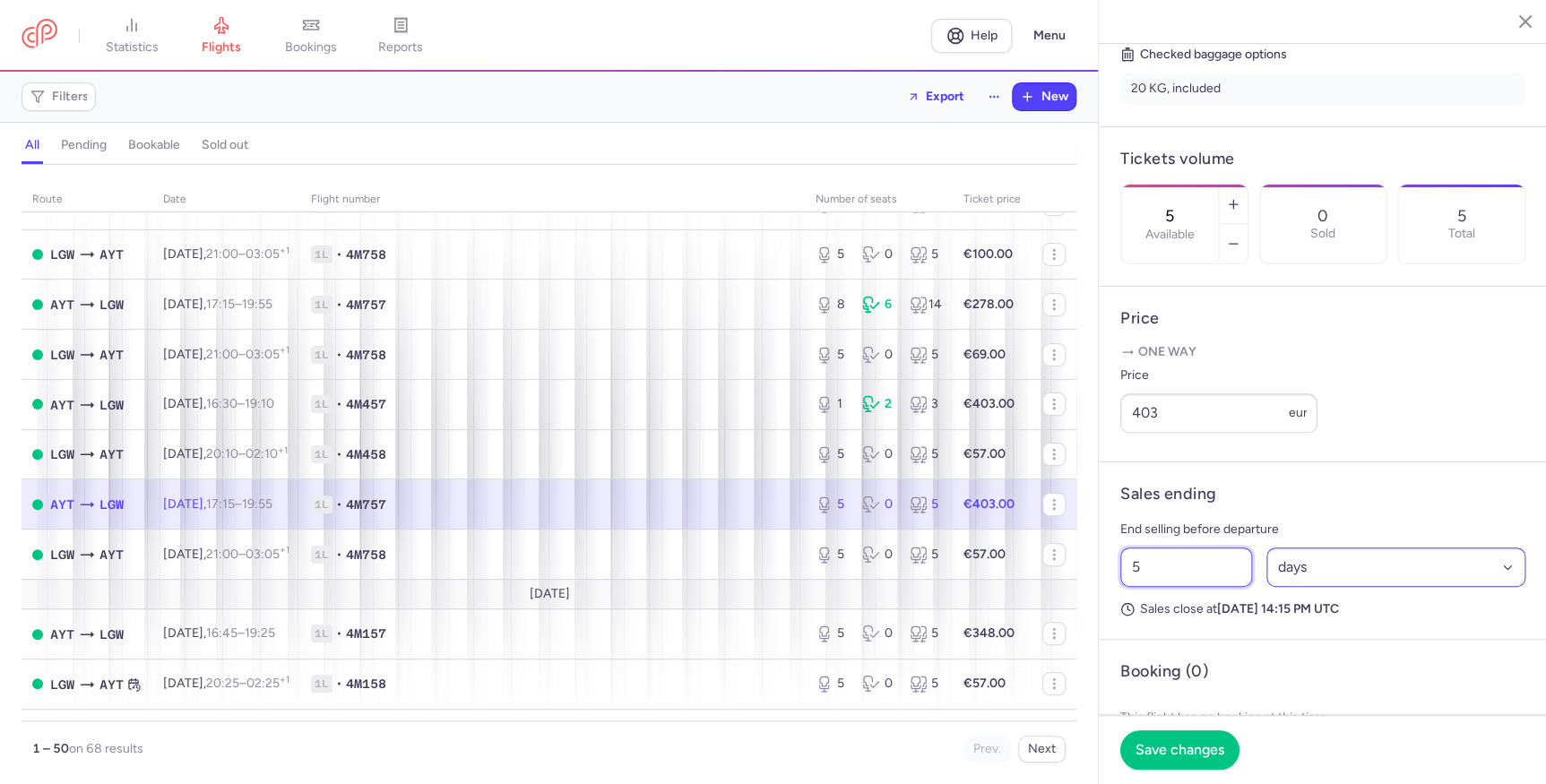
type input "5"
click at [1286, 587] on select "Select an option hours days" at bounding box center [1396, 567] width 260 height 39
select select "hours"
click at [1266, 570] on select "Select an option hours days" at bounding box center [1396, 567] width 260 height 39
click at [1219, 744] on span "Save changes" at bounding box center [1179, 748] width 88 height 16
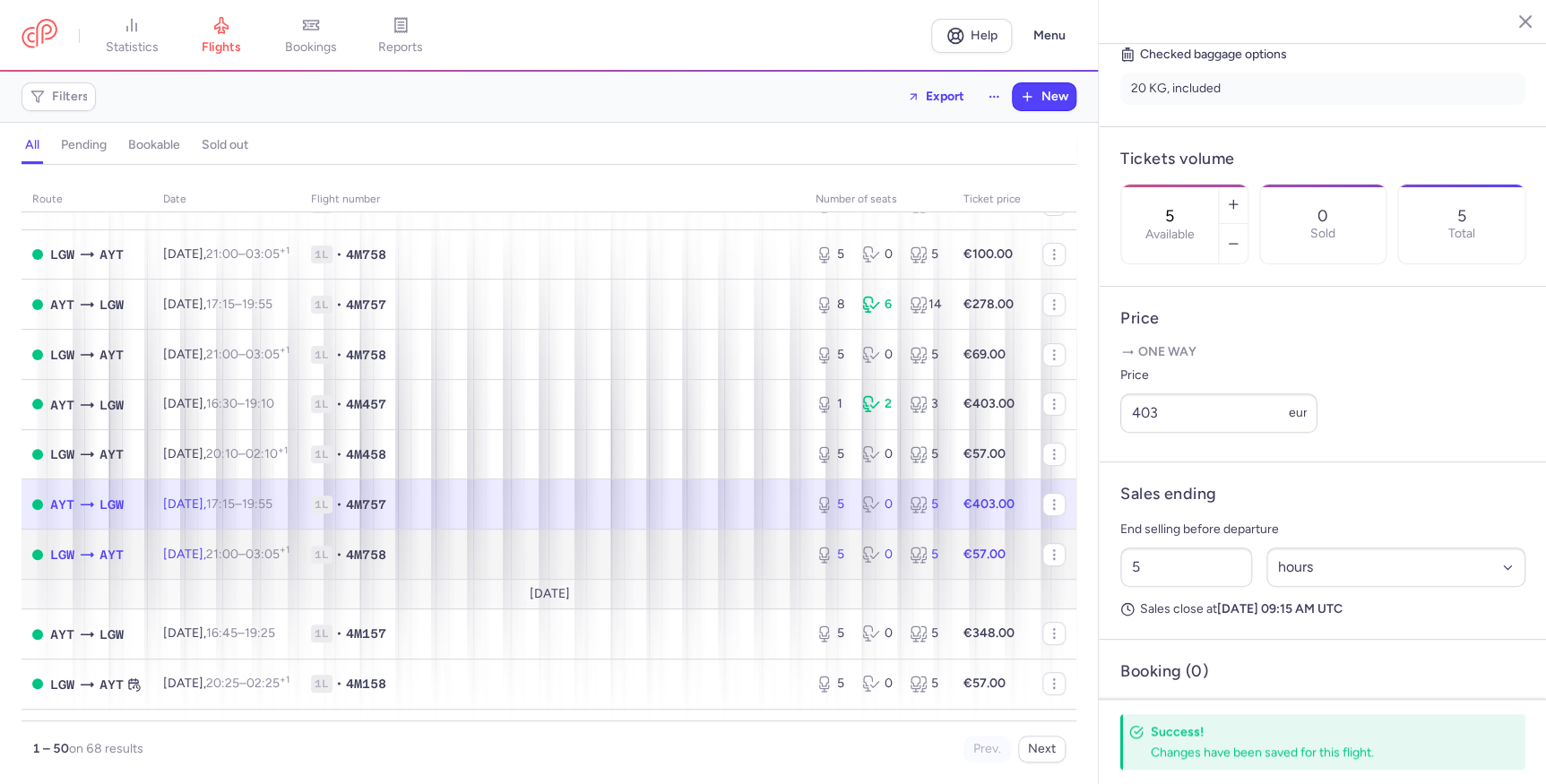
click at [747, 557] on span "1L • 4M758" at bounding box center [553, 554] width 483 height 18
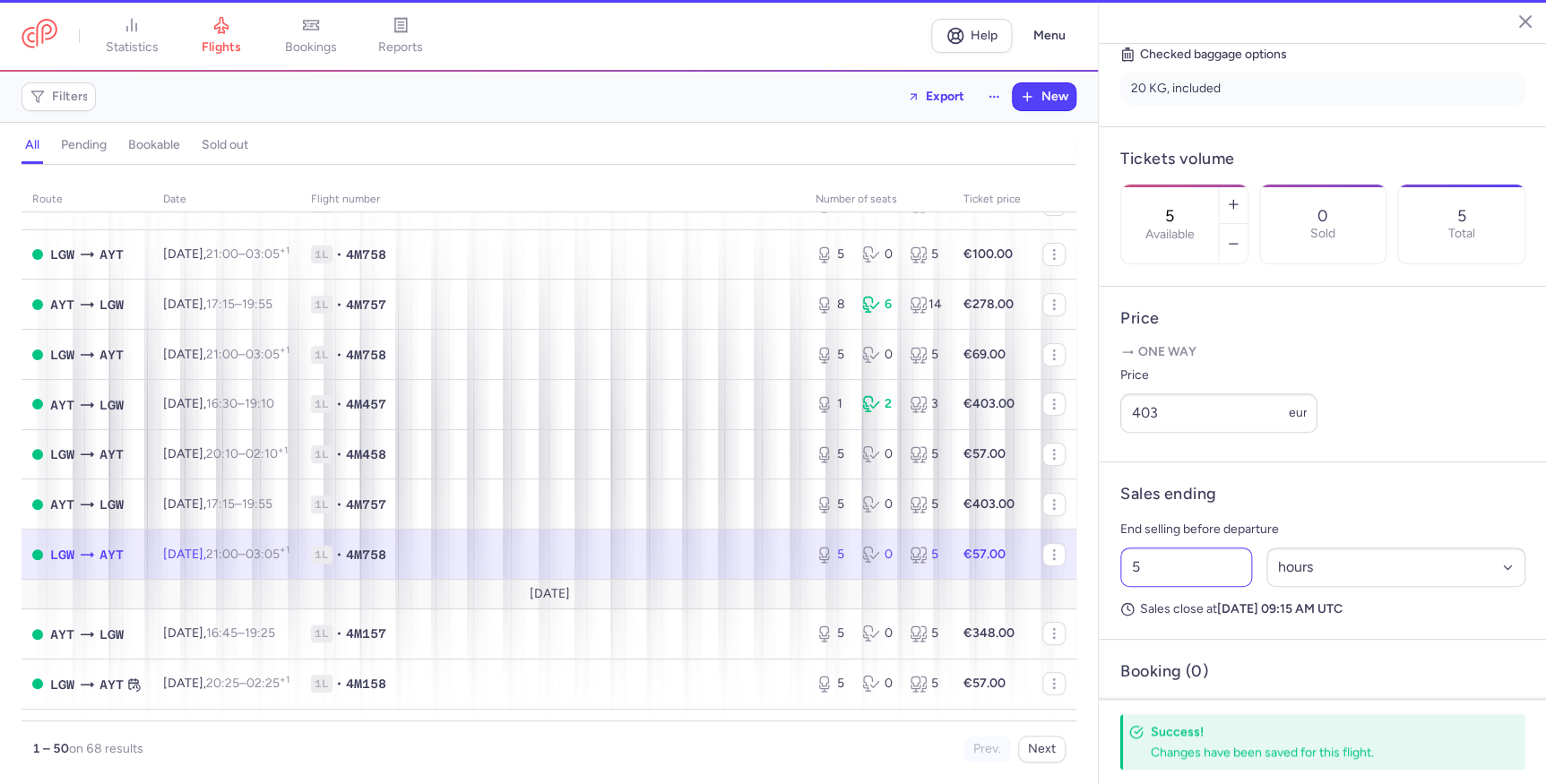
type input "1"
select select "days"
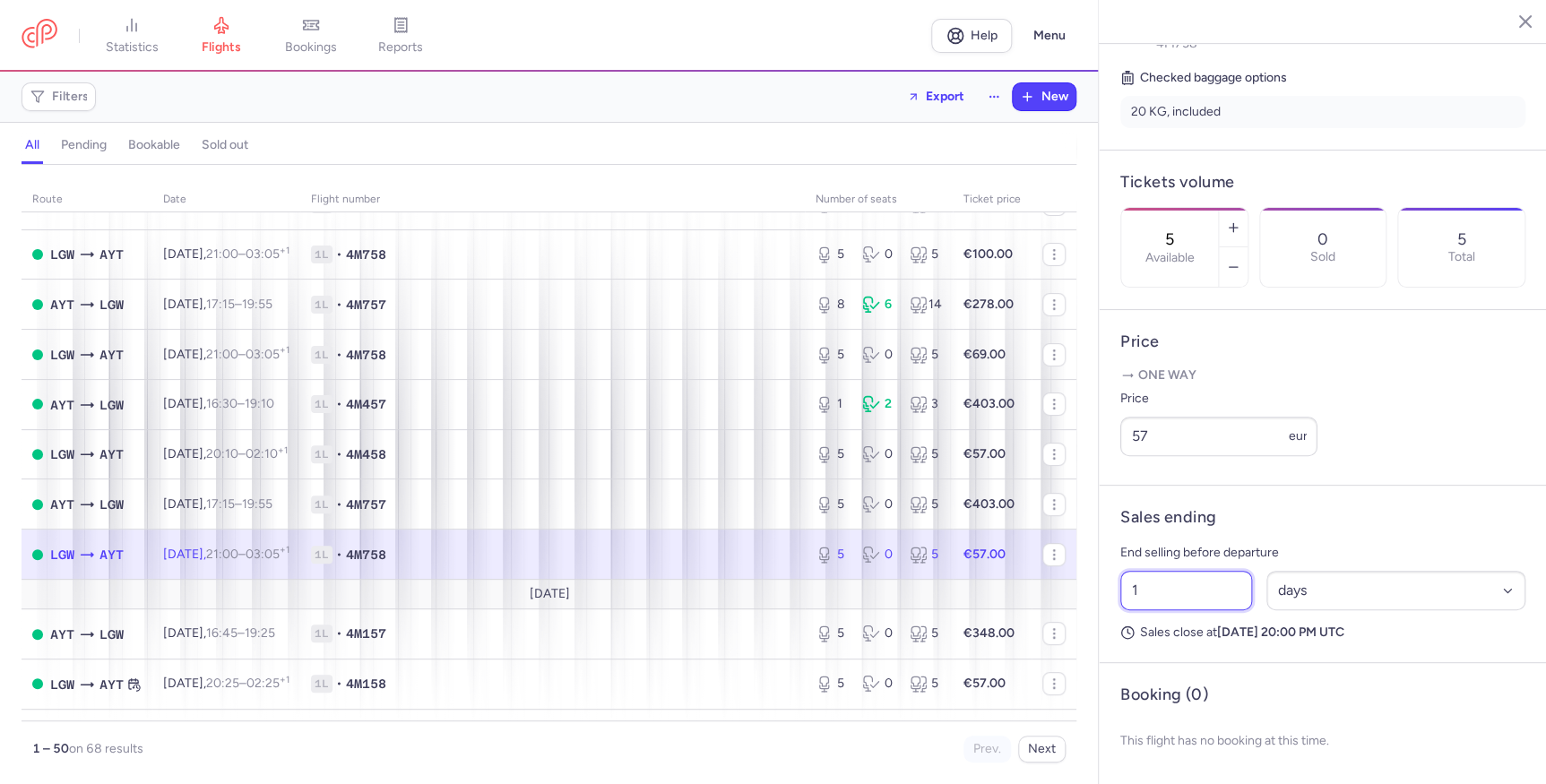
drag, startPoint x: 1153, startPoint y: 592, endPoint x: 1026, endPoint y: 586, distance: 127.1
click at [1026, 586] on div "statistics flights bookings reports Help Menu Filters Export New all pending bo…" at bounding box center [773, 392] width 1546 height 784
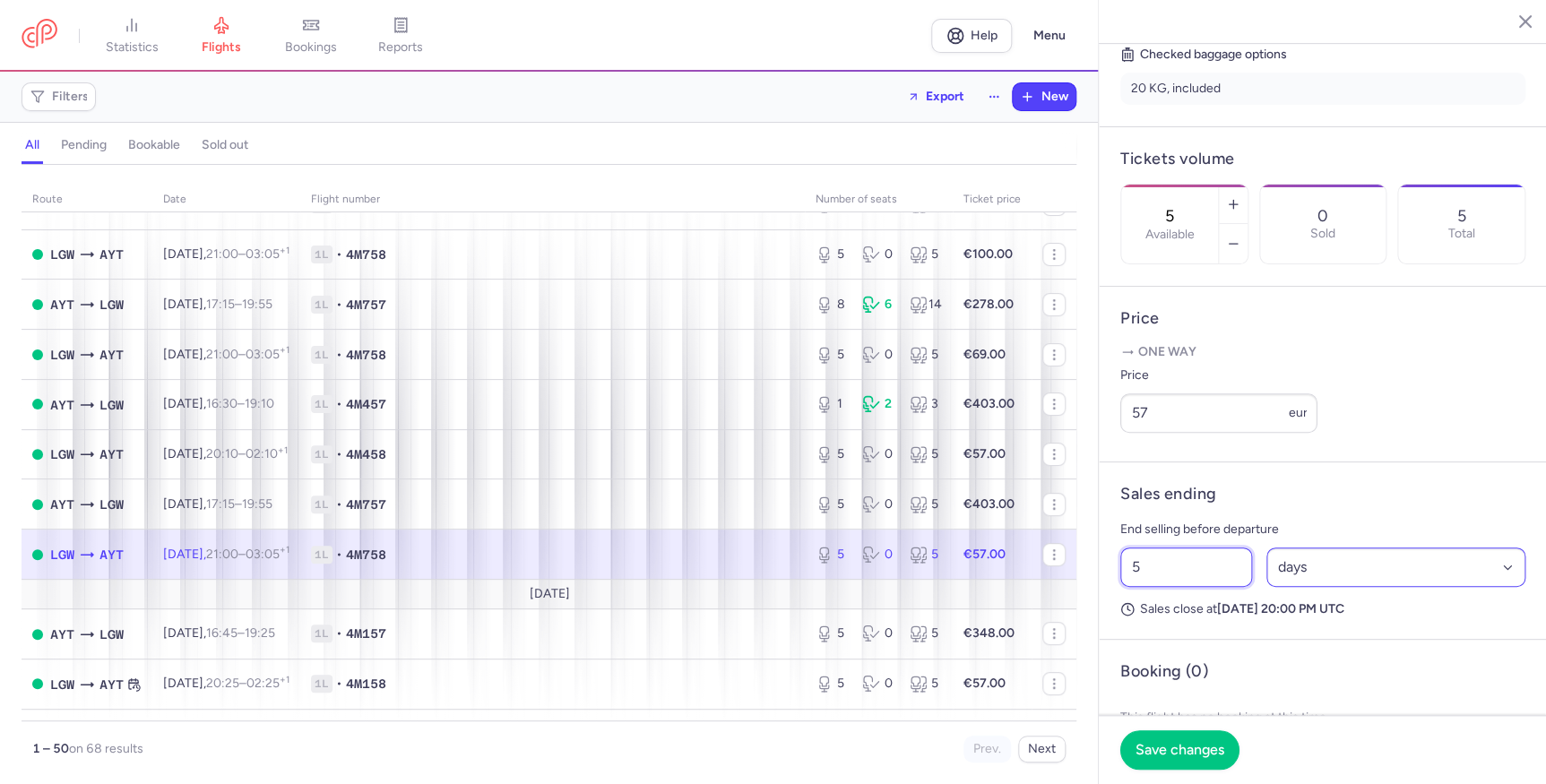
type input "5"
click at [1335, 587] on select "Select an option hours days" at bounding box center [1396, 567] width 260 height 39
select select "hours"
click at [1266, 570] on select "Select an option hours days" at bounding box center [1396, 567] width 260 height 39
click at [1206, 742] on span "Save changes" at bounding box center [1179, 748] width 88 height 16
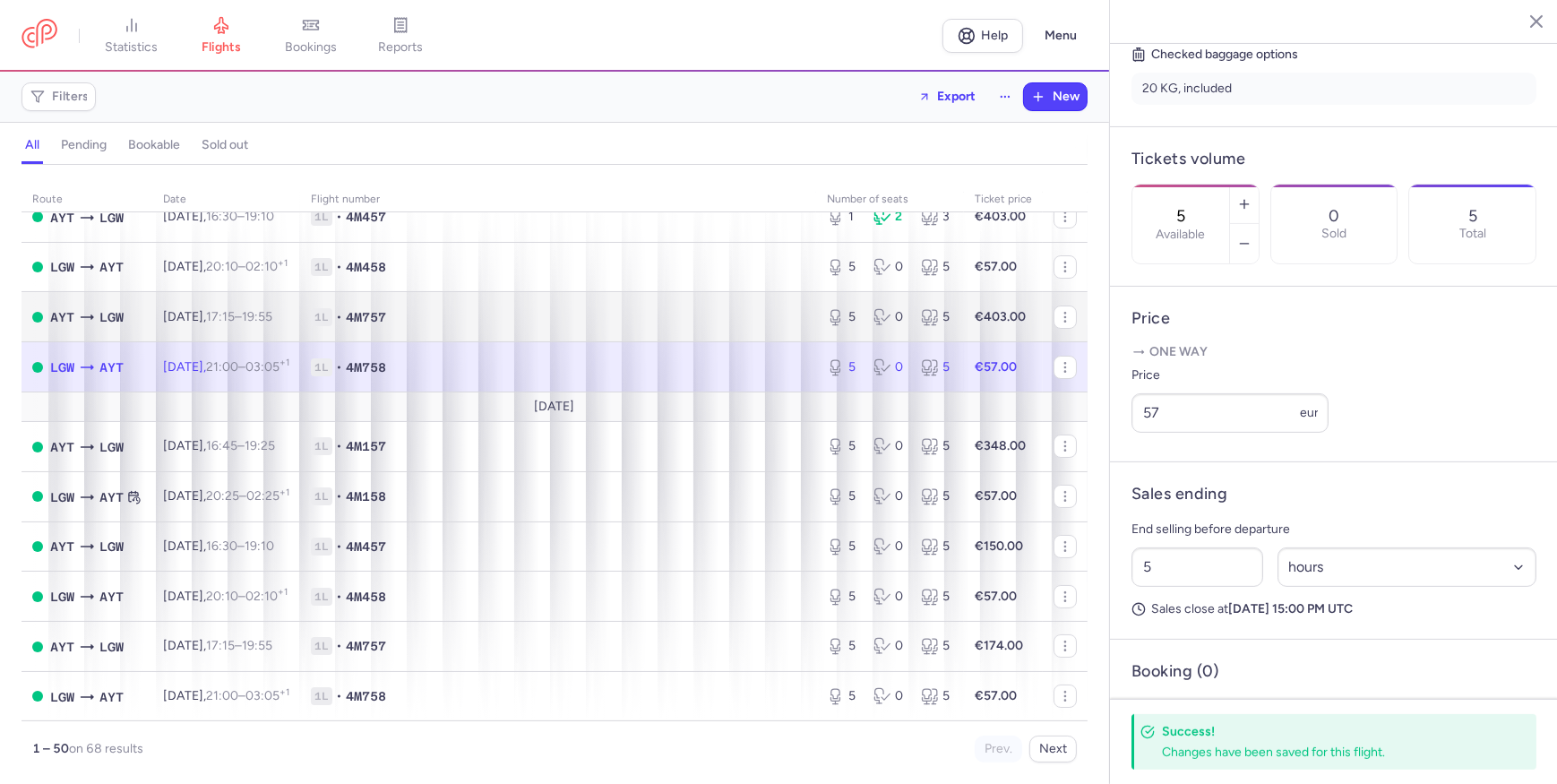
scroll to position [325, 0]
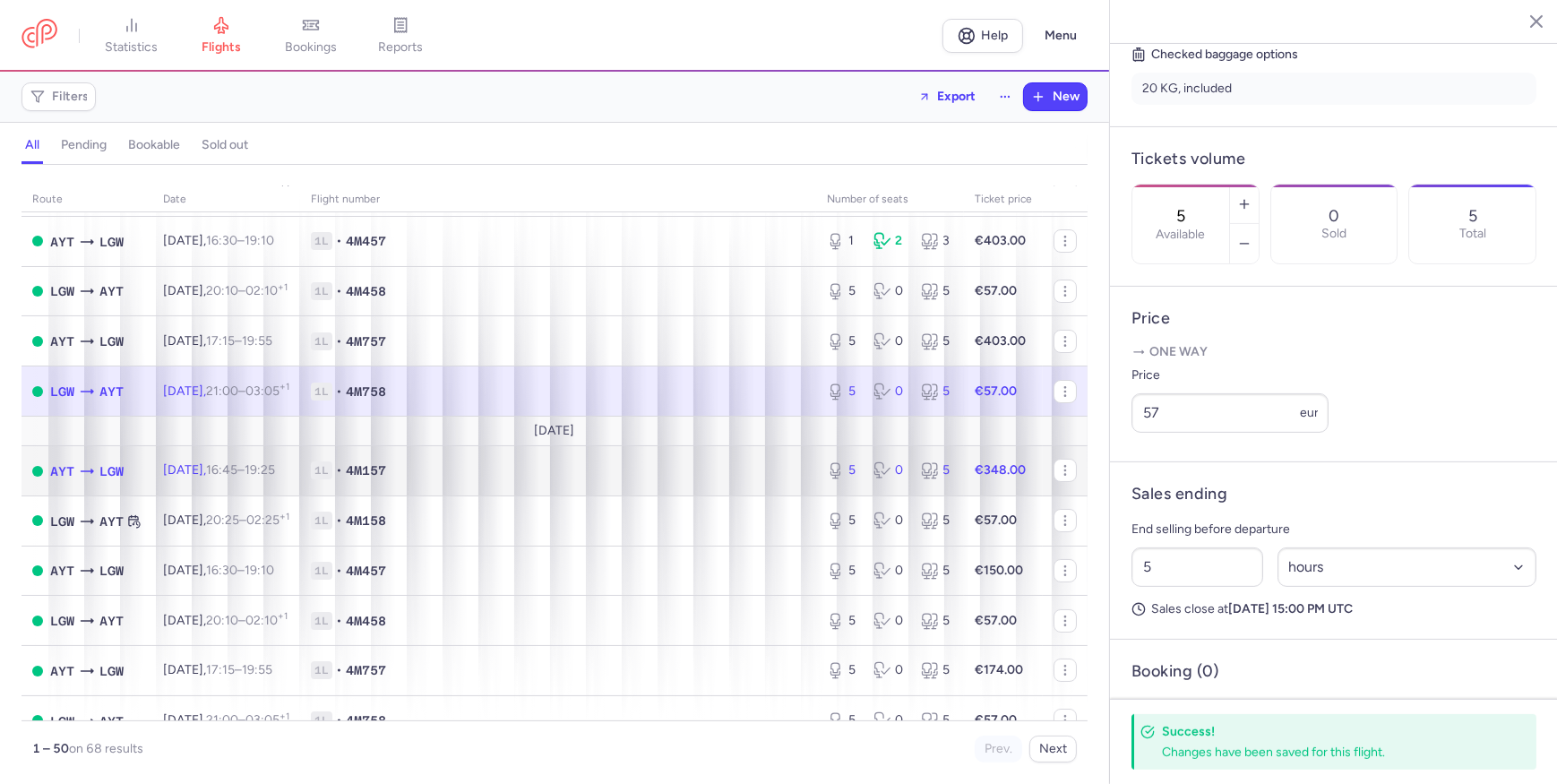
click at [671, 479] on span "1L • 4M157" at bounding box center [558, 470] width 495 height 18
type input "1"
select select "days"
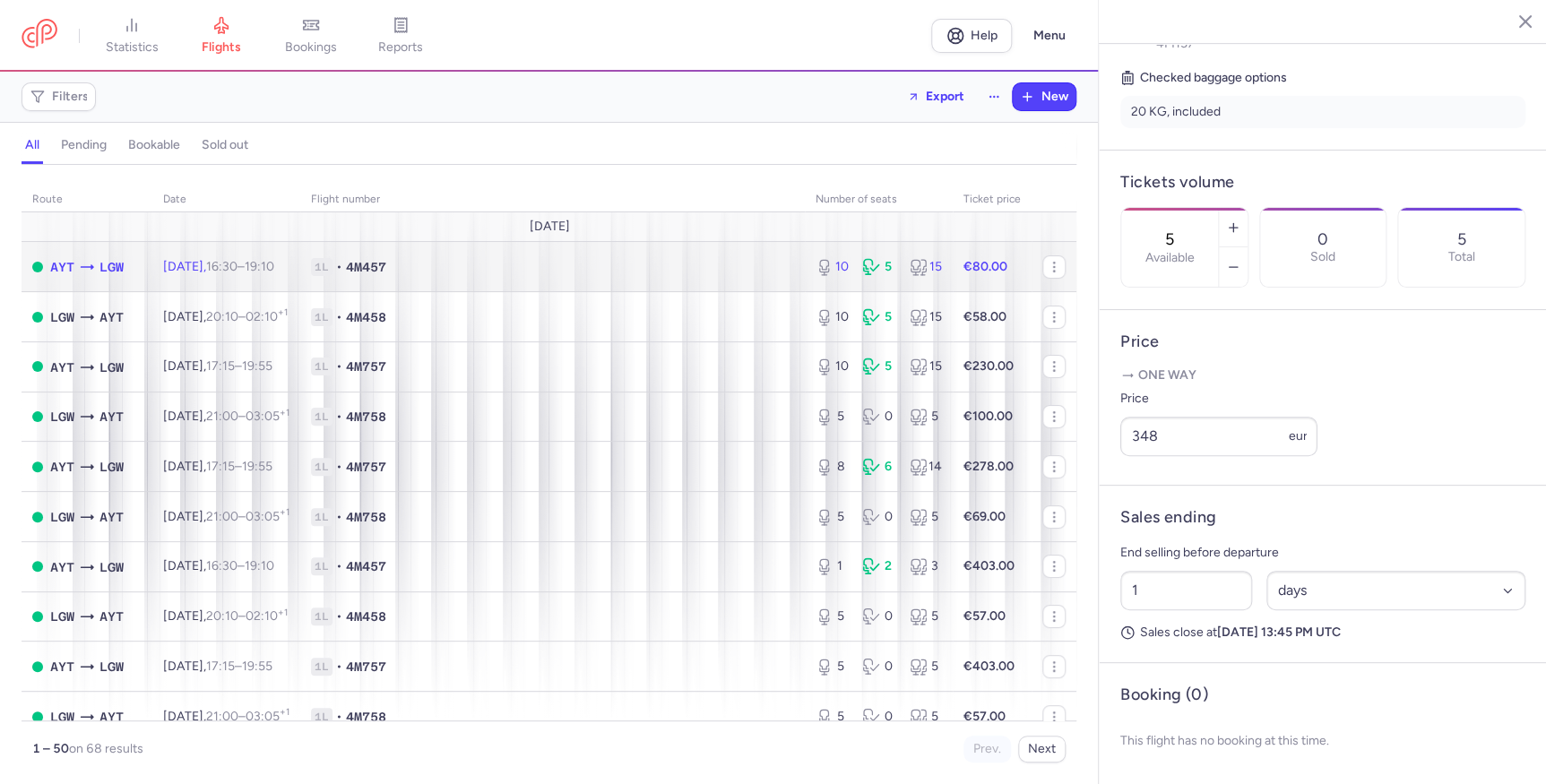
click at [637, 274] on span "1L • 4M457" at bounding box center [553, 266] width 483 height 18
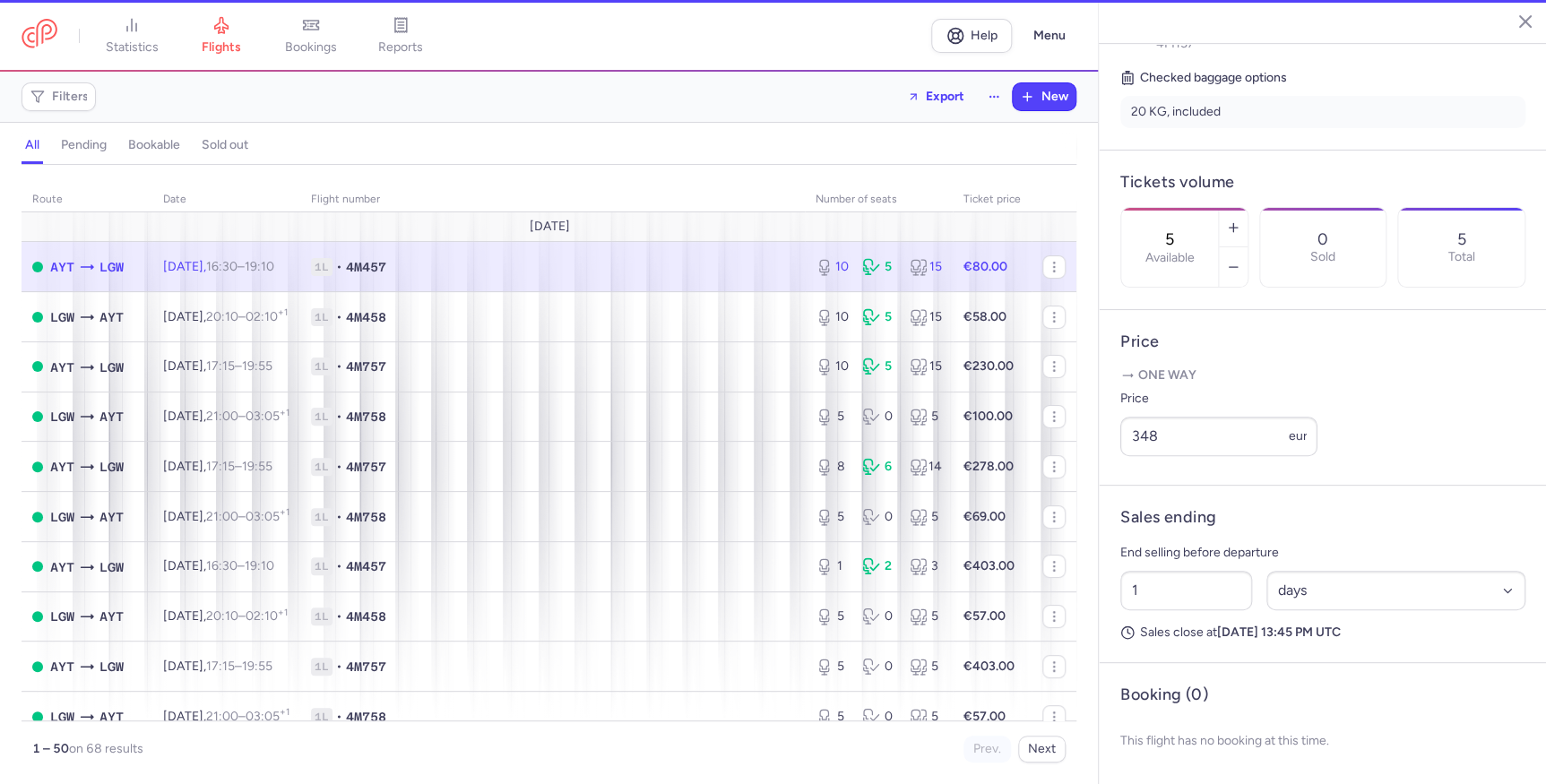
type input "10"
type input "5"
select select "hours"
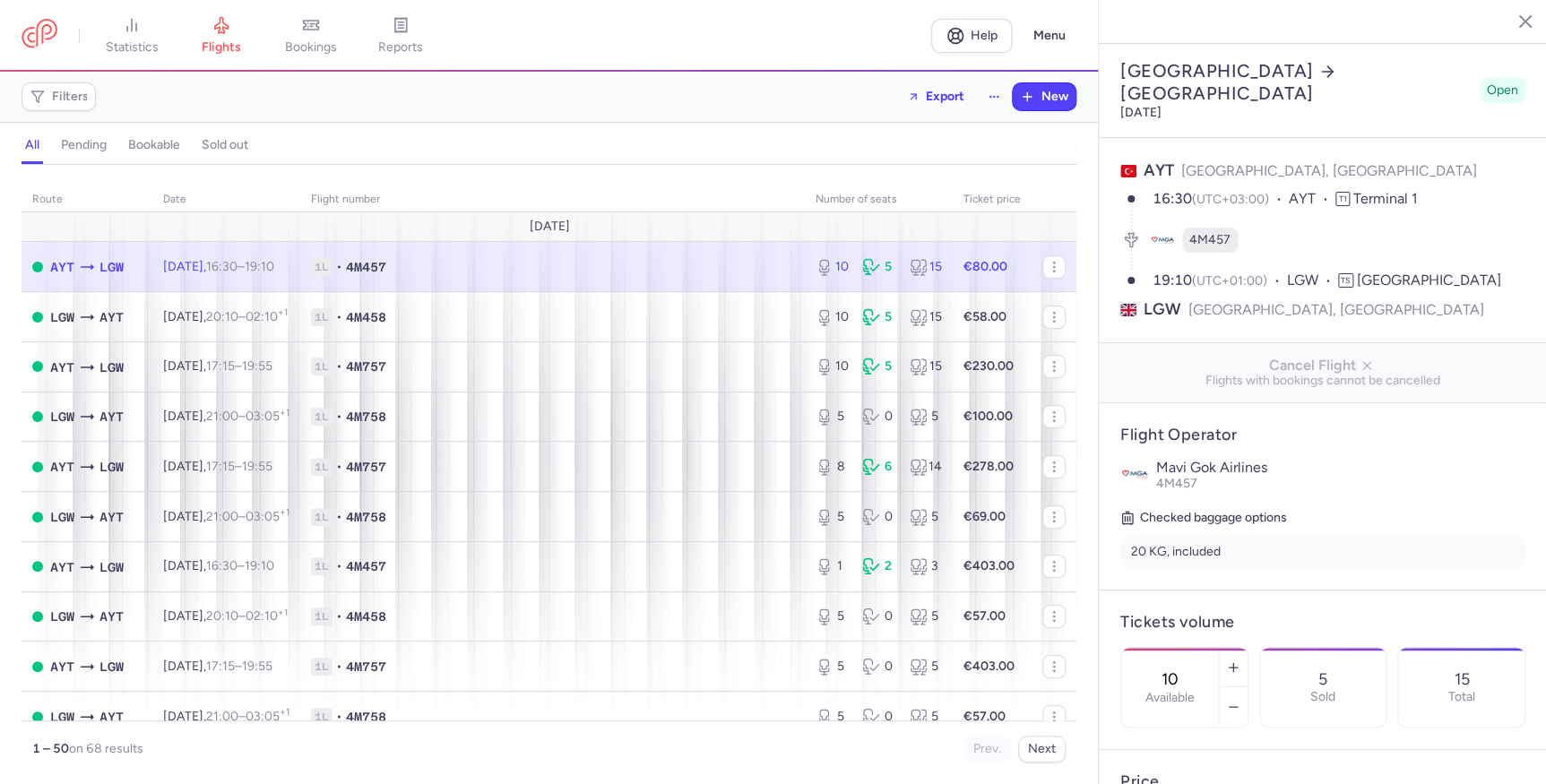
click at [1507, 20] on icon "button" at bounding box center [1511, 20] width 18 height 18
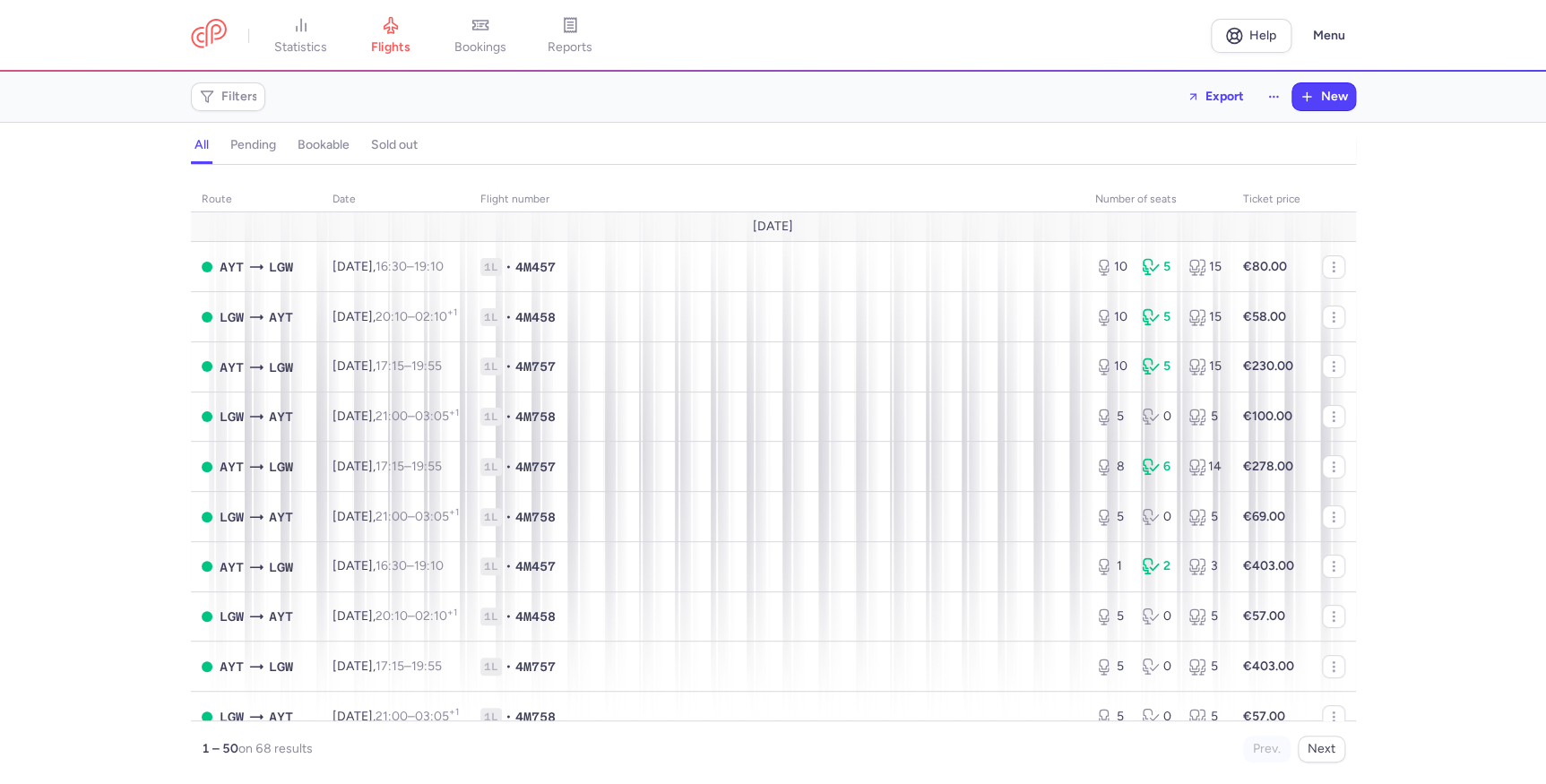
click at [143, 348] on div "route date Flight number number of seats Ticket price August 25 AYT LGW Thu, 14…" at bounding box center [773, 479] width 1546 height 608
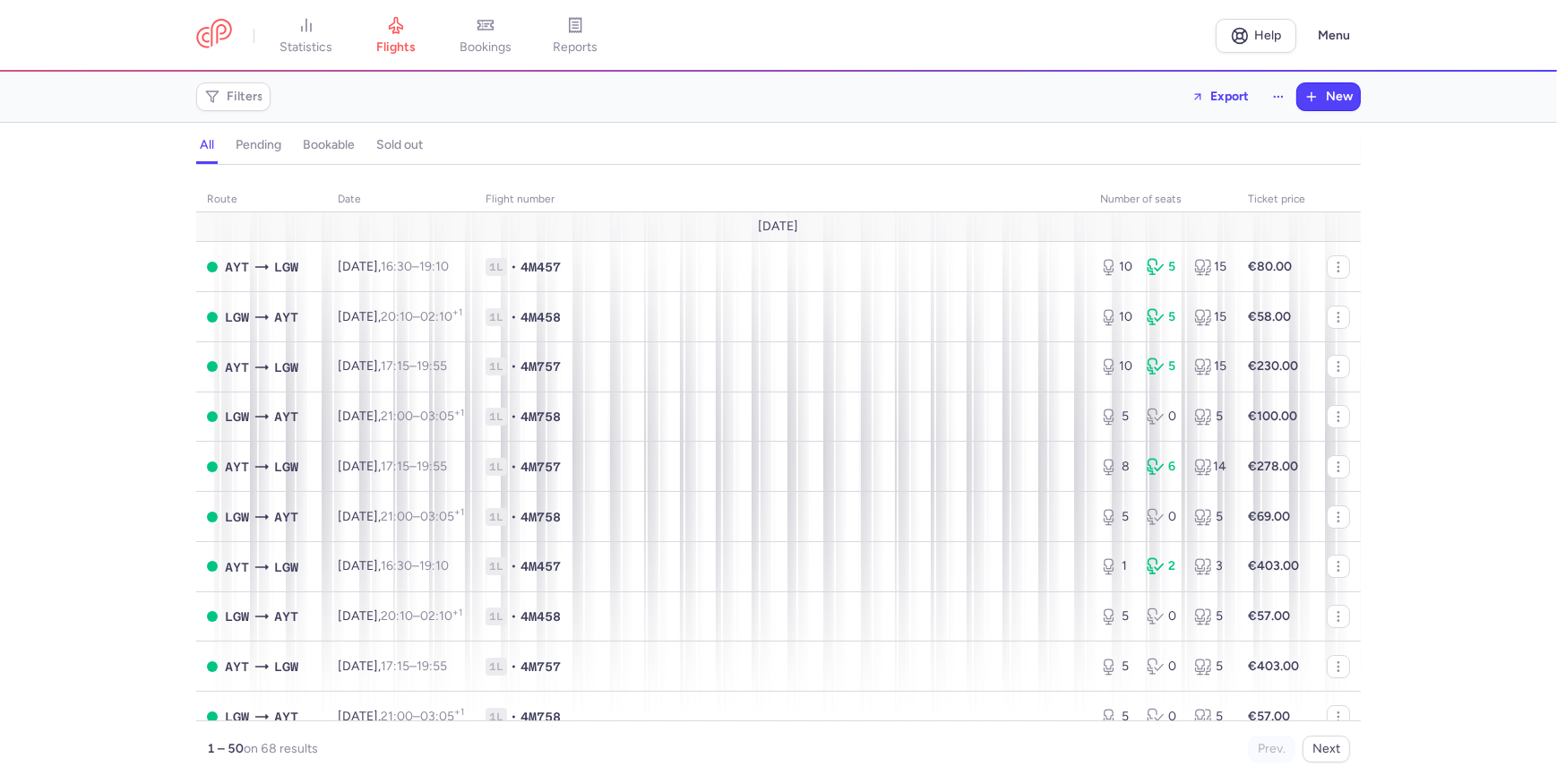
click at [0, 0] on html "statistics flights bookings reports Help Menu Filters Export New all pending bo…" at bounding box center [778, 0] width 1557 height 0
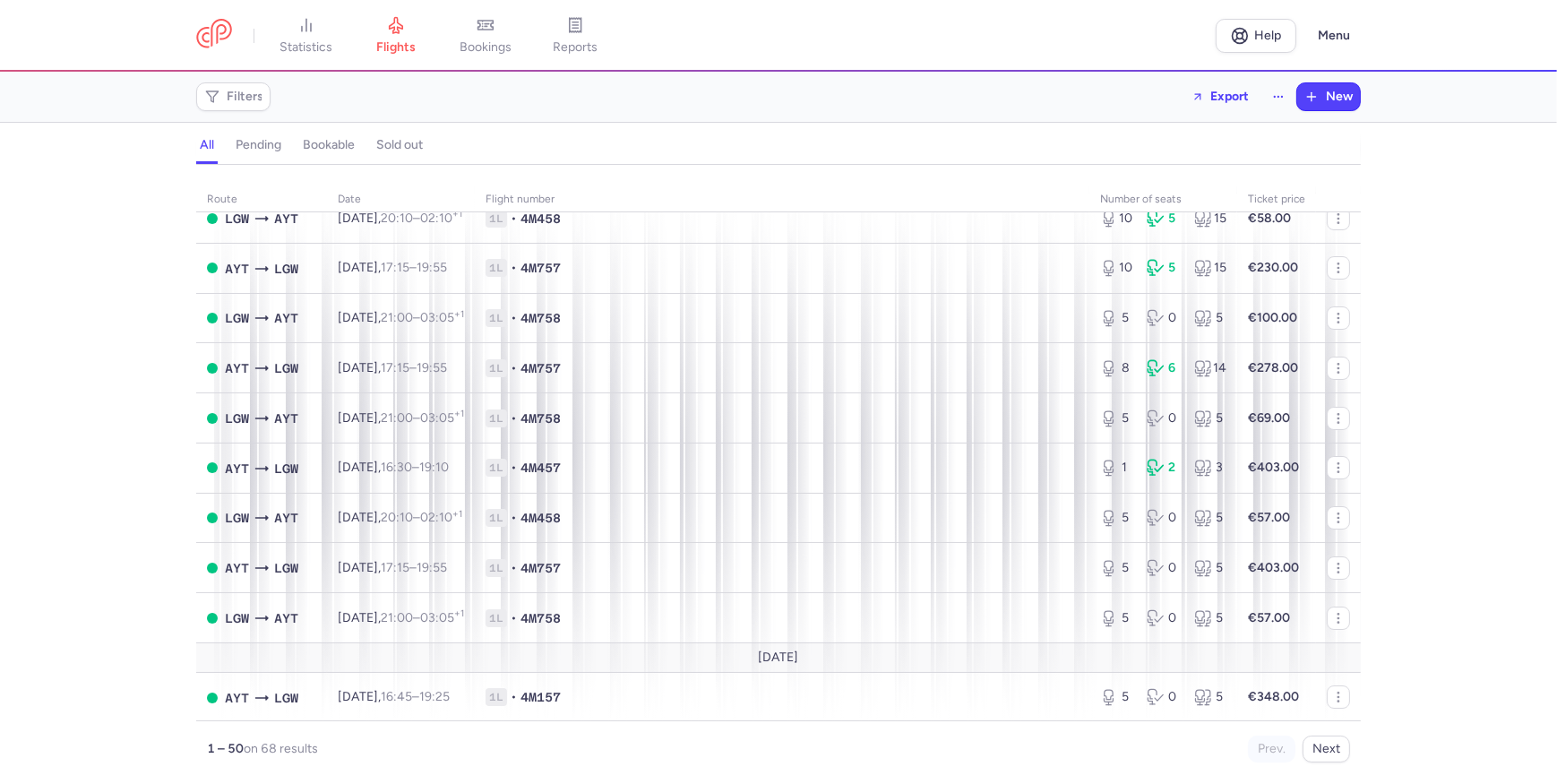
scroll to position [325, 0]
